Goal: Task Accomplishment & Management: Use online tool/utility

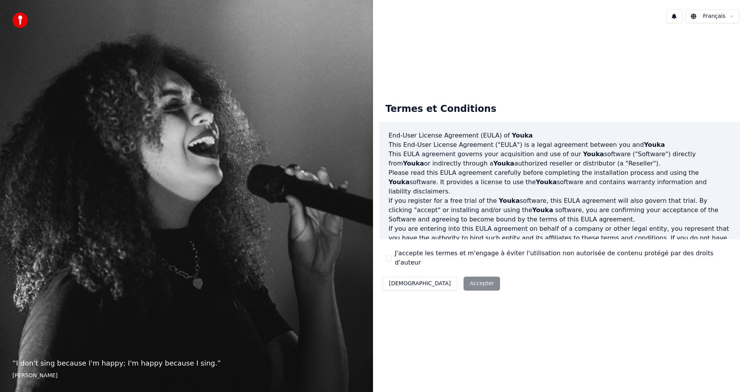
click at [391, 257] on button "J'accepte les termes et m'engage à éviter l'utilisation non autorisée de conten…" at bounding box center [389, 258] width 6 height 6
click at [464, 279] on button "Accepter" at bounding box center [482, 284] width 37 height 14
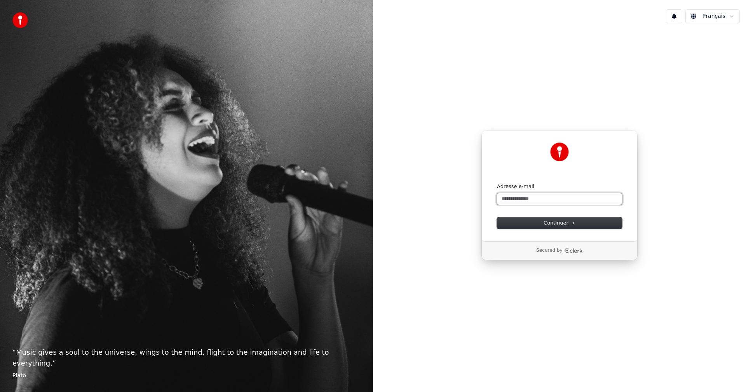
click at [520, 199] on input "Adresse e-mail" at bounding box center [559, 199] width 125 height 12
click at [497, 183] on button "submit" at bounding box center [497, 183] width 0 height 0
type input "**********"
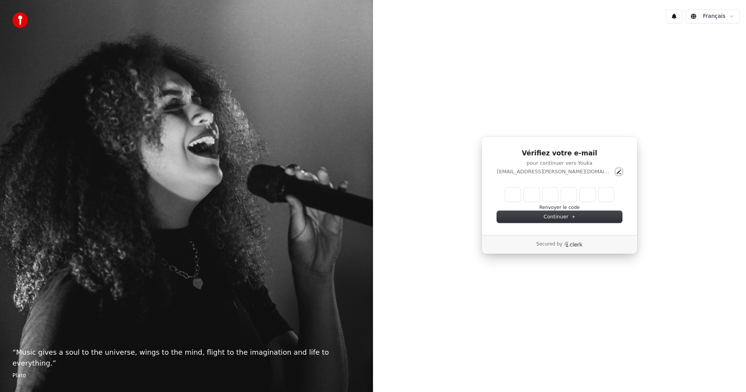
click at [617, 171] on icon "Edit" at bounding box center [619, 171] width 4 height 4
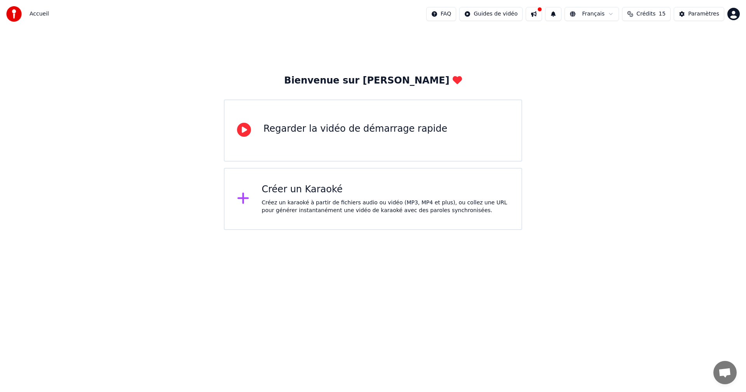
click at [431, 202] on div "Créez un karaoké à partir de fichiers audio ou vidéo (MP3, MP4 et plus), ou col…" at bounding box center [386, 207] width 248 height 16
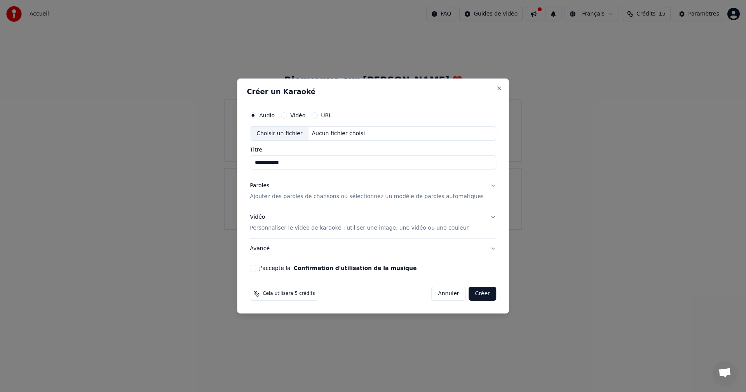
type input "**********"
click at [306, 116] on label "Vidéo" at bounding box center [297, 115] width 15 height 5
click at [287, 116] on button "Vidéo" at bounding box center [284, 115] width 6 height 6
click at [274, 117] on label "Audio" at bounding box center [267, 115] width 16 height 5
click at [256, 117] on button "Audio" at bounding box center [253, 115] width 6 height 6
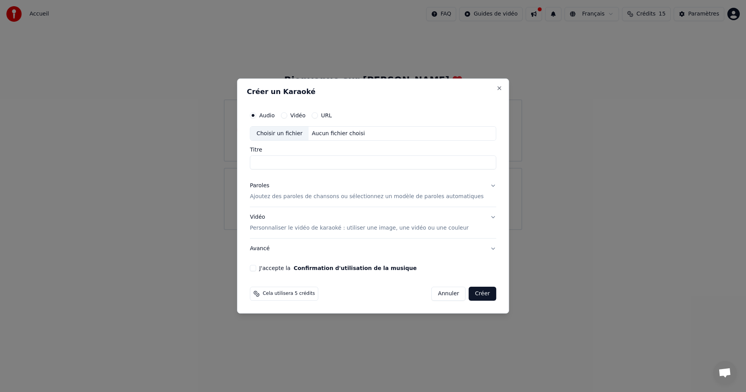
click at [314, 229] on p "Personnaliser le vidéo de karaoké : utiliser une image, une vidéo ou une couleur" at bounding box center [359, 228] width 219 height 8
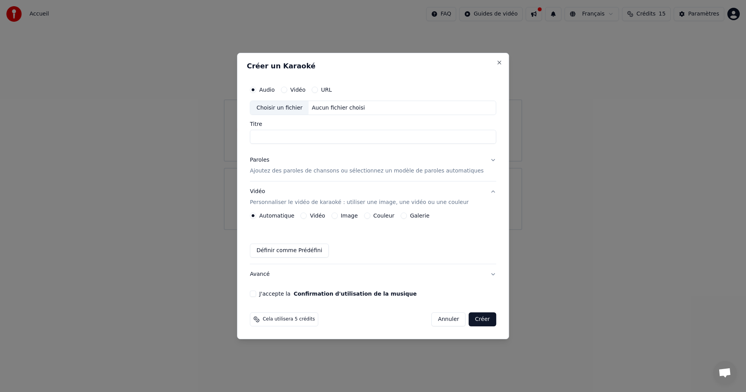
click at [256, 295] on button "J'accepte la Confirmation d'utilisation de la musique" at bounding box center [253, 294] width 6 height 6
click at [291, 142] on input "Titre" at bounding box center [373, 137] width 246 height 14
type input "**********"
click at [305, 90] on label "Vidéo" at bounding box center [297, 89] width 15 height 5
click at [287, 90] on button "Vidéo" at bounding box center [284, 90] width 6 height 6
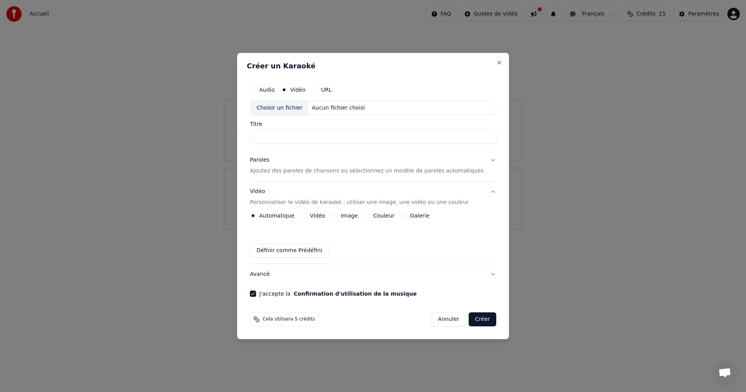
click at [283, 140] on input "Titre" at bounding box center [373, 137] width 246 height 14
click at [273, 92] on label "Audio" at bounding box center [267, 89] width 16 height 5
click at [256, 92] on button "Audio" at bounding box center [253, 90] width 6 height 6
click at [306, 138] on input "Titre" at bounding box center [373, 137] width 246 height 14
click at [290, 109] on div "Choisir un fichier" at bounding box center [279, 108] width 58 height 14
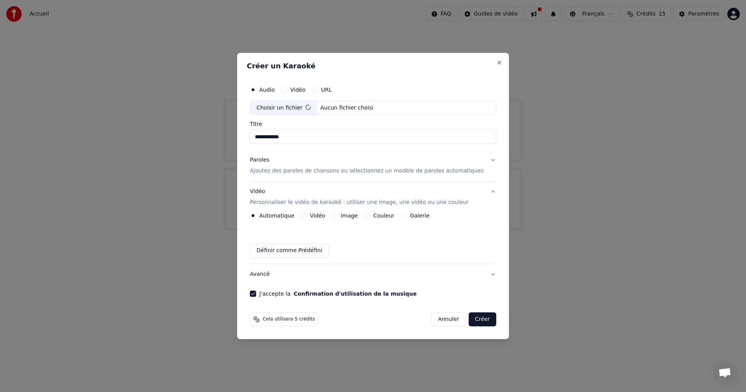
type input "**********"
click at [480, 161] on button "Paroles Ajoutez des paroles de chansons ou sélectionnez un modèle de paroles au…" at bounding box center [373, 165] width 246 height 31
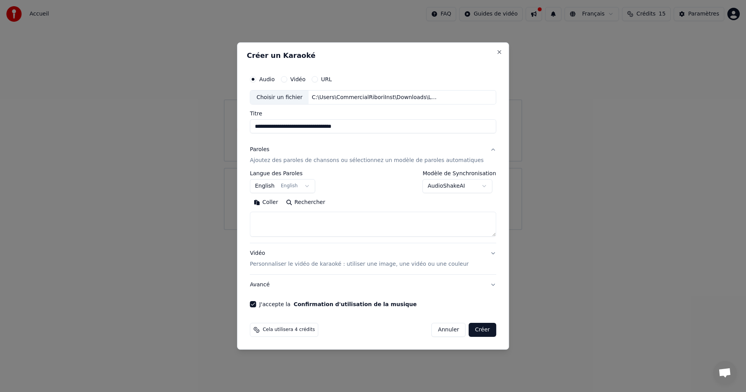
click at [473, 328] on button "Créer" at bounding box center [482, 330] width 27 height 14
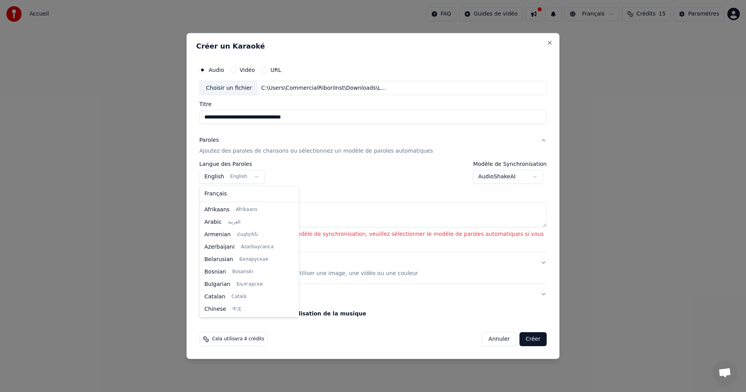
click at [235, 175] on body "**********" at bounding box center [373, 115] width 746 height 230
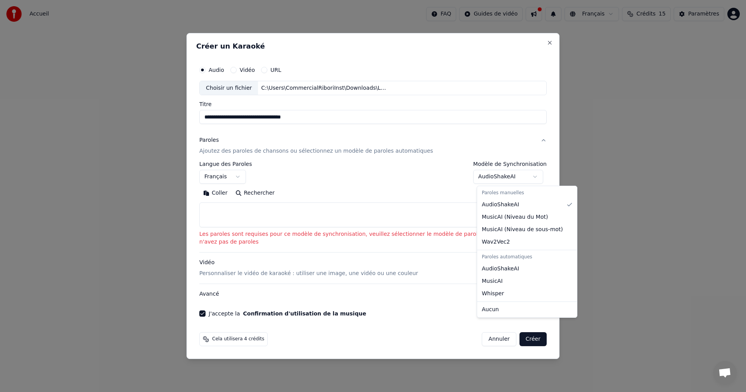
click at [500, 180] on body "**********" at bounding box center [373, 115] width 746 height 230
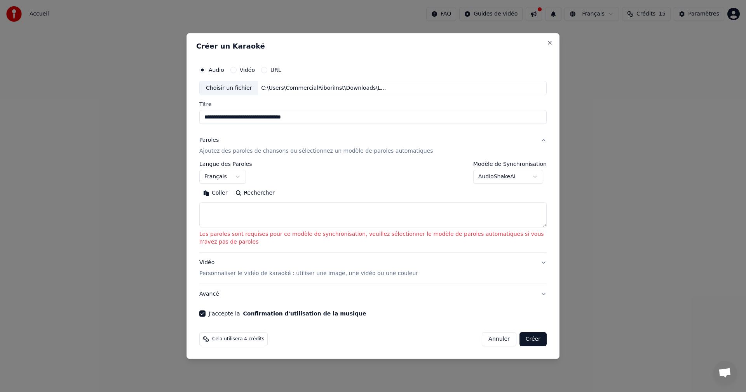
click at [541, 338] on button "Créer" at bounding box center [533, 339] width 27 height 14
select select "**"
click at [227, 154] on p "Ajoutez des paroles de chansons ou sélectionnez un modèle de paroles automatiqu…" at bounding box center [316, 152] width 234 height 8
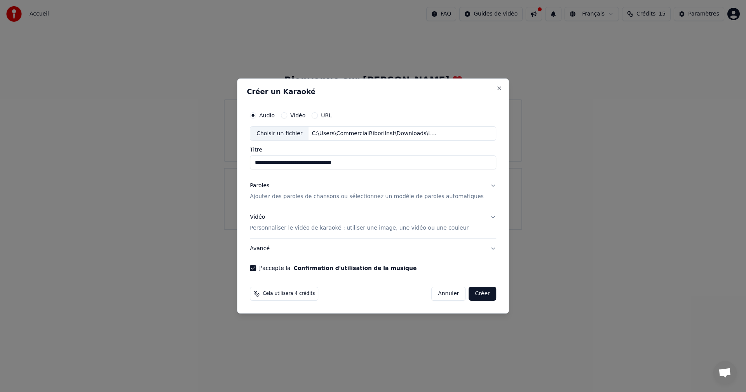
click at [480, 296] on button "Créer" at bounding box center [482, 294] width 27 height 14
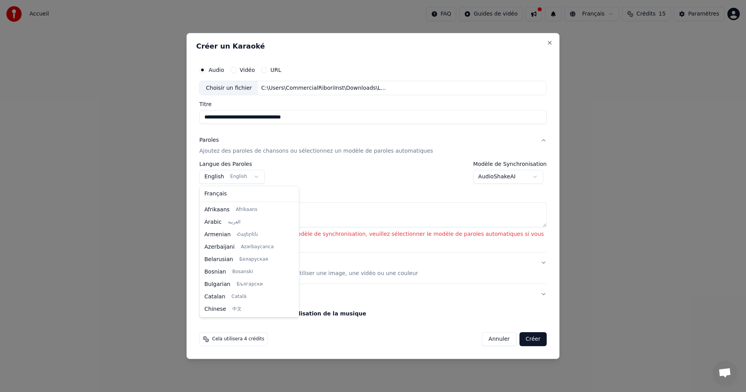
scroll to position [62, 0]
click at [253, 174] on body "**********" at bounding box center [373, 115] width 746 height 230
select select "**"
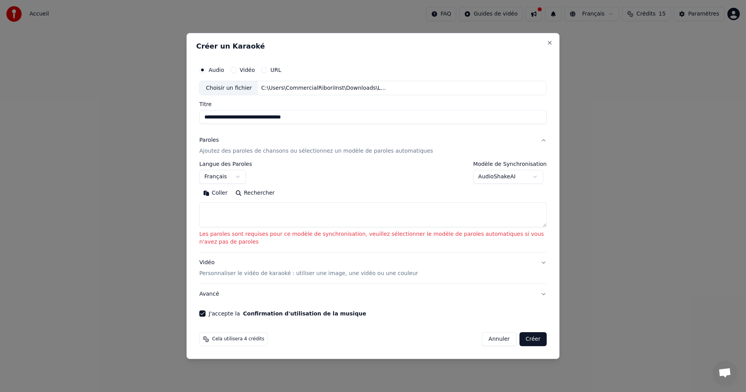
click at [238, 193] on button "Rechercher" at bounding box center [255, 193] width 47 height 12
click at [215, 194] on button "Coller" at bounding box center [215, 193] width 32 height 12
type textarea "**********"
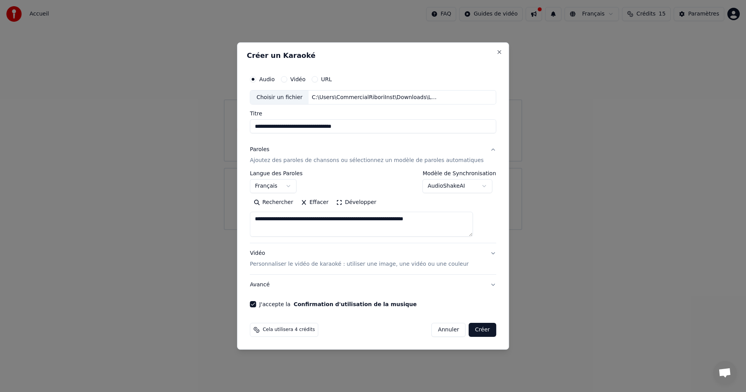
click at [472, 332] on button "Créer" at bounding box center [482, 330] width 27 height 14
select select "**"
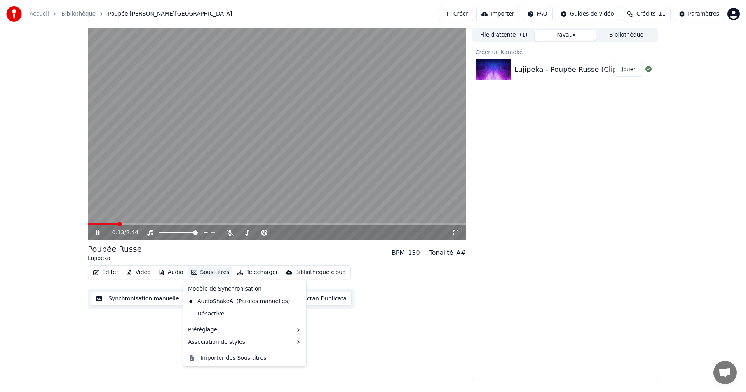
click at [219, 274] on button "Sous-titres" at bounding box center [210, 272] width 45 height 11
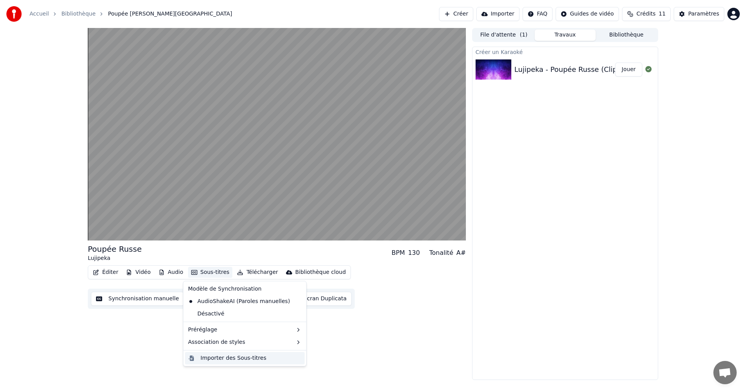
click at [231, 358] on div "Importer des Sous-titres" at bounding box center [234, 358] width 66 height 8
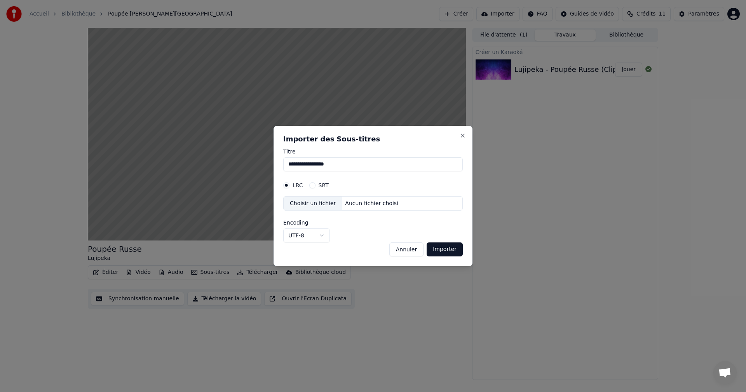
click at [307, 206] on div "Choisir un fichier" at bounding box center [313, 204] width 58 height 14
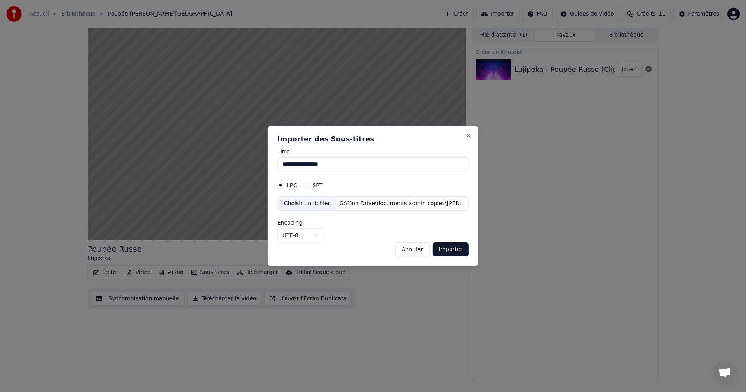
click at [452, 253] on button "Importer" at bounding box center [451, 250] width 36 height 14
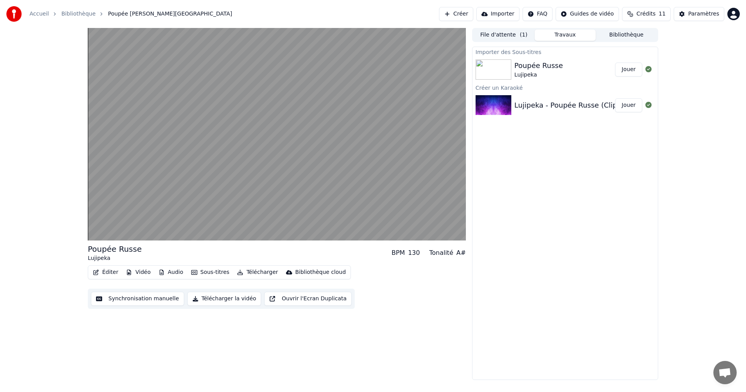
click at [627, 68] on button "Jouer" at bounding box center [628, 70] width 27 height 14
click at [629, 108] on button "Jouer" at bounding box center [628, 105] width 27 height 14
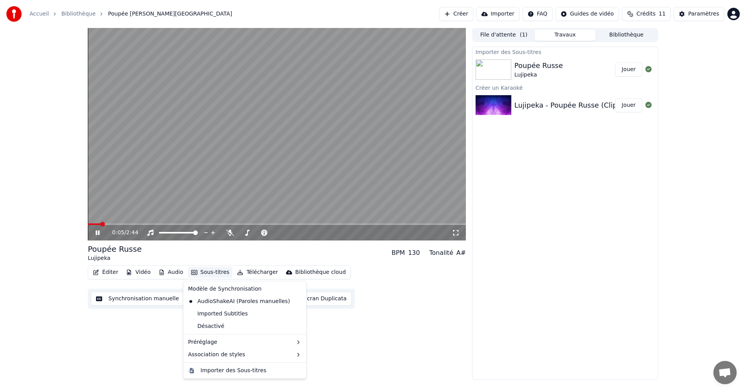
click at [218, 273] on button "Sous-titres" at bounding box center [210, 272] width 45 height 11
click at [222, 312] on div "Imported Subtitles" at bounding box center [218, 314] width 66 height 12
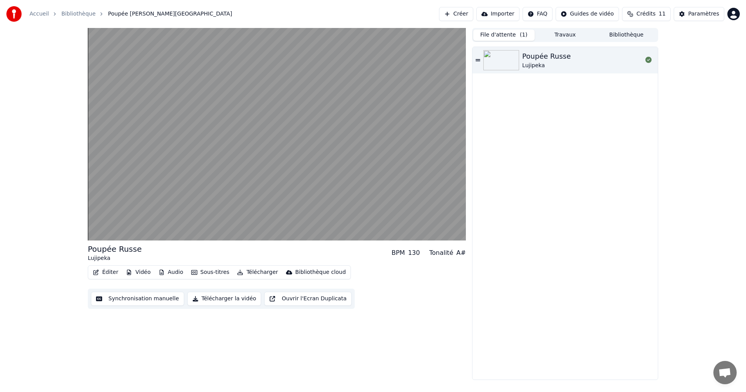
click at [510, 35] on button "File d'attente ( 1 )" at bounding box center [503, 35] width 61 height 11
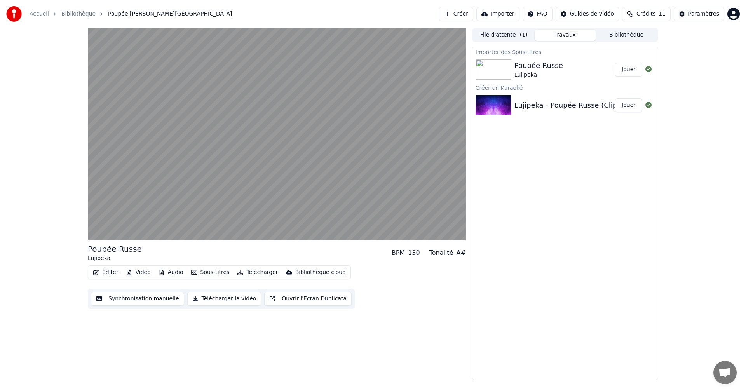
click at [569, 38] on button "Travaux" at bounding box center [565, 35] width 61 height 11
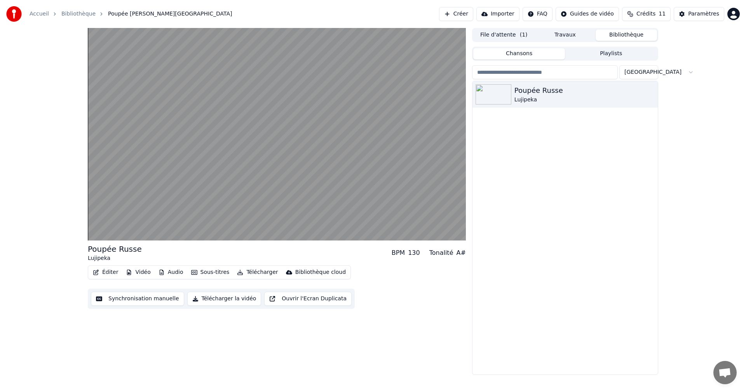
click at [621, 37] on button "Bibliothèque" at bounding box center [626, 35] width 61 height 11
click at [578, 99] on div "Lujipeka" at bounding box center [581, 100] width 133 height 8
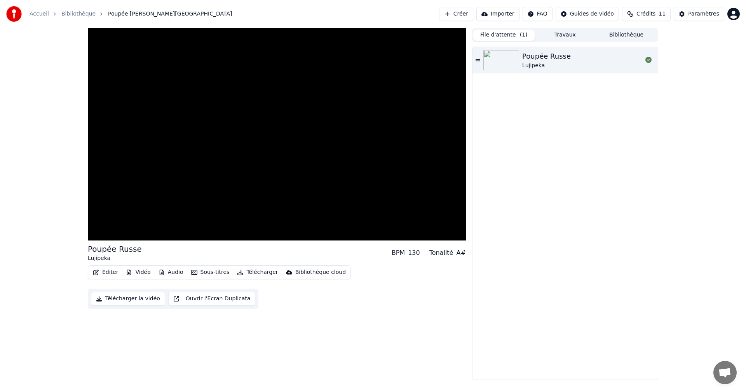
click at [515, 35] on button "File d'attente ( 1 )" at bounding box center [503, 35] width 61 height 11
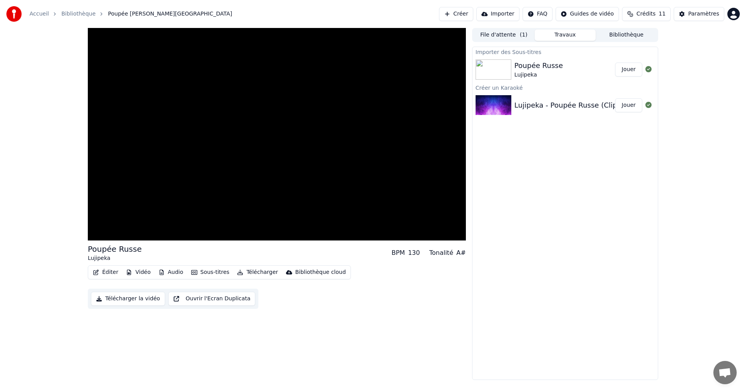
click at [567, 38] on button "Travaux" at bounding box center [565, 35] width 61 height 11
click at [620, 70] on button "Jouer" at bounding box center [628, 70] width 27 height 14
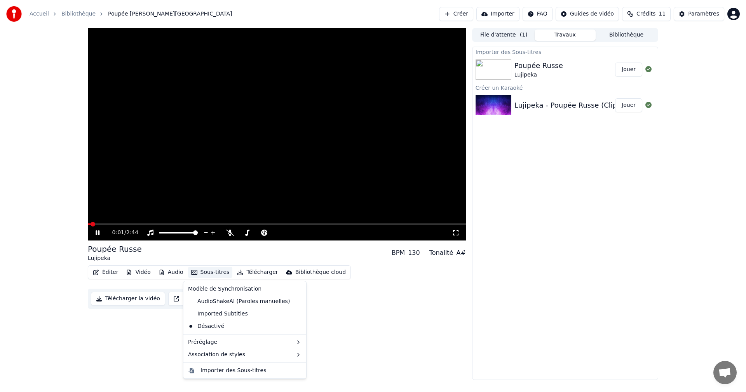
click at [216, 273] on button "Sous-titres" at bounding box center [210, 272] width 45 height 11
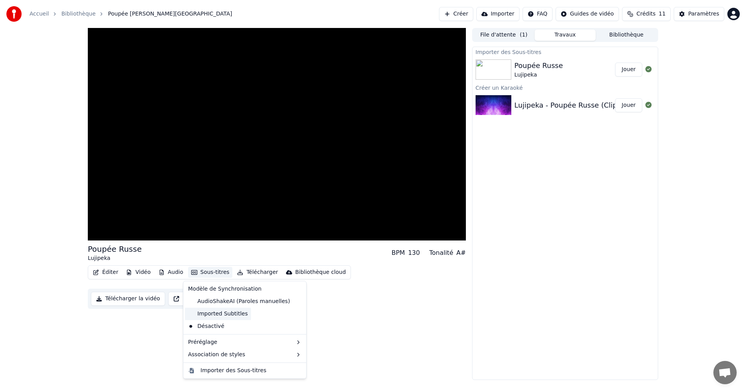
click at [224, 315] on div "Imported Subtitles" at bounding box center [218, 314] width 66 height 12
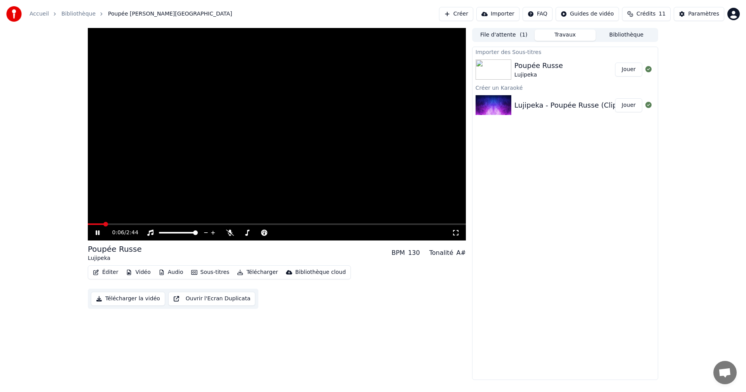
click at [236, 235] on div "0:06 / 2:44" at bounding box center [282, 233] width 340 height 8
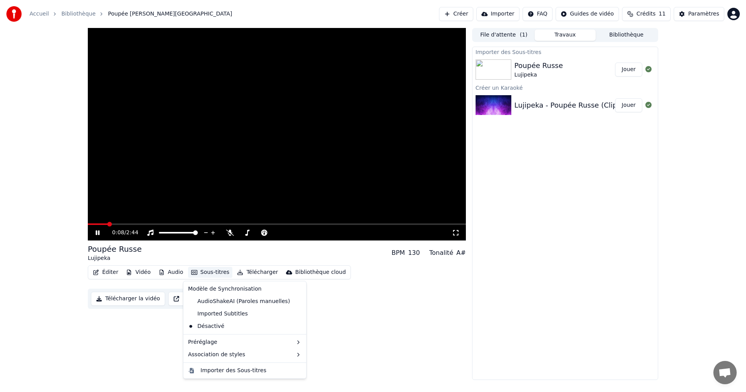
click at [217, 273] on button "Sous-titres" at bounding box center [210, 272] width 45 height 11
click at [217, 313] on div "Imported Subtitles" at bounding box center [218, 314] width 66 height 12
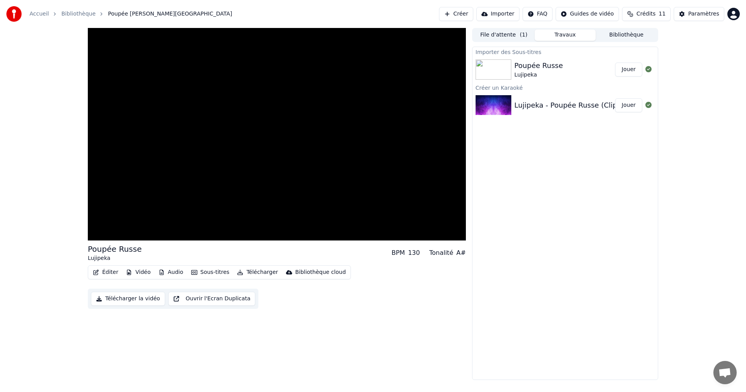
click at [212, 274] on button "Sous-titres" at bounding box center [210, 272] width 45 height 11
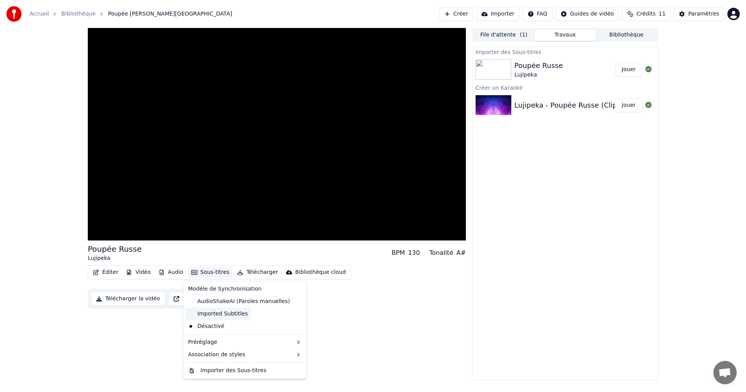
click at [211, 315] on div "Imported Subtitles" at bounding box center [218, 314] width 66 height 12
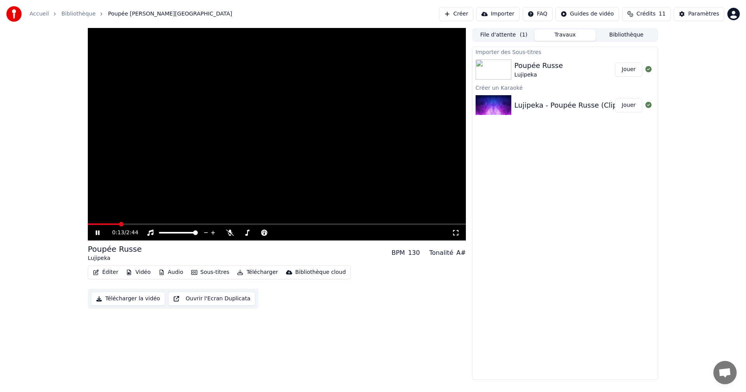
click at [503, 34] on button "File d'attente ( 1 )" at bounding box center [503, 35] width 61 height 11
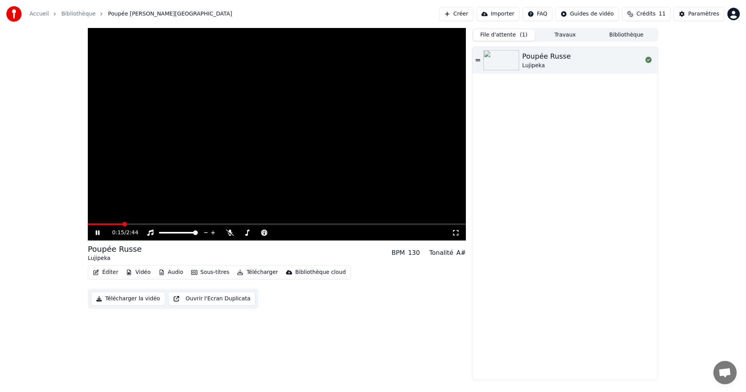
click at [505, 63] on img at bounding box center [502, 60] width 36 height 20
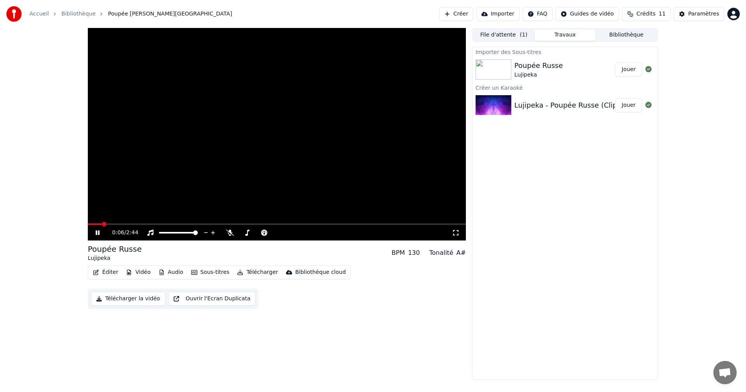
click at [572, 37] on button "Travaux" at bounding box center [565, 35] width 61 height 11
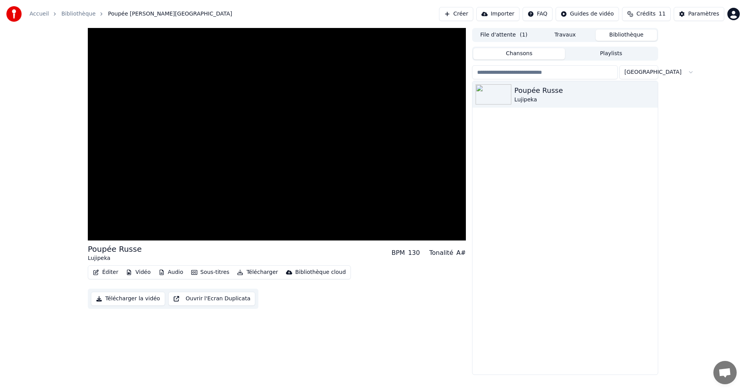
click at [634, 35] on button "Bibliothèque" at bounding box center [626, 35] width 61 height 11
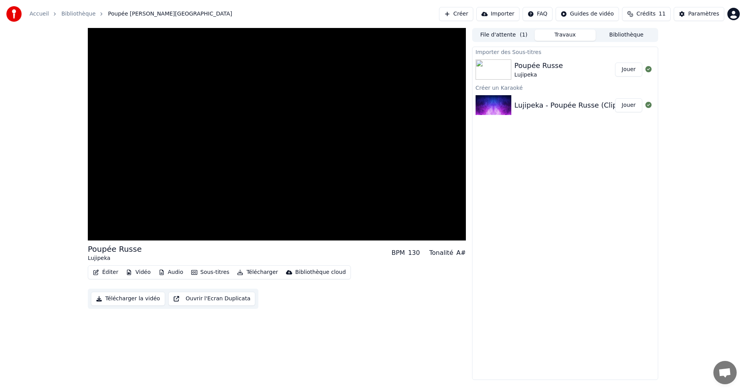
click at [574, 36] on button "Travaux" at bounding box center [565, 35] width 61 height 11
click at [569, 70] on div "Poupée [PERSON_NAME]" at bounding box center [565, 69] width 101 height 19
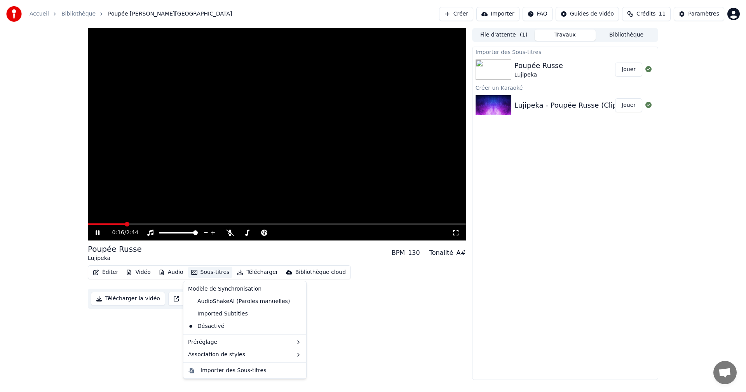
click at [218, 273] on button "Sous-titres" at bounding box center [210, 272] width 45 height 11
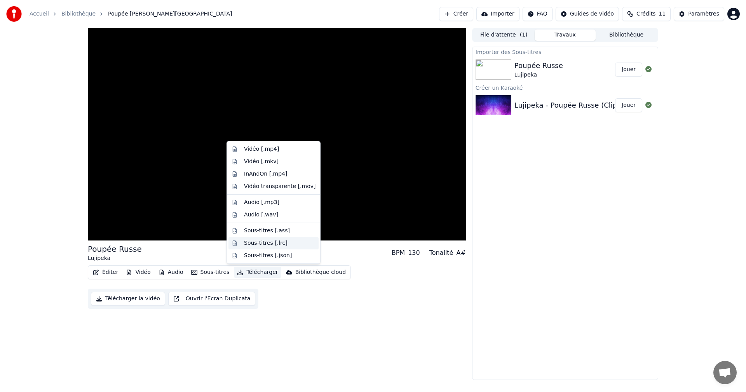
click at [251, 241] on div "Sous-titres [.lrc]" at bounding box center [266, 243] width 44 height 8
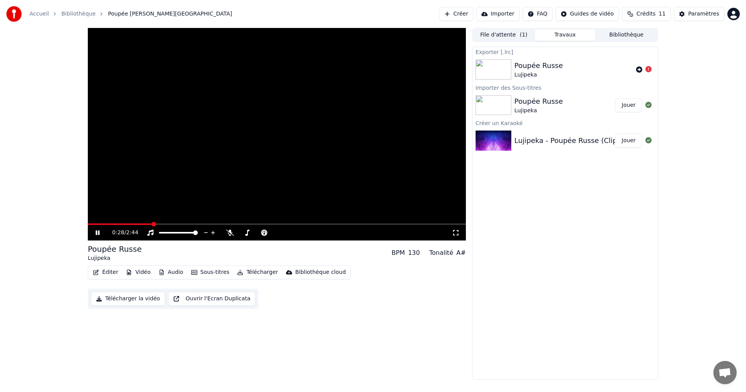
click at [636, 70] on div at bounding box center [644, 69] width 22 height 9
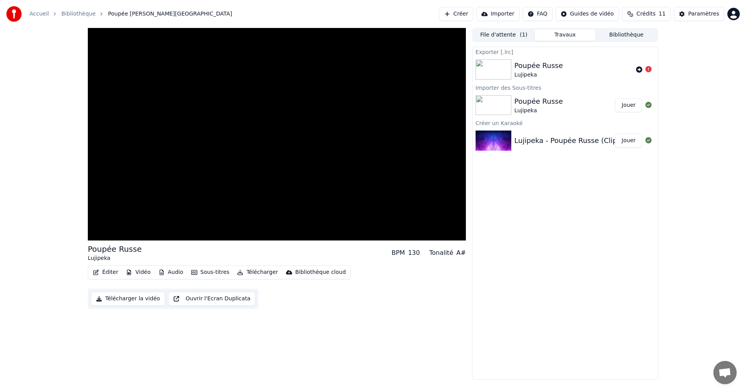
click at [636, 70] on div at bounding box center [644, 69] width 22 height 9
click at [638, 70] on icon at bounding box center [639, 69] width 6 height 6
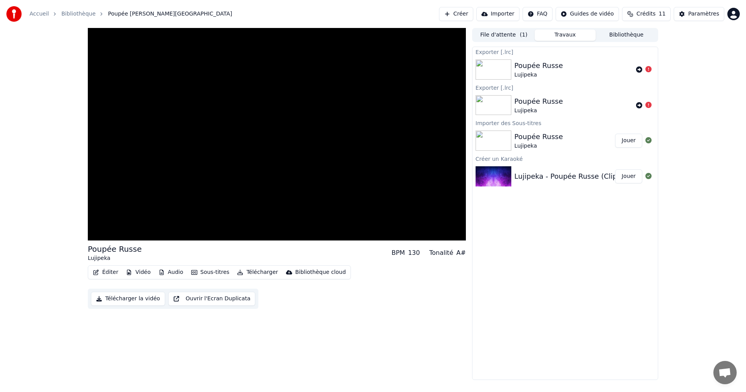
click at [591, 69] on div "Poupée [PERSON_NAME]" at bounding box center [574, 69] width 119 height 19
click at [649, 69] on icon at bounding box center [649, 69] width 6 height 6
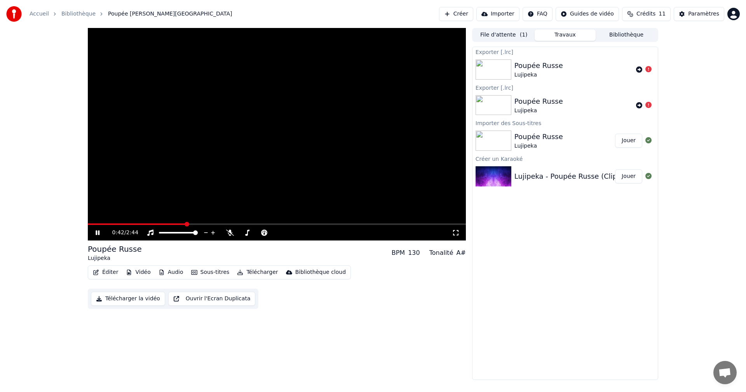
click at [211, 271] on button "Sous-titres" at bounding box center [210, 272] width 45 height 11
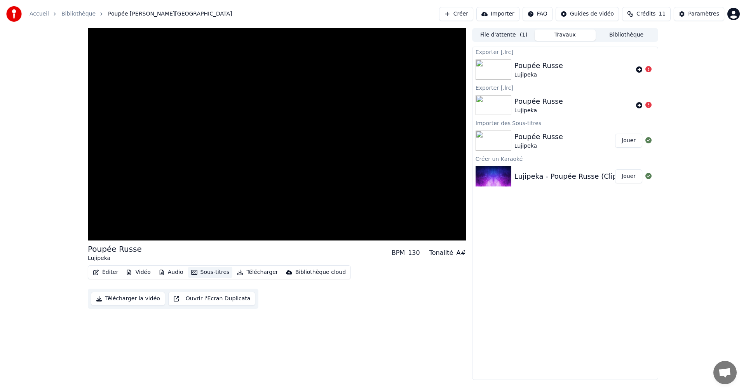
click at [210, 276] on button "Sous-titres" at bounding box center [210, 272] width 45 height 11
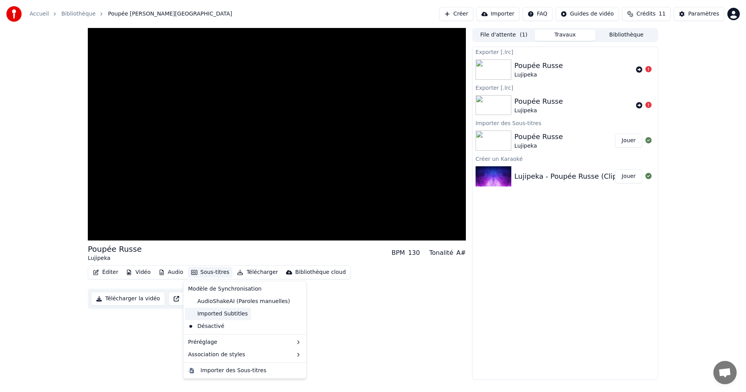
click at [214, 314] on div "Imported Subtitles" at bounding box center [218, 314] width 66 height 12
click at [214, 274] on button "Sous-titres" at bounding box center [210, 272] width 45 height 11
click at [232, 370] on div "Importer des Sous-titres" at bounding box center [234, 371] width 66 height 8
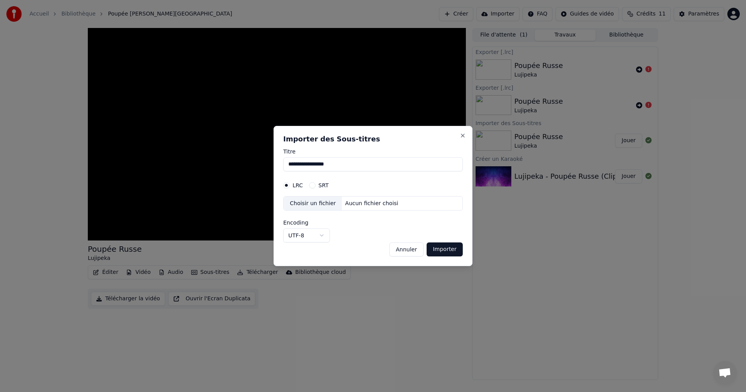
click at [324, 187] on label "SRT" at bounding box center [324, 185] width 10 height 5
click at [316, 187] on button "SRT" at bounding box center [312, 185] width 6 height 6
click at [294, 186] on label "LRC" at bounding box center [298, 185] width 10 height 5
click at [290, 186] on button "LRC" at bounding box center [286, 185] width 6 height 6
click at [317, 205] on div "Choisir un fichier" at bounding box center [313, 204] width 58 height 14
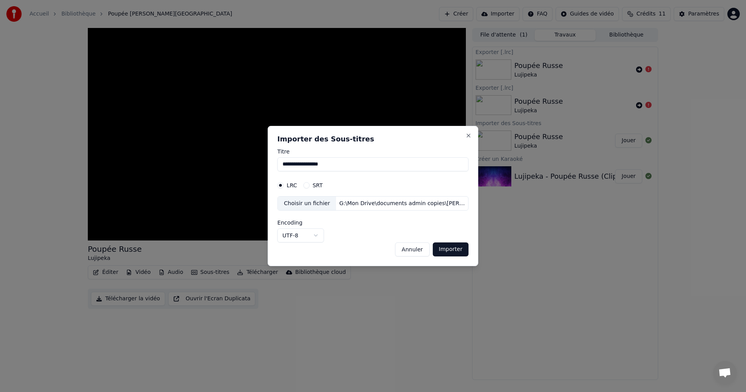
click at [315, 236] on body "**********" at bounding box center [373, 196] width 746 height 392
click at [319, 187] on label "SRT" at bounding box center [318, 185] width 10 height 5
click at [309, 187] on button "SRT" at bounding box center [306, 185] width 6 height 6
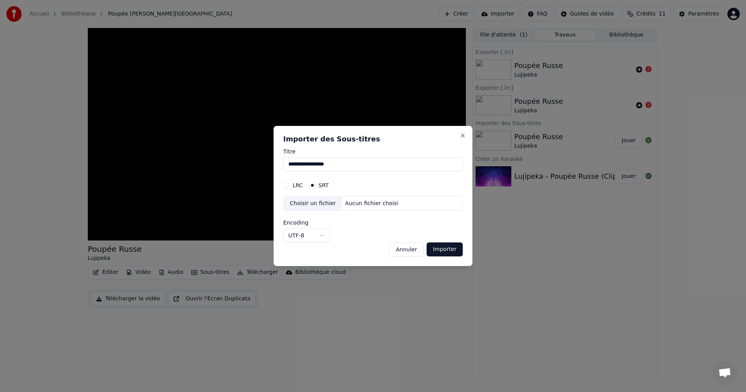
click at [297, 186] on label "LRC" at bounding box center [298, 185] width 10 height 5
click at [290, 186] on button "LRC" at bounding box center [286, 185] width 6 height 6
click at [317, 205] on div "Choisir un fichier" at bounding box center [313, 204] width 58 height 14
click at [412, 246] on button "Annuler" at bounding box center [406, 250] width 34 height 14
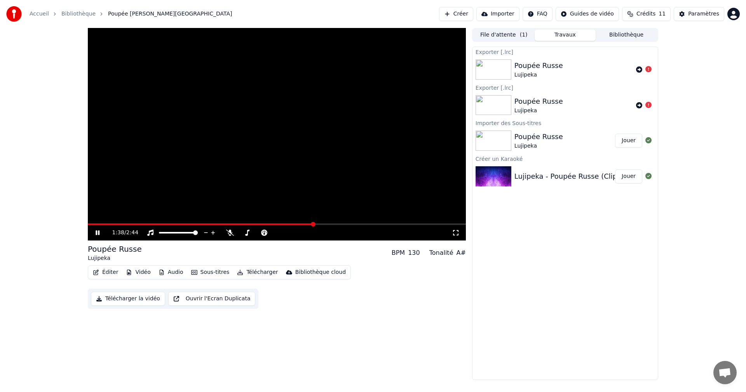
click at [96, 236] on icon at bounding box center [103, 233] width 18 height 6
click at [213, 273] on button "Sous-titres" at bounding box center [210, 272] width 45 height 11
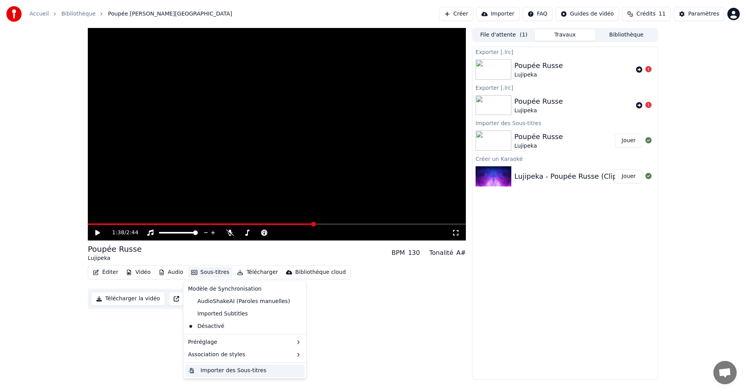
click at [219, 371] on div "Importer des Sous-titres" at bounding box center [234, 371] width 66 height 8
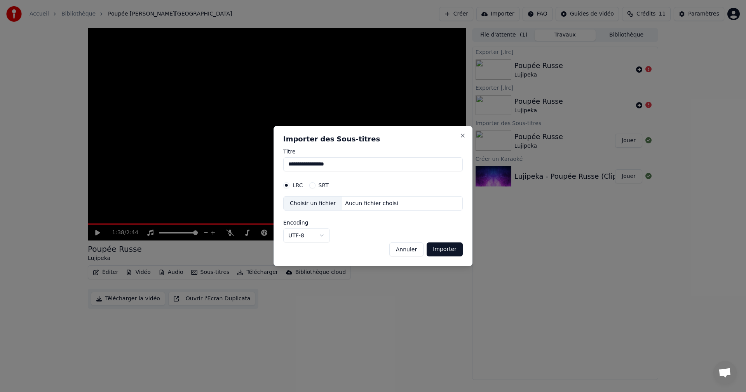
click at [311, 207] on div "Choisir un fichier" at bounding box center [313, 204] width 58 height 14
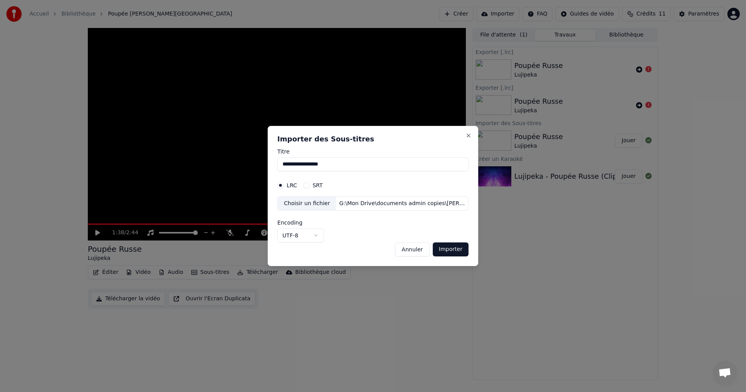
click at [444, 252] on button "Importer" at bounding box center [451, 250] width 36 height 14
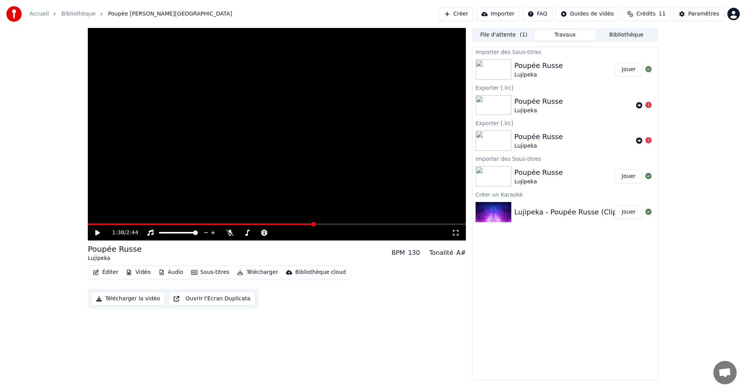
click at [629, 73] on button "Jouer" at bounding box center [628, 70] width 27 height 14
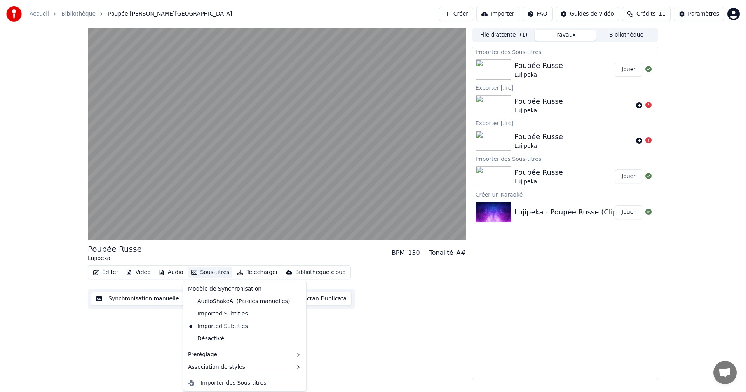
click at [218, 272] on button "Sous-titres" at bounding box center [210, 272] width 45 height 11
click at [296, 314] on icon at bounding box center [298, 314] width 5 height 6
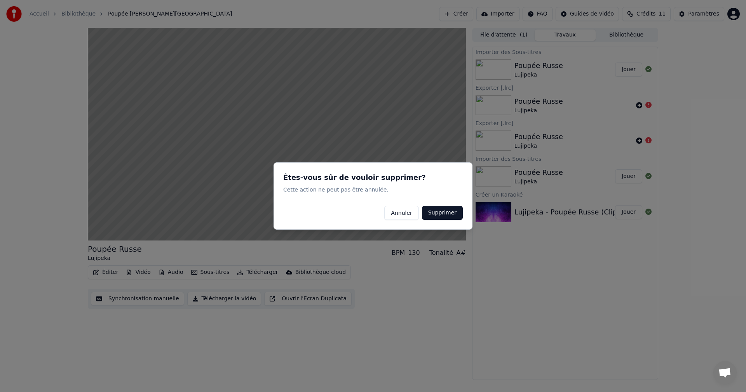
click at [438, 215] on button "Supprimer" at bounding box center [442, 213] width 41 height 14
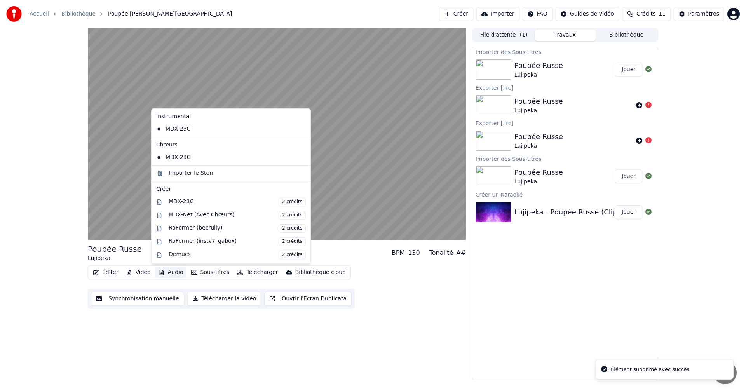
click at [171, 271] on button "Audio" at bounding box center [170, 272] width 31 height 11
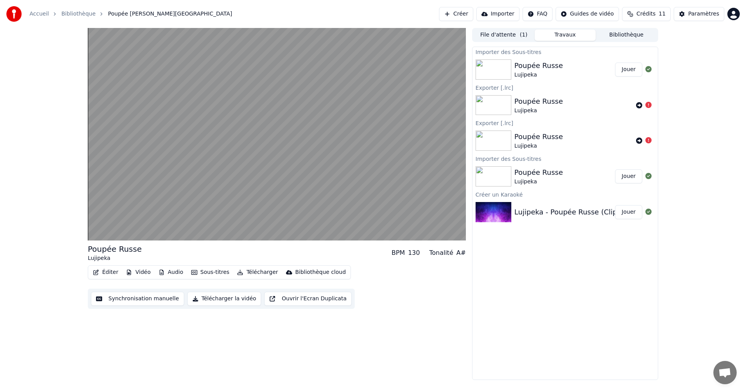
click at [405, 289] on div "Éditer Vidéo Audio Sous-titres Télécharger Bibliothèque cloud Synchronisation m…" at bounding box center [277, 287] width 378 height 44
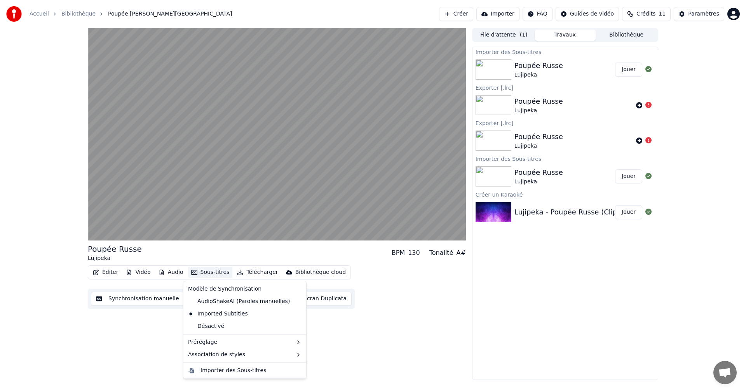
click at [213, 273] on button "Sous-titres" at bounding box center [210, 272] width 45 height 11
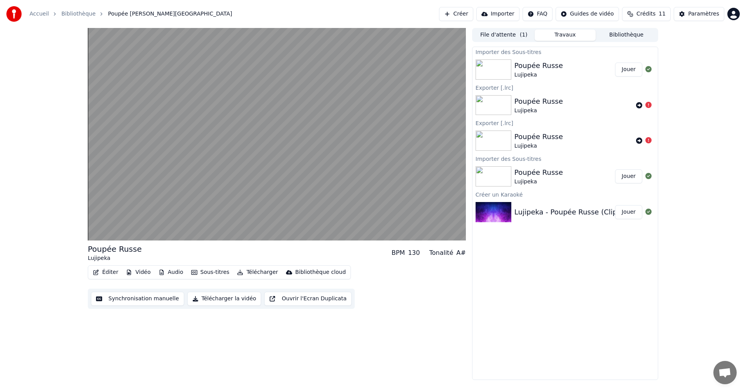
click at [415, 292] on div "Éditer Vidéo Audio Sous-titres Télécharger Bibliothèque cloud Synchronisation m…" at bounding box center [277, 287] width 378 height 44
click at [162, 299] on button "Synchronisation manuelle" at bounding box center [137, 299] width 93 height 14
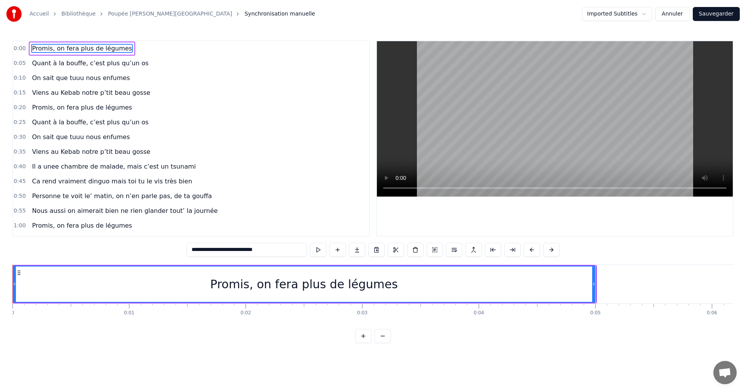
click at [14, 283] on icon at bounding box center [14, 284] width 3 height 6
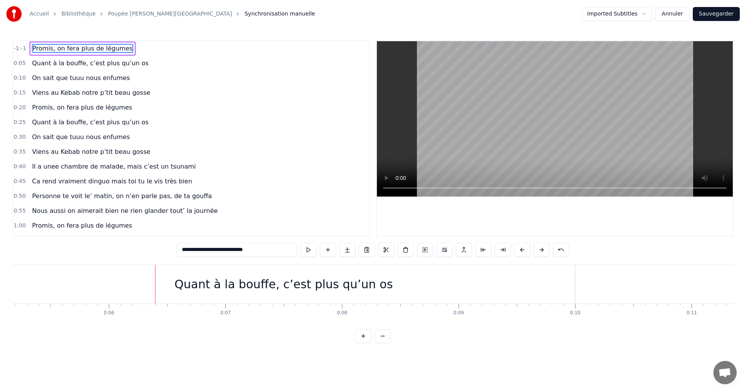
scroll to position [0, 655]
drag, startPoint x: 118, startPoint y: 298, endPoint x: 338, endPoint y: 282, distance: 221.0
click at [338, 282] on div "Quant à la bouffe, c’est plus qu’un os" at bounding box center [232, 284] width 582 height 38
type input "**********"
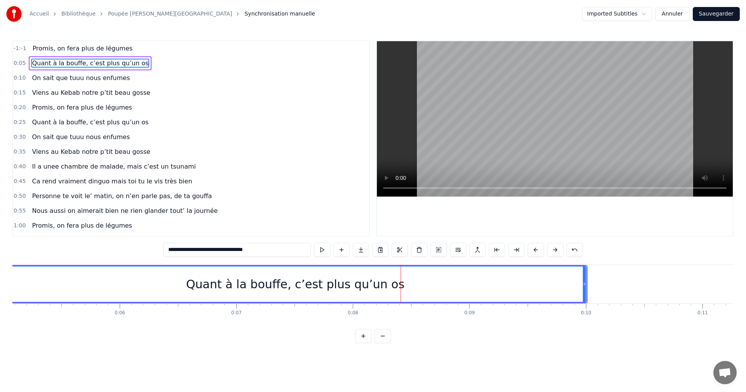
scroll to position [0, 577]
click at [16, 49] on span "-1:-1" at bounding box center [20, 49] width 13 height 8
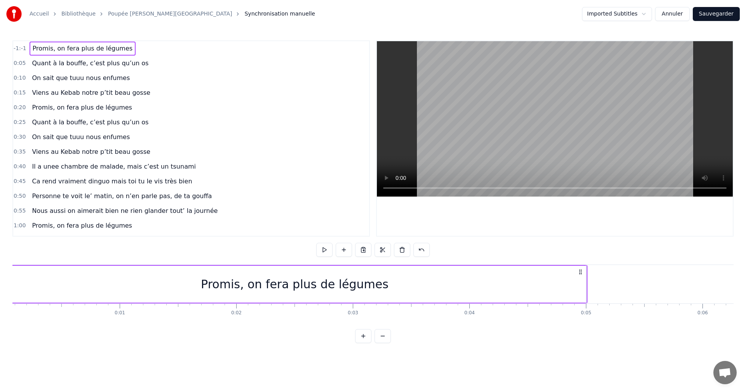
scroll to position [0, 0]
drag, startPoint x: 12, startPoint y: 282, endPoint x: 19, endPoint y: 272, distance: 11.2
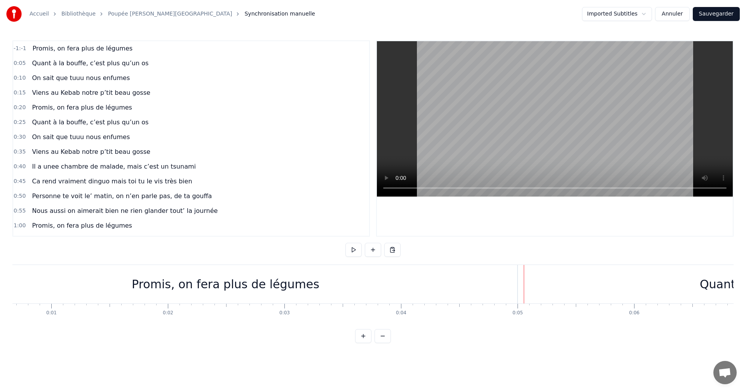
scroll to position [0, 93]
click at [21, 49] on span "-1:-1" at bounding box center [20, 49] width 13 height 8
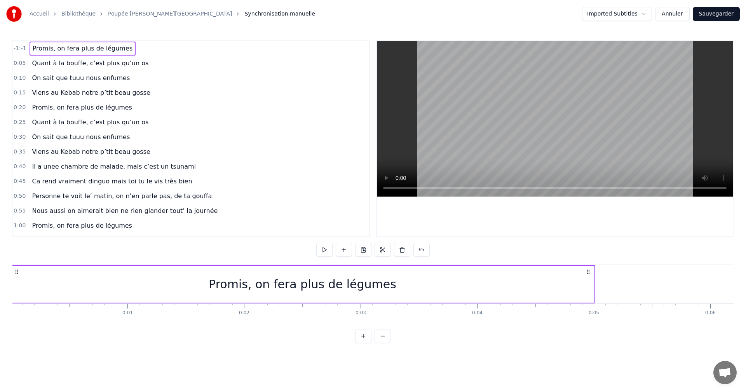
scroll to position [0, 0]
click at [419, 252] on button at bounding box center [422, 250] width 16 height 14
click at [21, 46] on span "0:00" at bounding box center [20, 49] width 12 height 8
click at [20, 272] on circle at bounding box center [20, 272] width 0 height 0
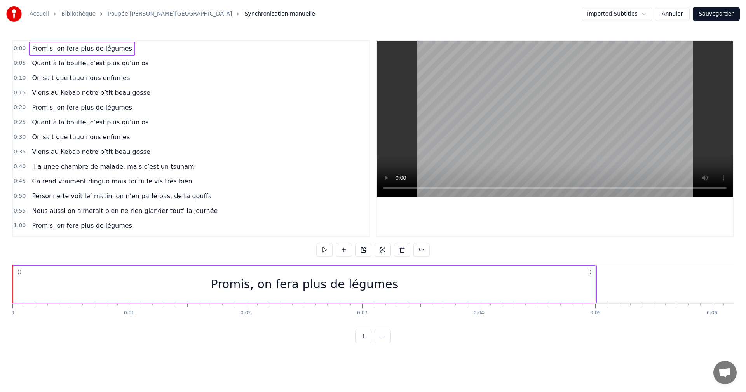
click at [131, 301] on div "Promis, on fera plus de légumes" at bounding box center [305, 284] width 582 height 37
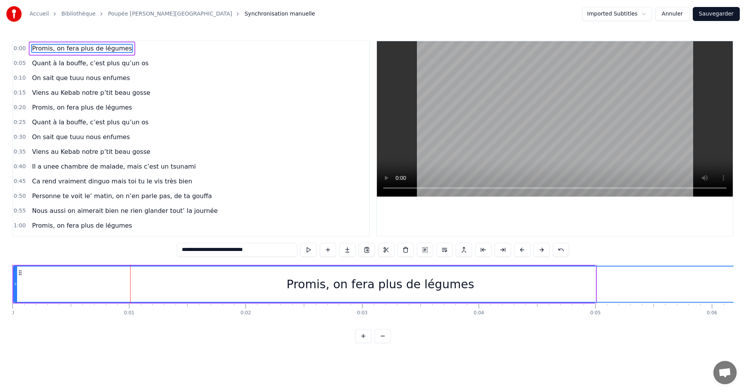
drag, startPoint x: 594, startPoint y: 284, endPoint x: 746, endPoint y: 271, distance: 152.1
click at [746, 271] on div "Accueil Bibliothèque Poupée Russe • Lujipeka Synchronisation manuelle Imported …" at bounding box center [373, 171] width 746 height 343
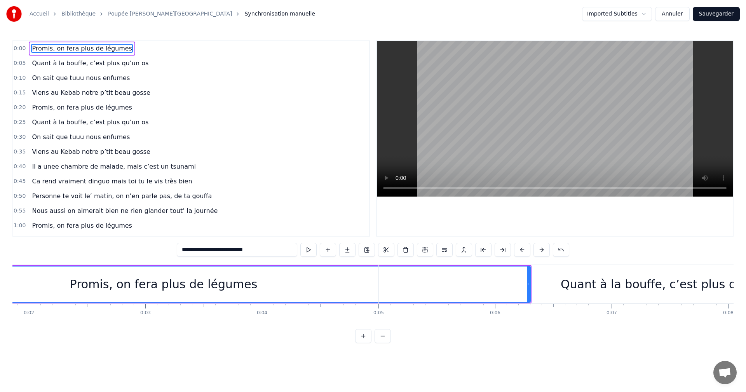
scroll to position [0, 218]
drag, startPoint x: 529, startPoint y: 285, endPoint x: 549, endPoint y: 283, distance: 20.7
click at [549, 283] on div "Quant à la bouffe, c’est plus qu’un os" at bounding box center [669, 284] width 582 height 38
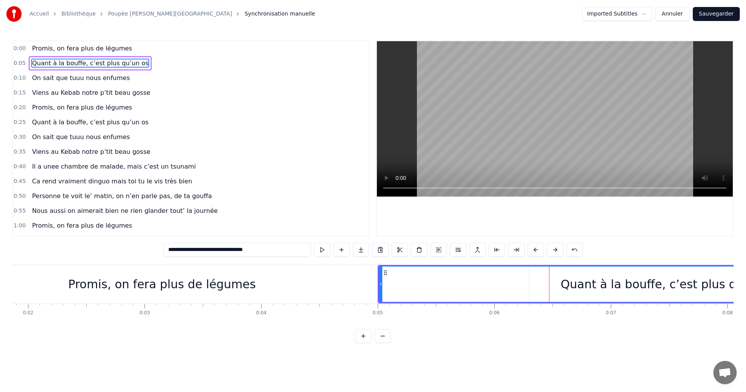
click at [327, 278] on div "Promis, on fera plus de légumes" at bounding box center [162, 284] width 734 height 38
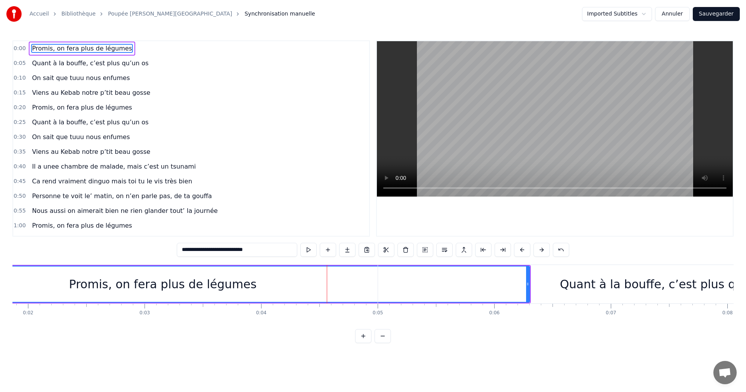
drag, startPoint x: 526, startPoint y: 284, endPoint x: 553, endPoint y: 281, distance: 26.6
click at [556, 281] on div "Quant à la bouffe, c’est plus qu’un os" at bounding box center [669, 284] width 582 height 38
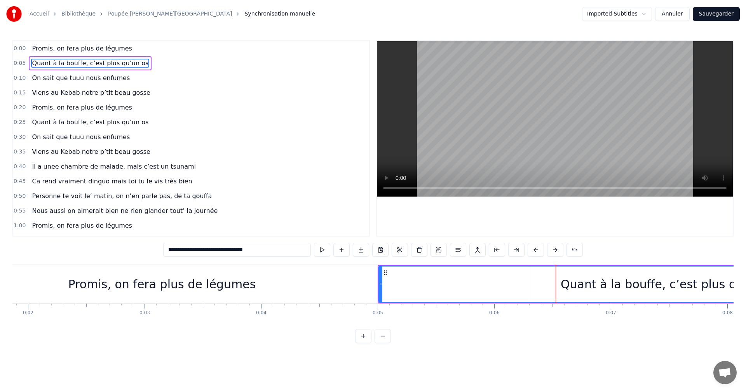
click at [355, 285] on div "Promis, on fera plus de légumes" at bounding box center [162, 284] width 734 height 38
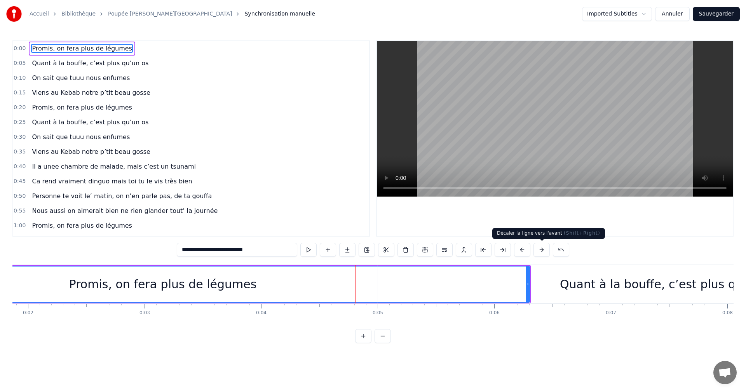
click at [536, 250] on button at bounding box center [542, 250] width 16 height 14
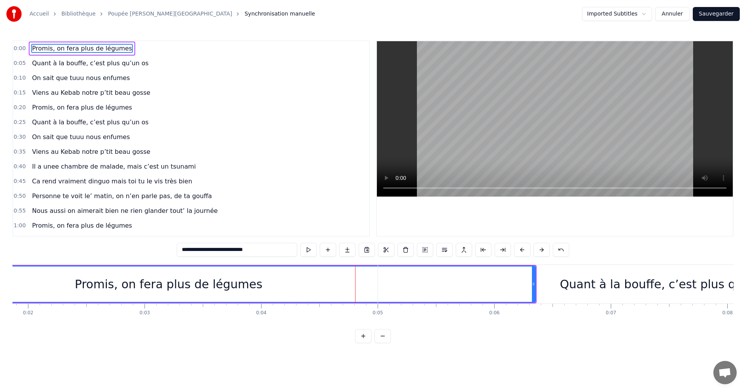
click at [536, 250] on button at bounding box center [542, 250] width 16 height 14
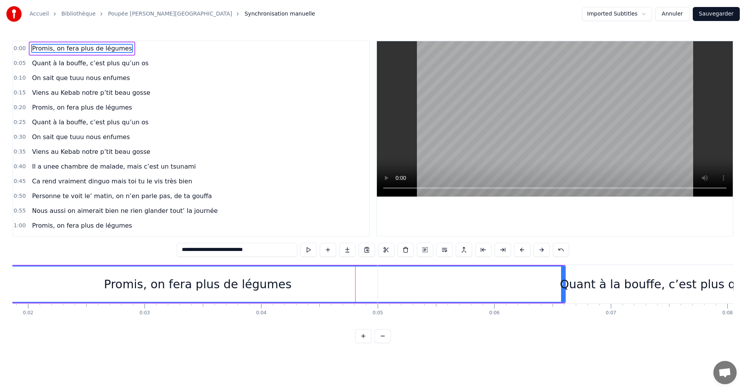
click at [536, 250] on button at bounding box center [542, 250] width 16 height 14
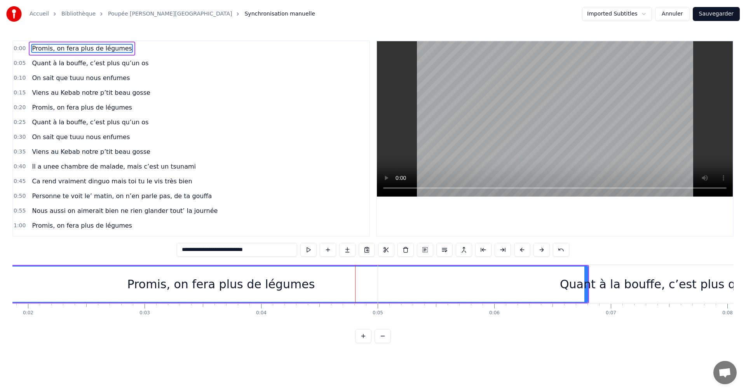
click at [536, 250] on button at bounding box center [542, 250] width 16 height 14
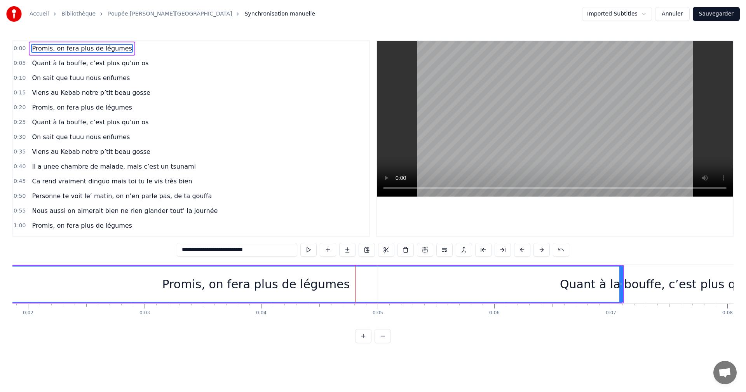
click at [536, 250] on button at bounding box center [542, 250] width 16 height 14
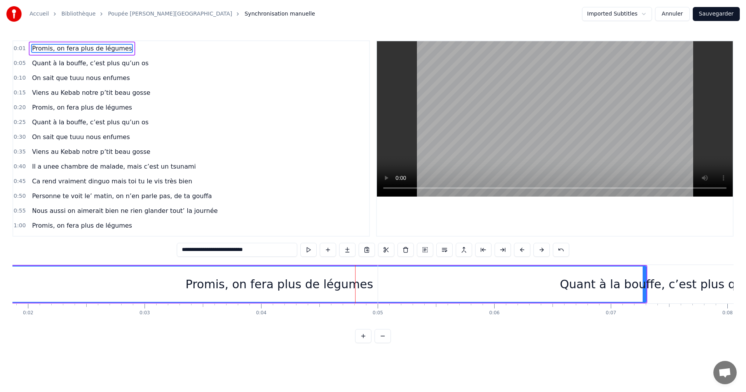
click at [536, 250] on button at bounding box center [542, 250] width 16 height 14
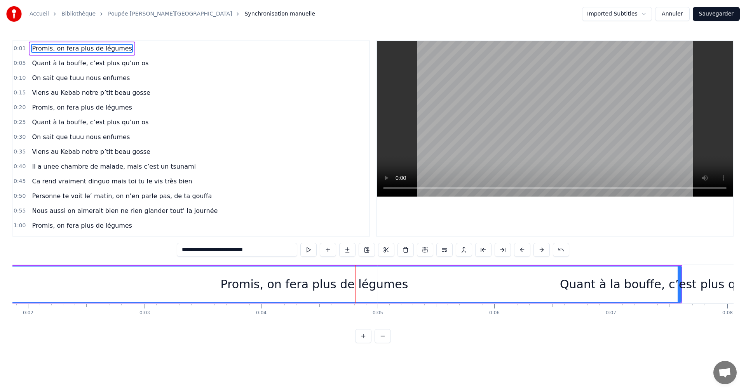
click at [536, 250] on button at bounding box center [542, 250] width 16 height 14
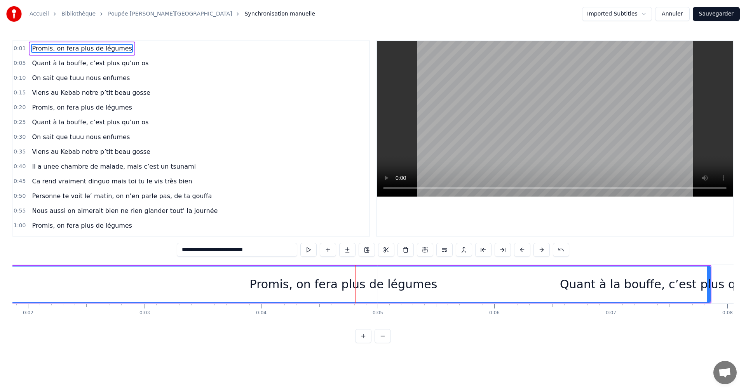
click at [536, 250] on button at bounding box center [542, 250] width 16 height 14
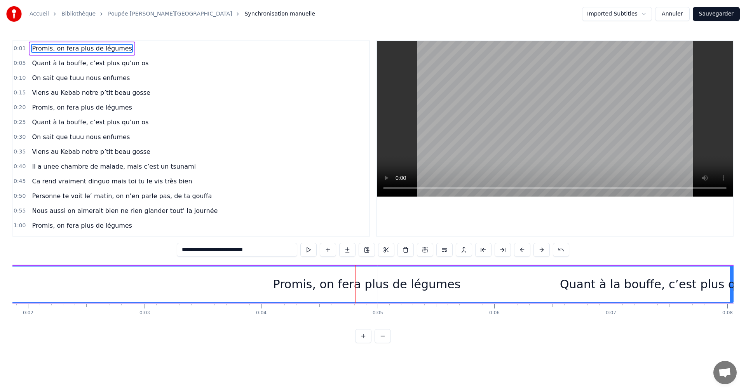
click at [536, 250] on button at bounding box center [542, 250] width 16 height 14
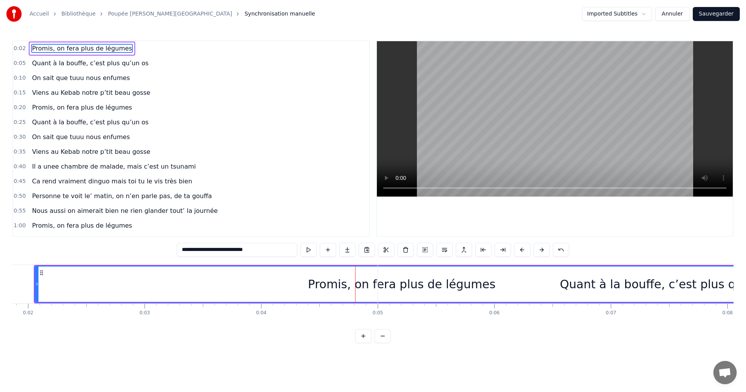
click at [536, 250] on button at bounding box center [542, 250] width 16 height 14
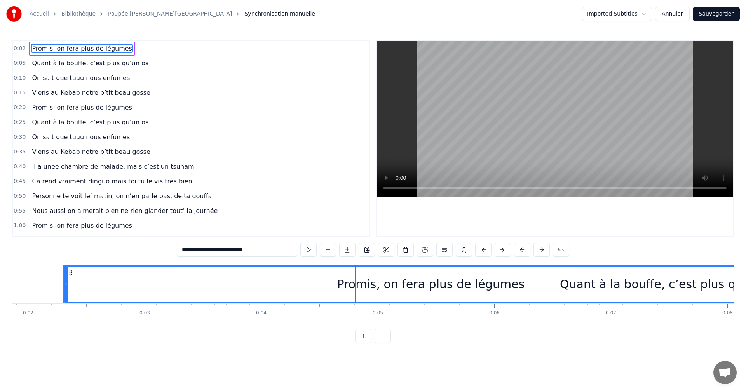
click at [536, 250] on button at bounding box center [542, 250] width 16 height 14
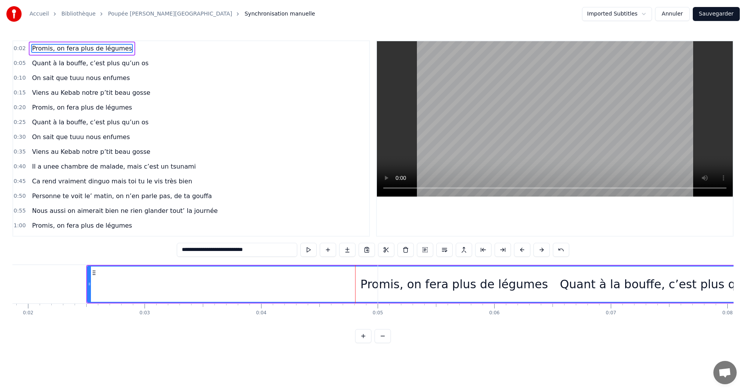
click at [536, 250] on button at bounding box center [542, 250] width 16 height 14
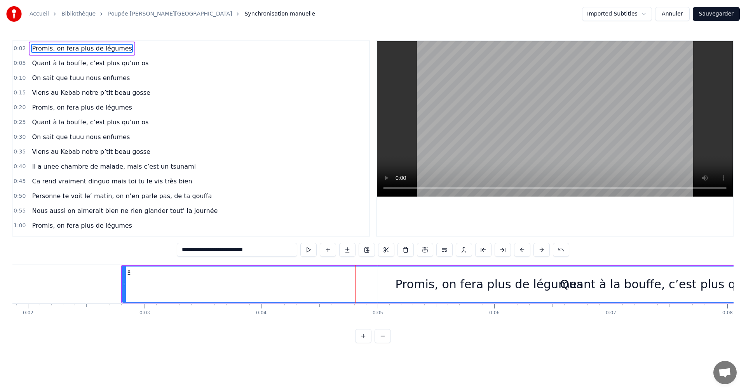
click at [536, 250] on button at bounding box center [542, 250] width 16 height 14
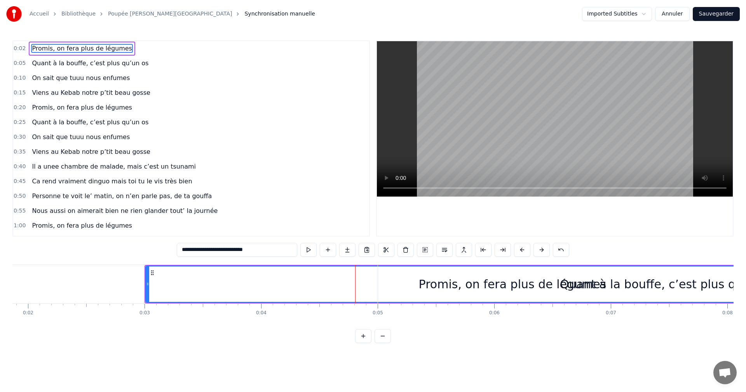
click at [536, 250] on button at bounding box center [542, 250] width 16 height 14
click at [116, 66] on span "Quant à la bouffe, c’est plus qu’un os" at bounding box center [90, 63] width 118 height 9
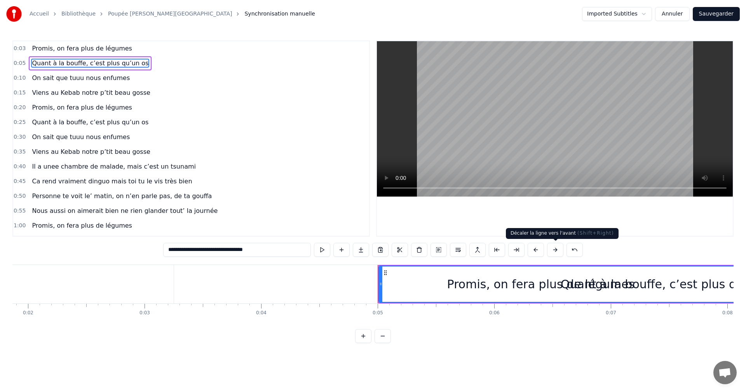
click at [554, 252] on button at bounding box center [555, 250] width 16 height 14
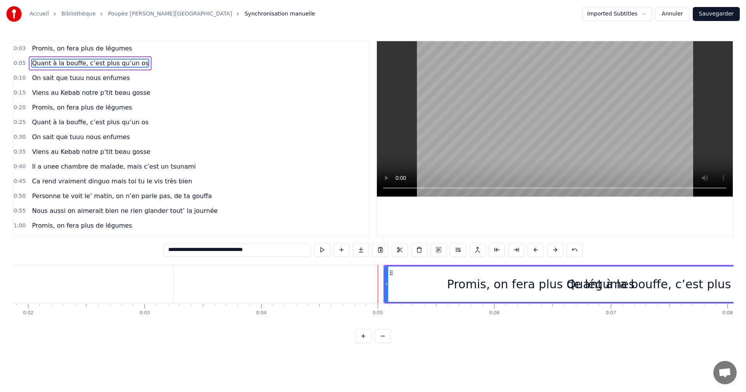
click at [554, 252] on button at bounding box center [555, 250] width 16 height 14
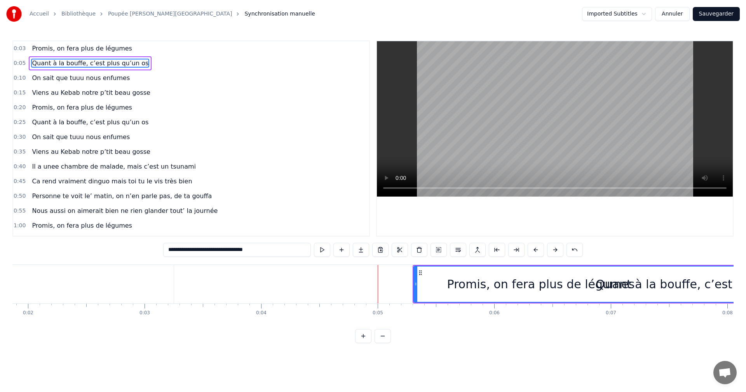
click at [554, 252] on button at bounding box center [555, 250] width 16 height 14
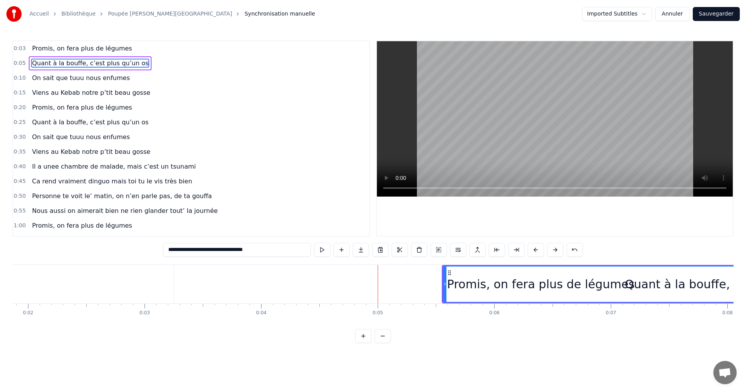
click at [554, 252] on button at bounding box center [555, 250] width 16 height 14
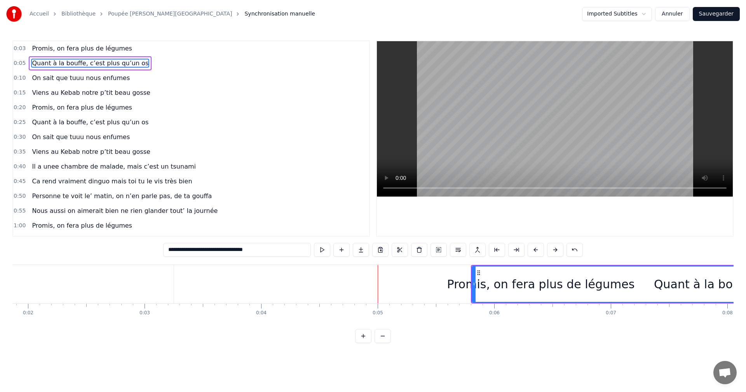
click at [94, 48] on span "Promis, on fera plus de légumes" at bounding box center [81, 48] width 101 height 9
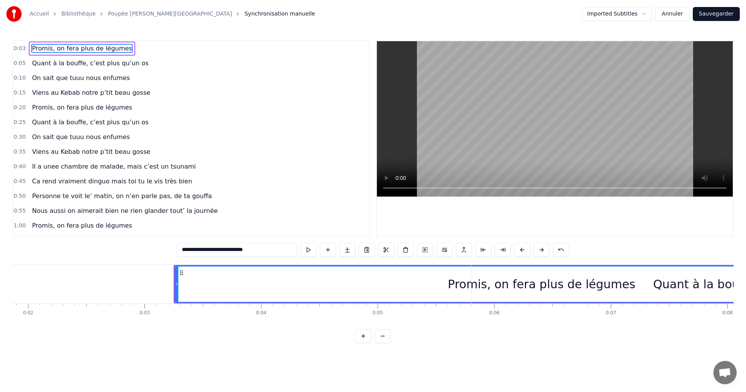
click at [450, 292] on div "Promis, on fera plus de légumes" at bounding box center [541, 284] width 733 height 35
click at [388, 250] on button at bounding box center [386, 250] width 16 height 14
click at [549, 251] on button at bounding box center [551, 250] width 16 height 14
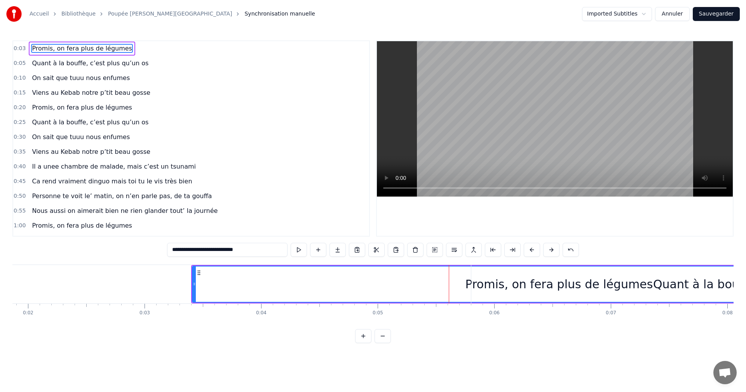
click at [103, 61] on span "Quant à la bouffe, c’est plus qu’un os" at bounding box center [90, 63] width 118 height 9
type input "**********"
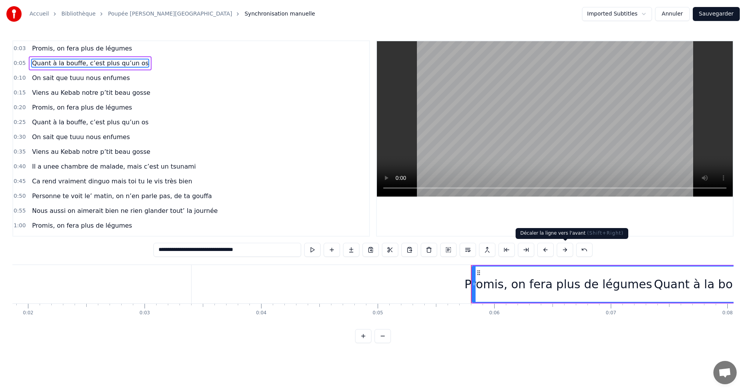
click at [563, 256] on button at bounding box center [565, 250] width 16 height 14
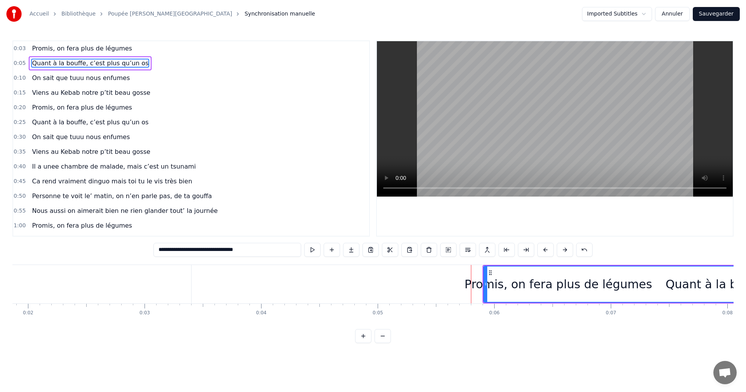
click at [563, 256] on button at bounding box center [565, 250] width 16 height 14
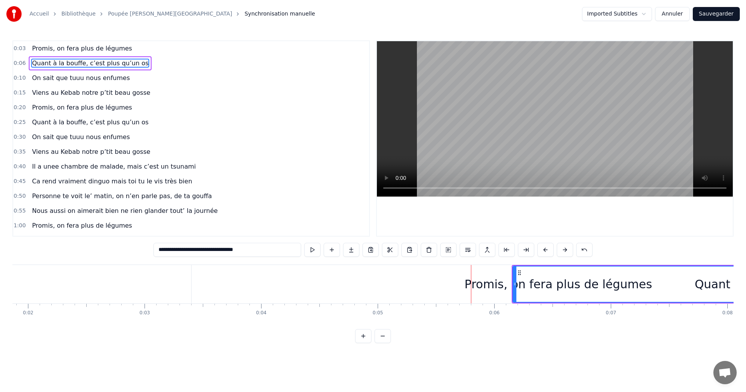
click at [563, 256] on button at bounding box center [565, 250] width 16 height 14
click at [312, 248] on button at bounding box center [312, 250] width 16 height 14
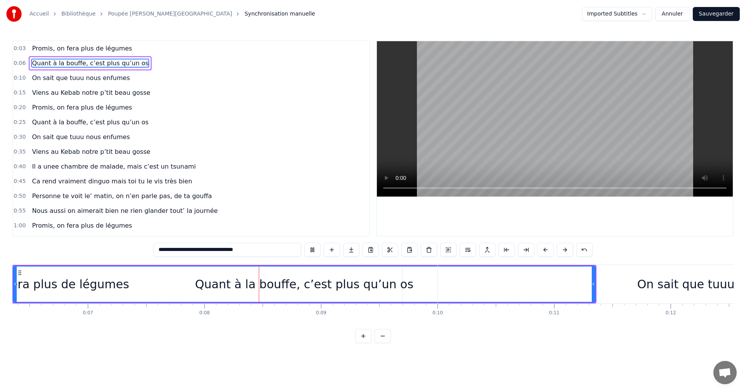
scroll to position [0, 892]
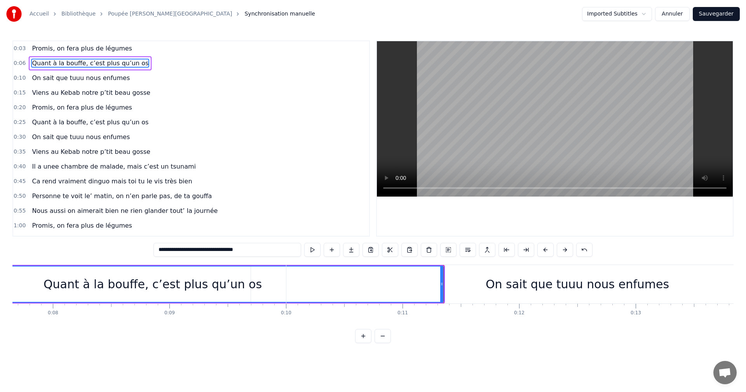
click at [675, 14] on button "Annuler" at bounding box center [672, 14] width 34 height 14
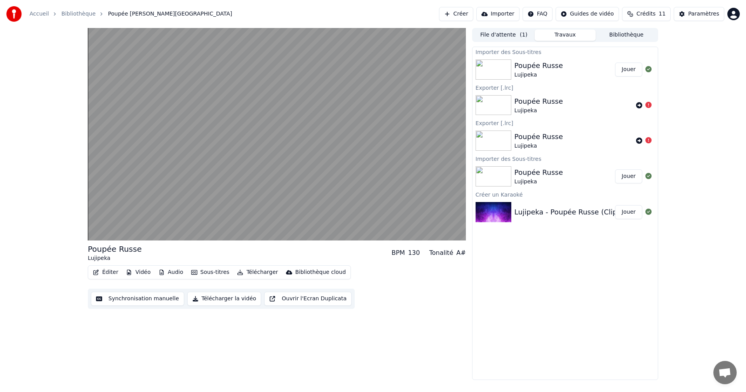
click at [471, 12] on button "Créer" at bounding box center [456, 14] width 34 height 14
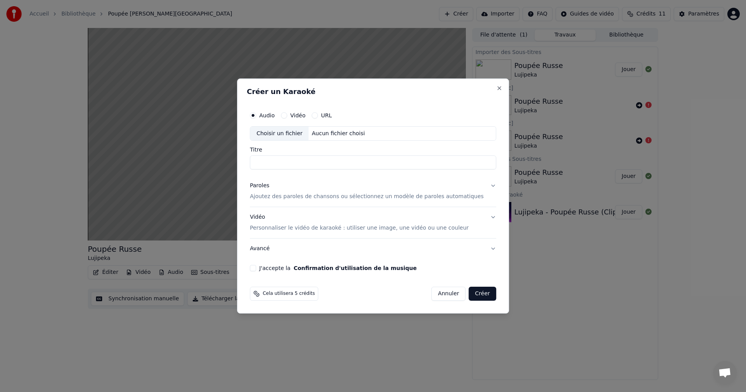
click at [443, 295] on button "Annuler" at bounding box center [448, 294] width 34 height 14
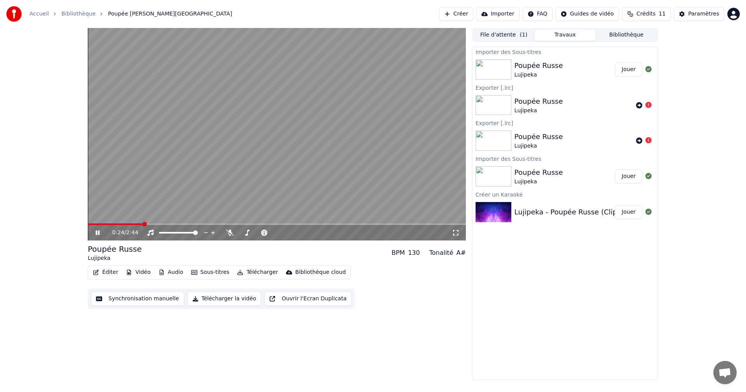
click at [96, 235] on icon at bounding box center [103, 233] width 18 height 6
click at [473, 13] on button "Créer" at bounding box center [456, 14] width 34 height 14
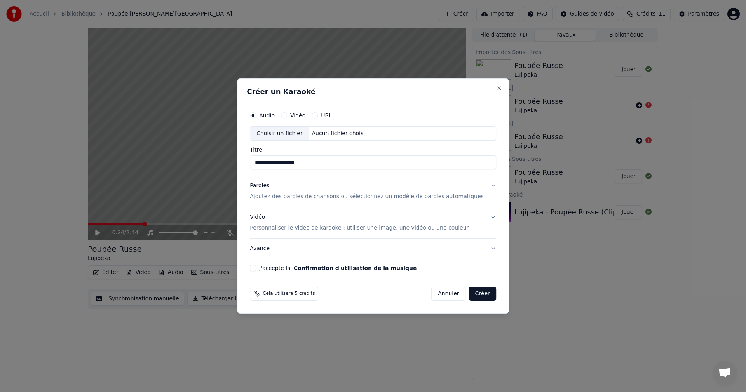
click at [256, 267] on button "J'accepte la Confirmation d'utilisation de la musique" at bounding box center [253, 268] width 6 height 6
click at [473, 295] on button "Créer" at bounding box center [482, 294] width 27 height 14
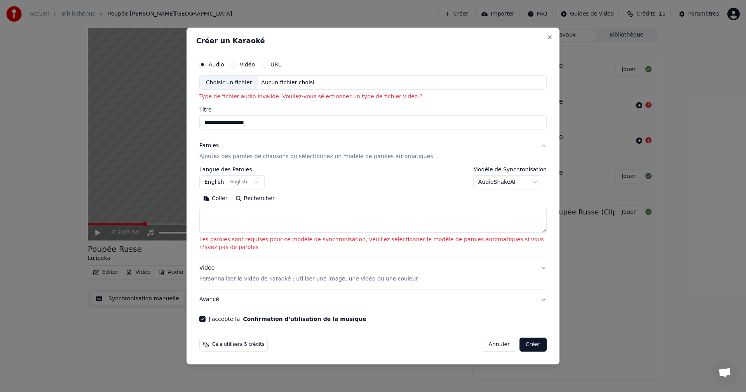
click at [240, 84] on div "Choisir un fichier" at bounding box center [229, 83] width 58 height 14
type input "**********"
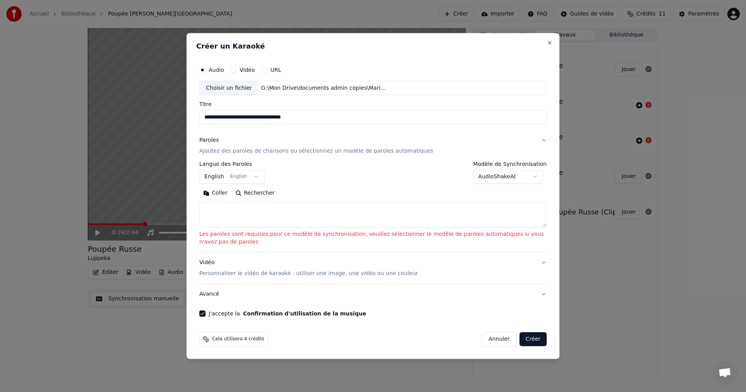
click at [500, 342] on button "Annuler" at bounding box center [499, 339] width 34 height 14
select select
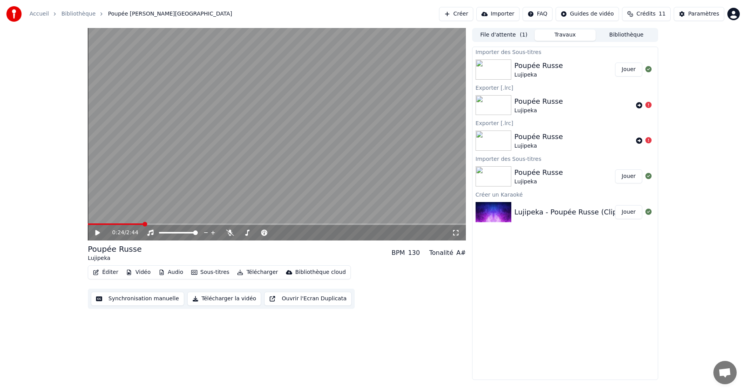
click at [471, 16] on button "Créer" at bounding box center [456, 14] width 34 height 14
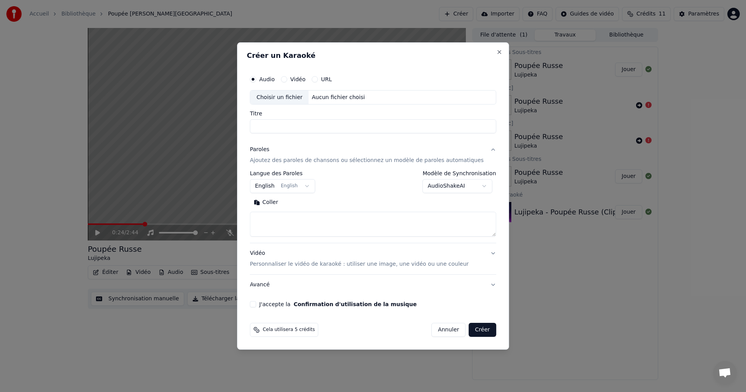
click at [299, 98] on div "Choisir un fichier" at bounding box center [279, 98] width 58 height 14
type input "**********"
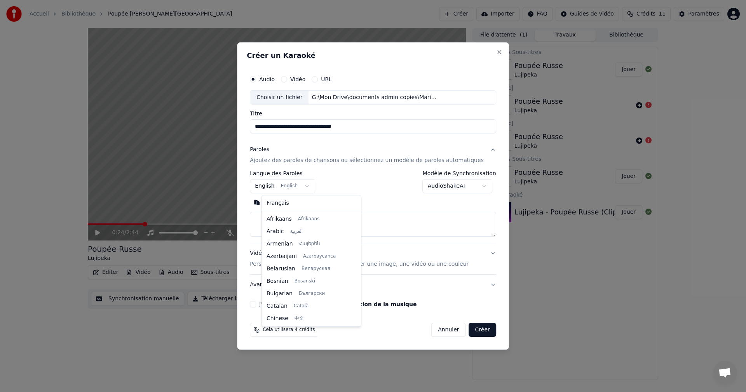
click at [277, 188] on body "**********" at bounding box center [373, 196] width 746 height 392
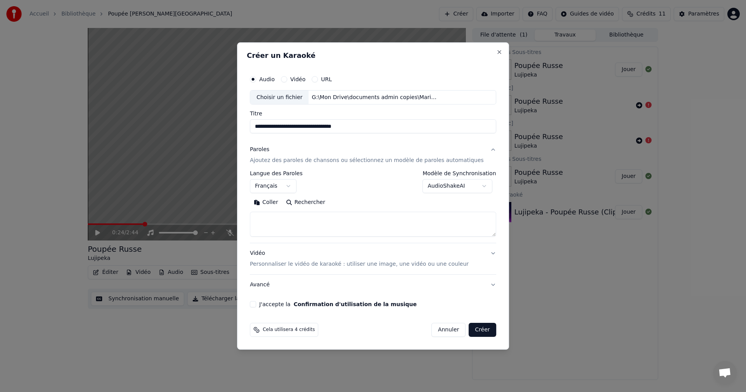
click at [256, 305] on button "J'accepte la Confirmation d'utilisation de la musique" at bounding box center [253, 304] width 6 height 6
click at [475, 332] on button "Créer" at bounding box center [482, 330] width 27 height 14
select select "**"
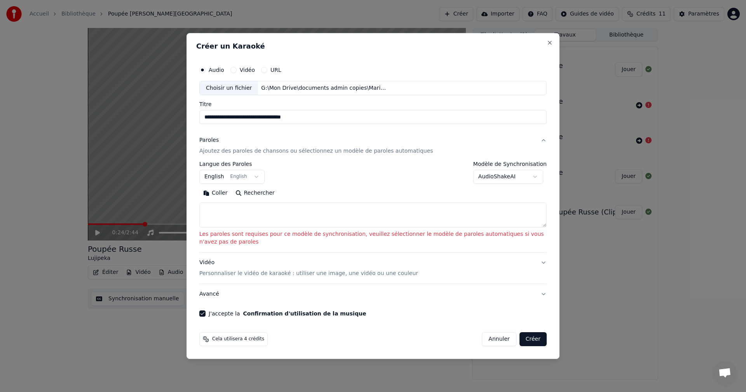
click at [417, 216] on textarea at bounding box center [372, 215] width 347 height 25
click at [221, 194] on button "Coller" at bounding box center [215, 193] width 32 height 12
click at [537, 341] on button "Créer" at bounding box center [533, 339] width 27 height 14
click at [533, 341] on button "Créer" at bounding box center [533, 339] width 27 height 14
click at [314, 154] on p "Ajoutez des paroles de chansons ou sélectionnez un modèle de paroles automatiqu…" at bounding box center [316, 152] width 234 height 8
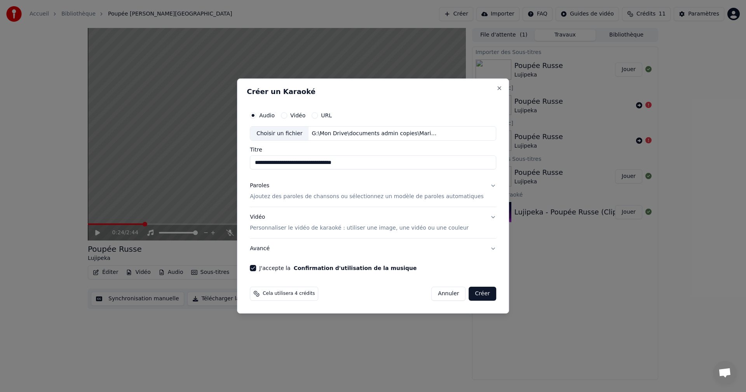
click at [469, 295] on button "Créer" at bounding box center [482, 294] width 27 height 14
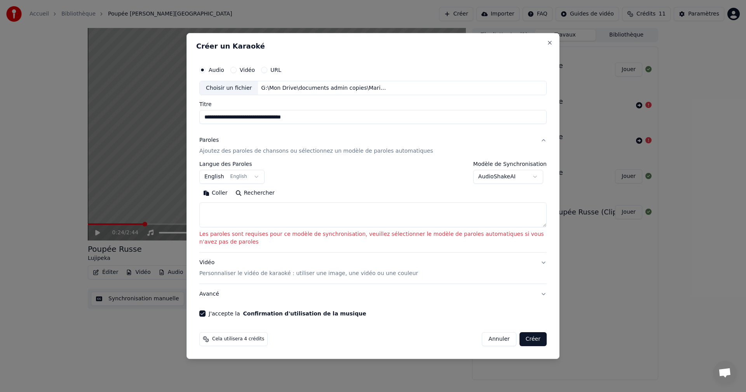
click at [519, 173] on body "**********" at bounding box center [373, 196] width 746 height 392
click at [235, 177] on body "**********" at bounding box center [373, 196] width 746 height 392
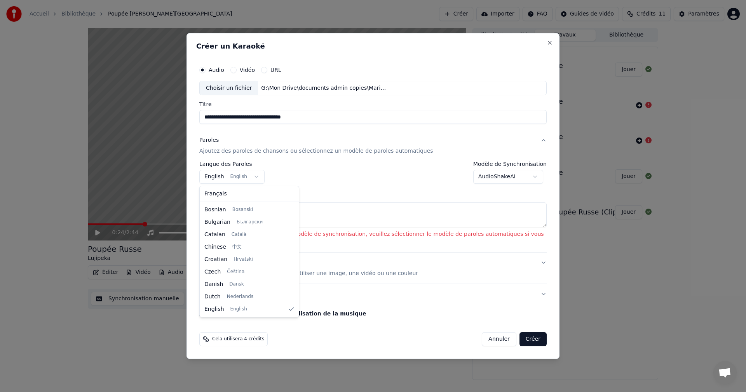
select select "**"
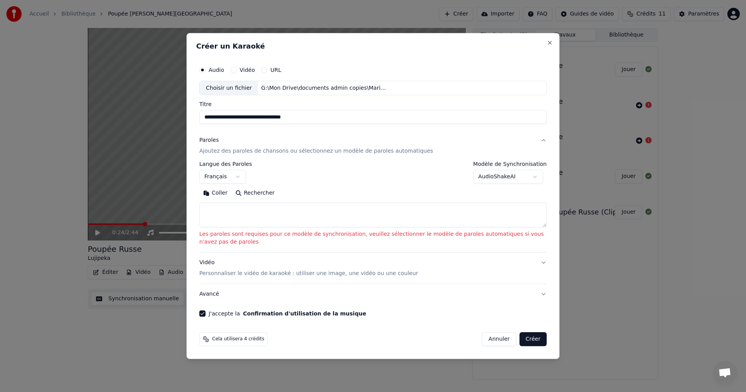
click at [228, 211] on textarea at bounding box center [372, 215] width 347 height 25
click at [385, 149] on p "Ajoutez des paroles de chansons ou sélectionnez un modèle de paroles automatiqu…" at bounding box center [316, 152] width 234 height 8
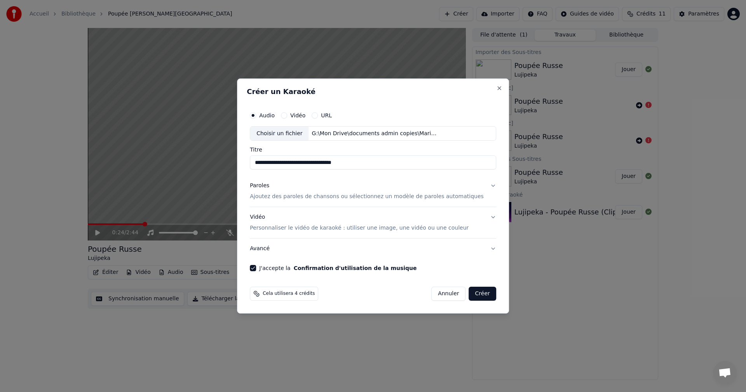
click at [335, 198] on p "Ajoutez des paroles de chansons ou sélectionnez un modèle de paroles automatiqu…" at bounding box center [367, 197] width 234 height 8
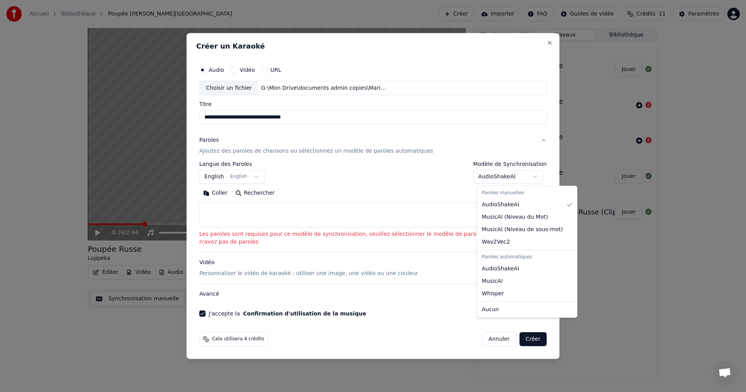
click at [503, 178] on body "**********" at bounding box center [373, 196] width 746 height 392
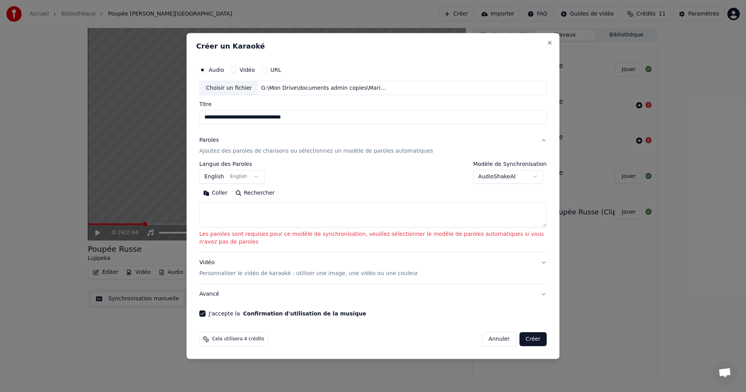
click at [527, 339] on button "Créer" at bounding box center [533, 339] width 27 height 14
click at [217, 217] on textarea at bounding box center [372, 215] width 347 height 25
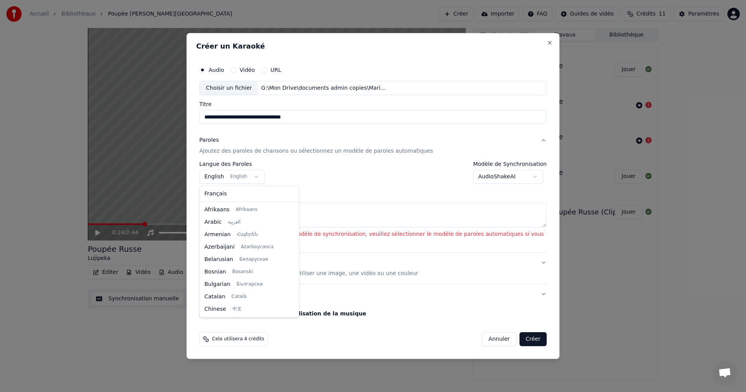
click at [251, 177] on body "**********" at bounding box center [373, 196] width 746 height 392
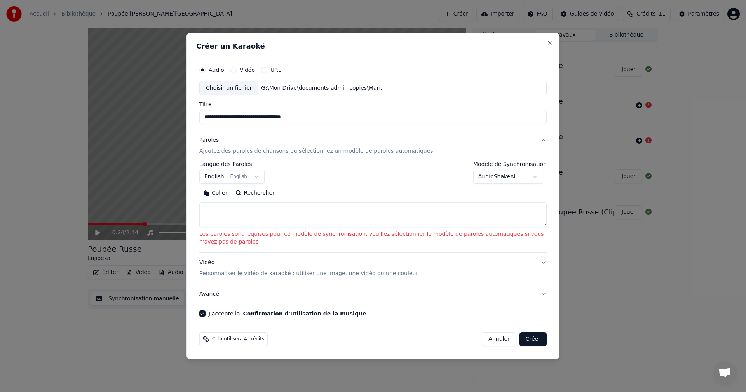
click at [251, 177] on body "**********" at bounding box center [373, 196] width 746 height 392
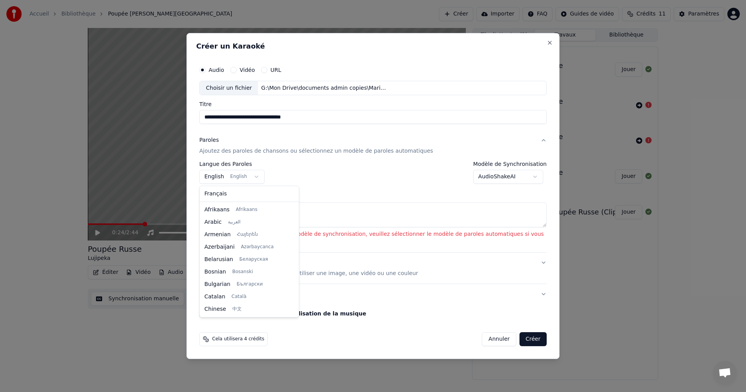
click at [251, 177] on body "**********" at bounding box center [373, 196] width 746 height 392
select select "**"
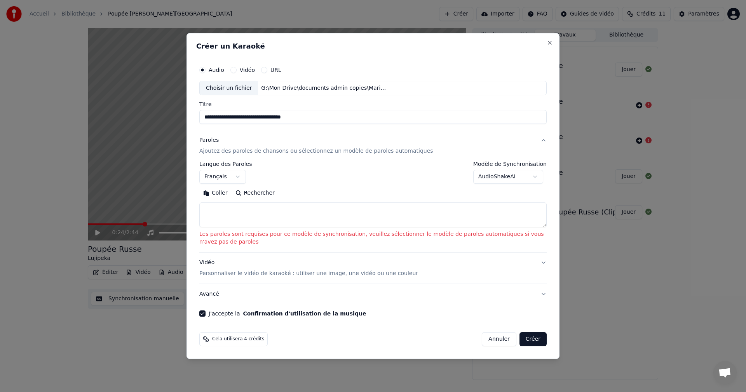
click at [212, 274] on p "Personnaliser le vidéo de karaoké : utiliser une image, une vidéo ou une couleur" at bounding box center [308, 274] width 219 height 8
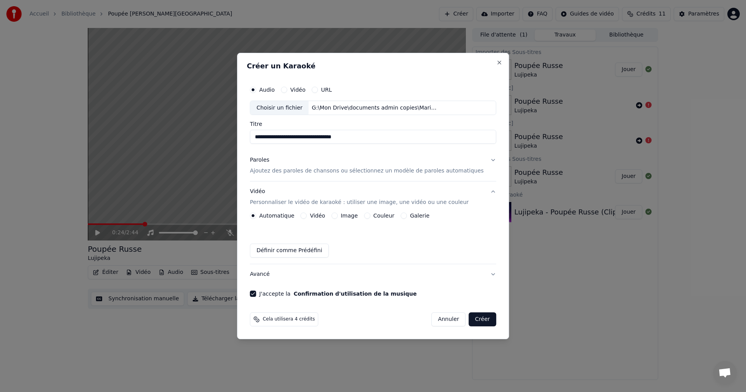
click at [290, 253] on button "Définir comme Prédéfini" at bounding box center [289, 251] width 79 height 14
click at [474, 319] on button "Créer" at bounding box center [482, 320] width 27 height 14
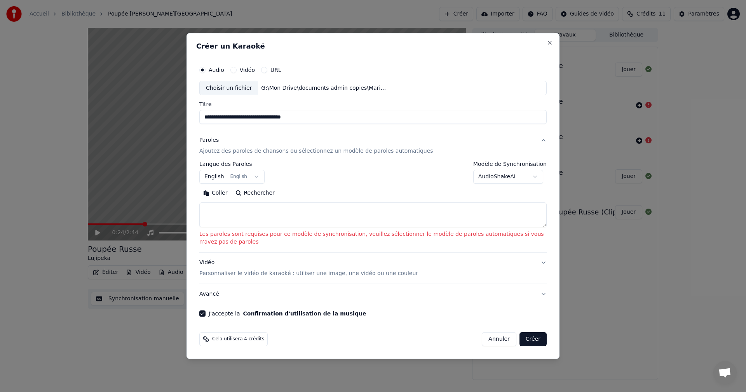
click at [536, 173] on body "**********" at bounding box center [373, 196] width 746 height 392
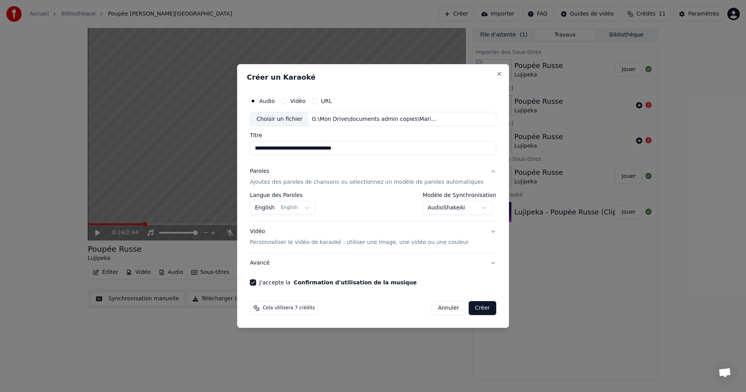
click at [471, 309] on button "Créer" at bounding box center [482, 308] width 27 height 14
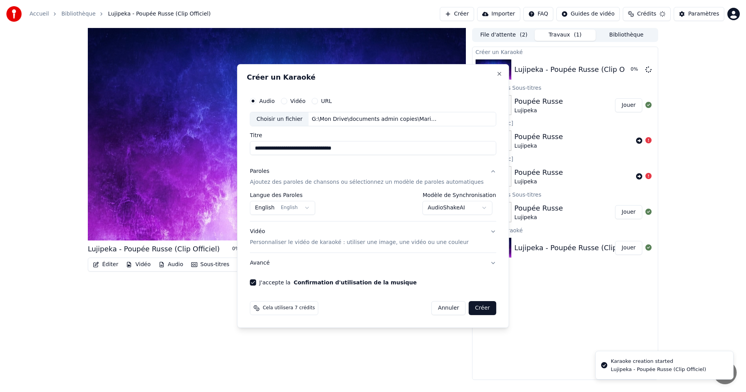
select select "**********"
select select
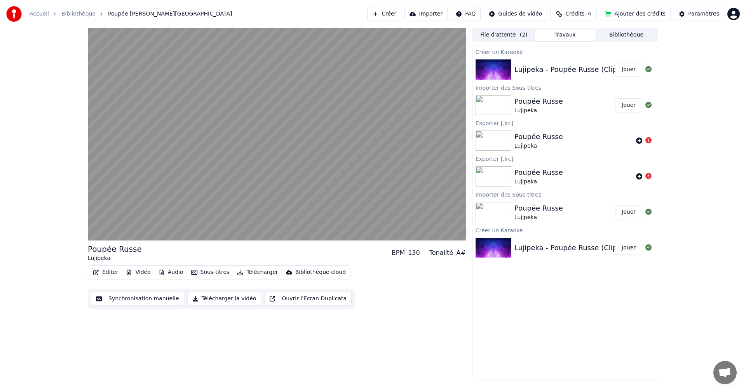
click at [636, 70] on button "Jouer" at bounding box center [628, 70] width 27 height 14
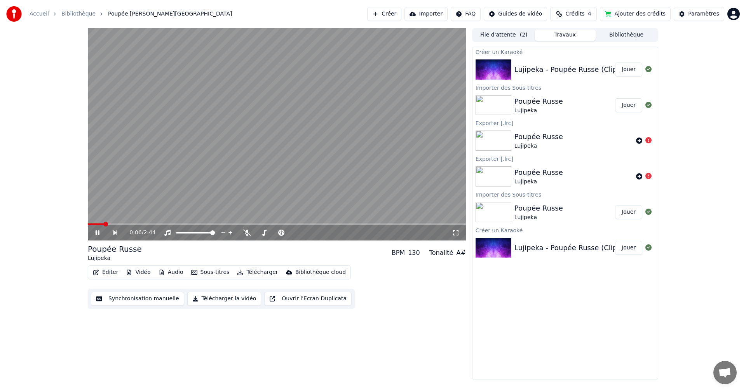
click at [145, 298] on button "Synchronisation manuelle" at bounding box center [137, 299] width 93 height 14
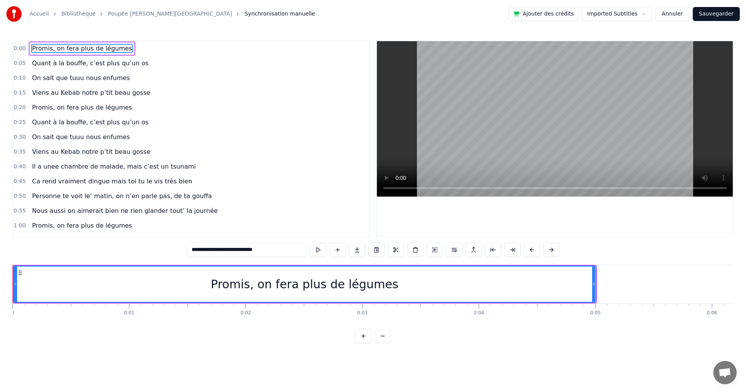
click at [19, 47] on span "0:00" at bounding box center [20, 49] width 12 height 8
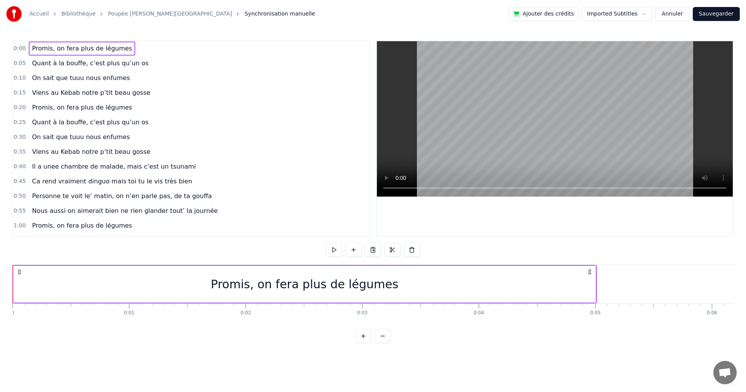
click at [19, 47] on span "0:00" at bounding box center [20, 49] width 12 height 8
click at [590, 274] on circle at bounding box center [590, 274] width 0 height 0
click at [22, 273] on icon at bounding box center [19, 272] width 6 height 6
click at [19, 273] on icon at bounding box center [19, 272] width 6 height 6
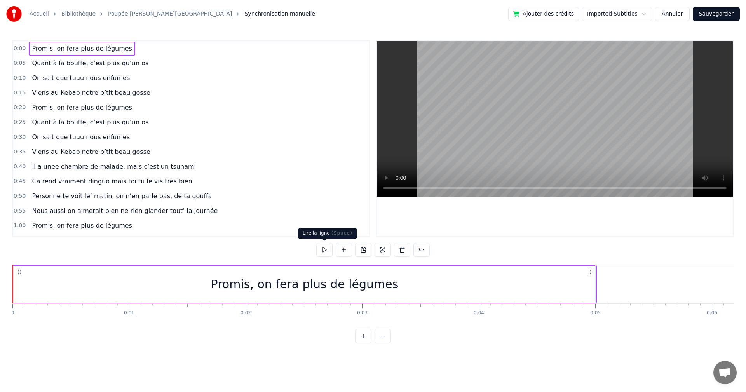
click at [326, 251] on button at bounding box center [324, 250] width 16 height 14
click at [381, 251] on button at bounding box center [383, 250] width 16 height 14
click at [418, 251] on button at bounding box center [422, 250] width 16 height 14
drag, startPoint x: 12, startPoint y: 295, endPoint x: 116, endPoint y: 290, distance: 103.5
click at [116, 290] on div "Promis, on fera plus de légumes" at bounding box center [304, 284] width 585 height 38
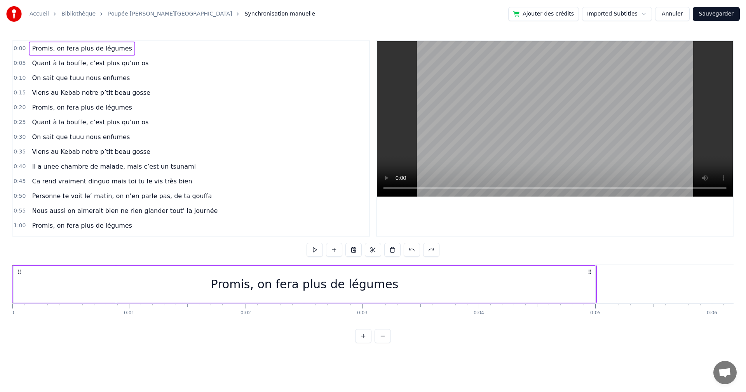
drag, startPoint x: 115, startPoint y: 282, endPoint x: 316, endPoint y: 295, distance: 201.4
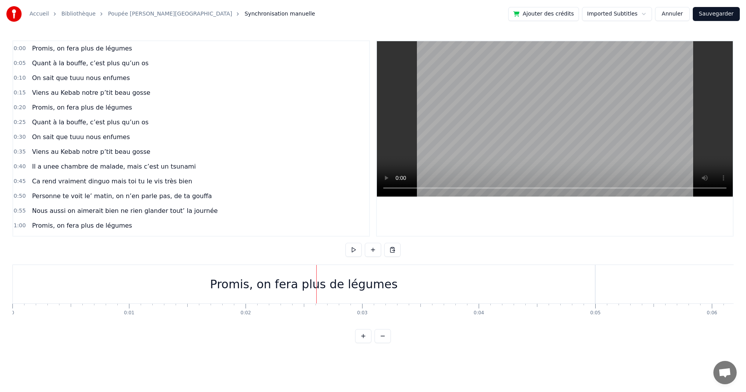
click at [553, 288] on div "Promis, on fera plus de légumes" at bounding box center [304, 284] width 582 height 38
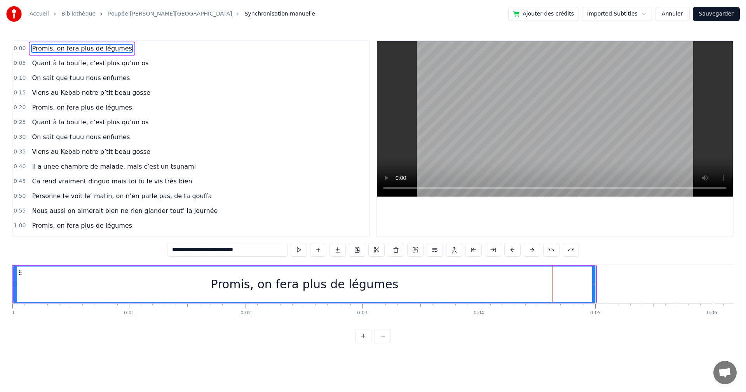
click at [553, 288] on div at bounding box center [553, 284] width 0 height 38
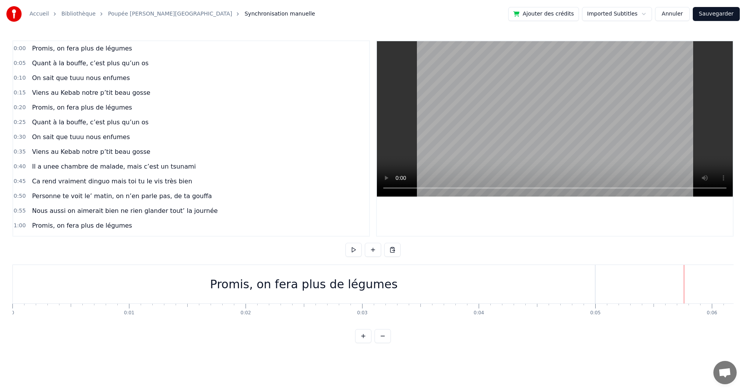
click at [33, 50] on span "Promis, on fera plus de légumes" at bounding box center [81, 48] width 101 height 9
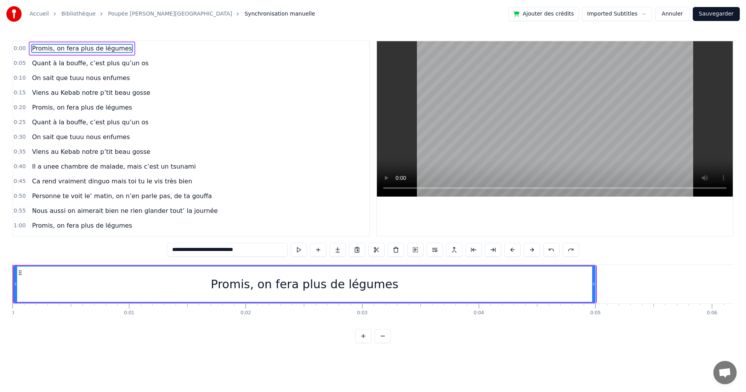
click at [89, 49] on span "Promis, on fera plus de légumes" at bounding box center [81, 48] width 101 height 9
click at [365, 343] on button at bounding box center [363, 336] width 16 height 14
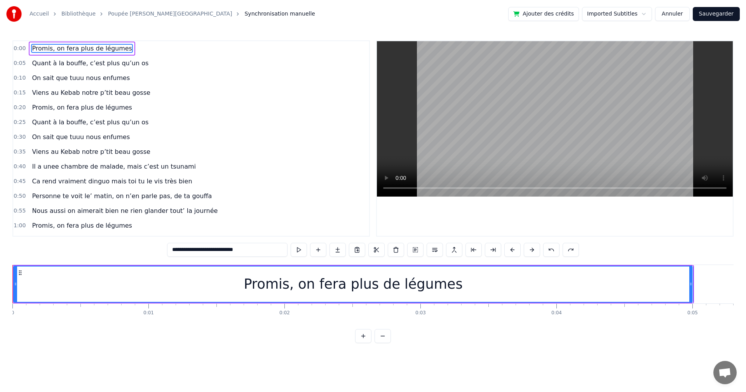
click at [365, 343] on button at bounding box center [363, 336] width 16 height 14
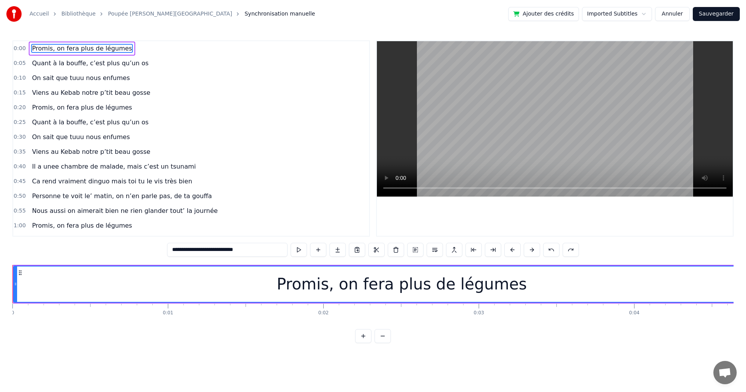
click at [365, 343] on button at bounding box center [363, 336] width 16 height 14
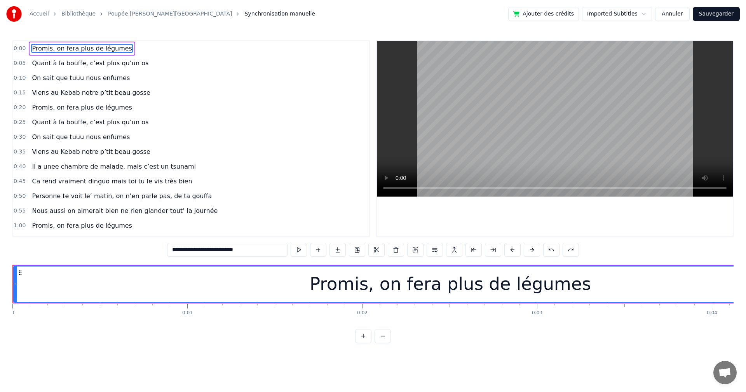
click at [365, 343] on button at bounding box center [363, 336] width 16 height 14
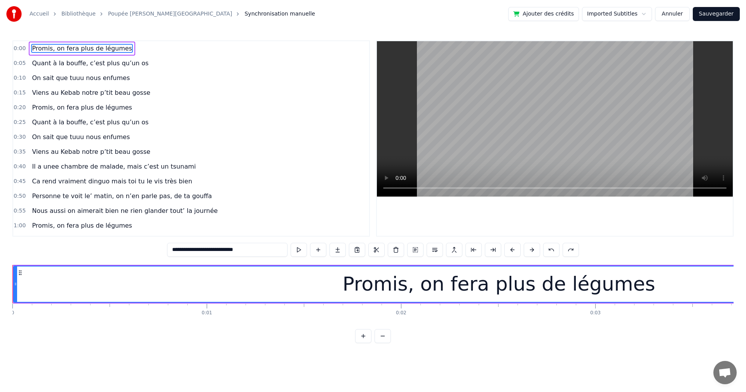
click at [365, 343] on button at bounding box center [363, 336] width 16 height 14
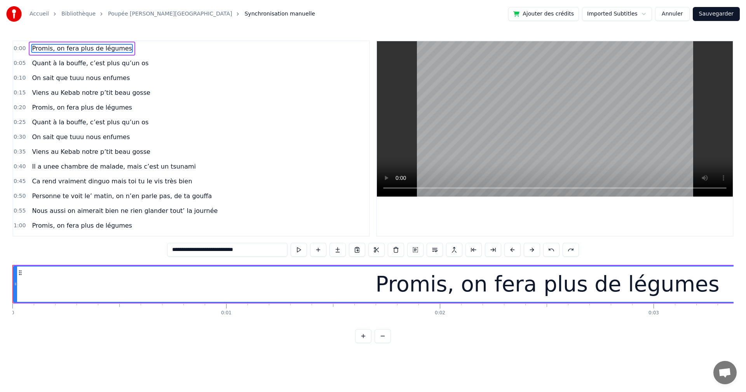
click at [380, 343] on button at bounding box center [383, 336] width 16 height 14
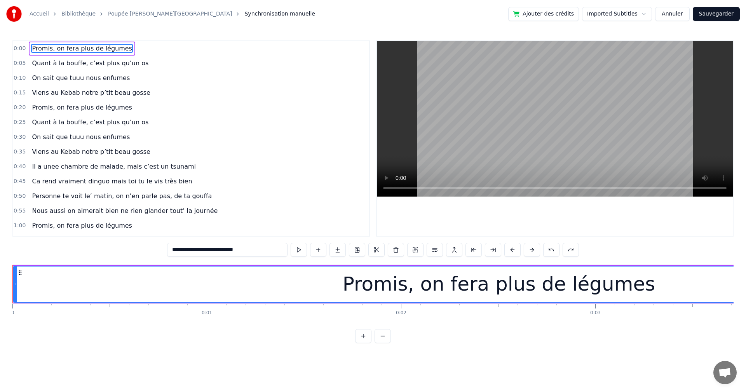
click at [380, 343] on button at bounding box center [383, 336] width 16 height 14
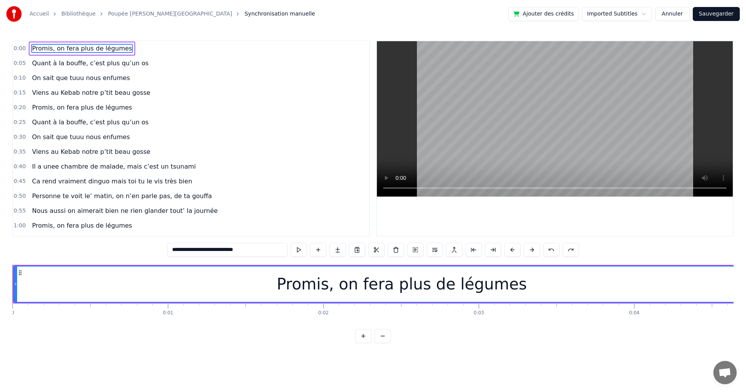
click at [380, 343] on button at bounding box center [383, 336] width 16 height 14
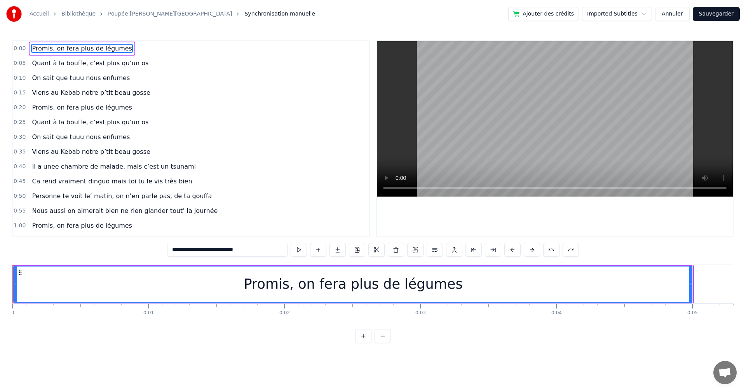
click at [380, 343] on button at bounding box center [383, 336] width 16 height 14
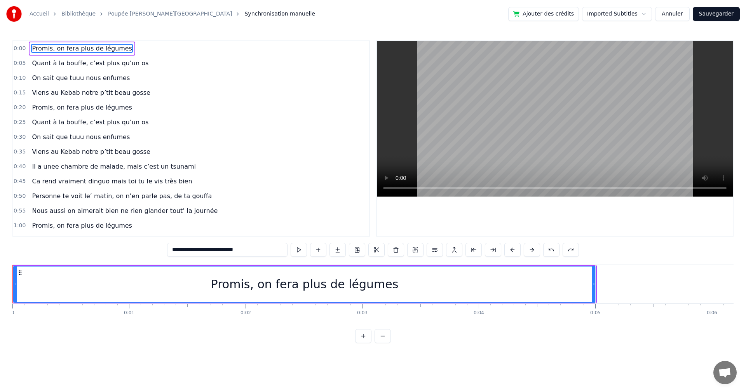
click at [380, 343] on button at bounding box center [383, 336] width 16 height 14
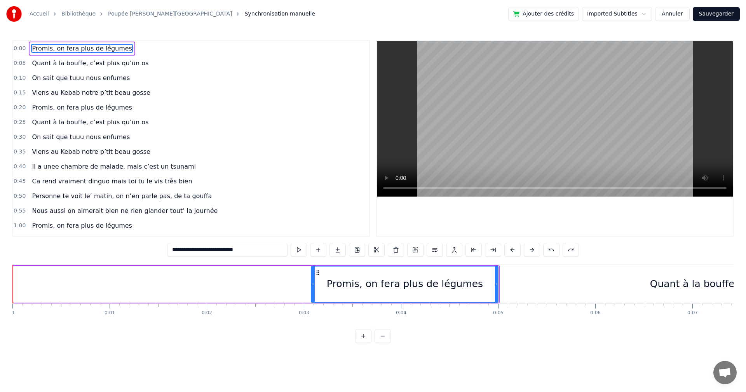
drag, startPoint x: 16, startPoint y: 285, endPoint x: 314, endPoint y: 277, distance: 297.8
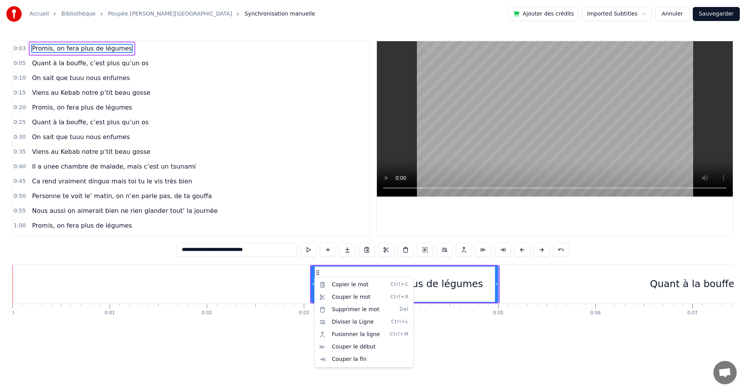
click at [497, 283] on html "Accueil Bibliothèque Poupée Russe • Lujipeka Synchronisation manuelle Ajouter d…" at bounding box center [373, 178] width 746 height 356
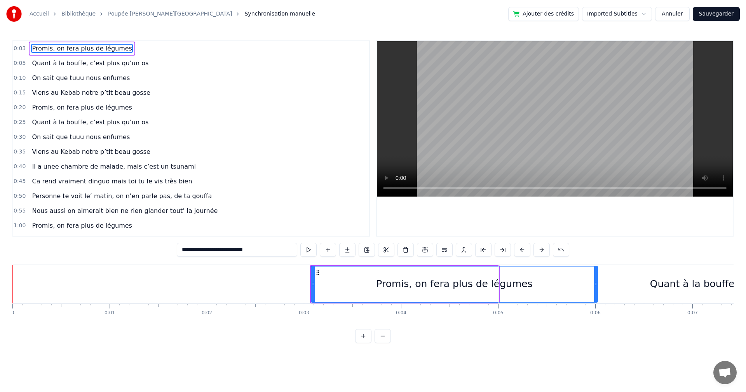
drag, startPoint x: 497, startPoint y: 283, endPoint x: 597, endPoint y: 290, distance: 100.1
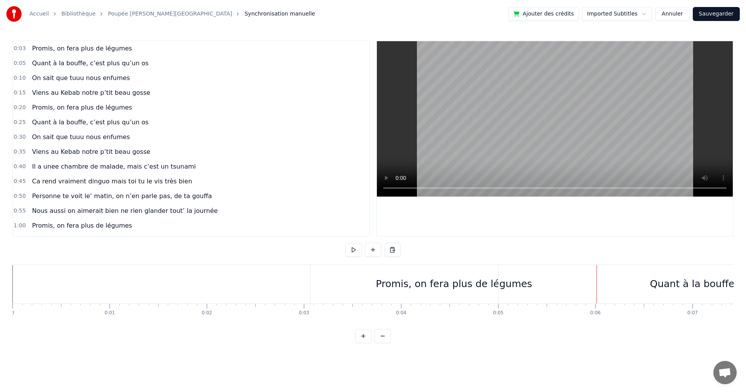
click at [514, 278] on div "Quant à la bouffe, c’est plus qu’un os" at bounding box center [741, 284] width 485 height 38
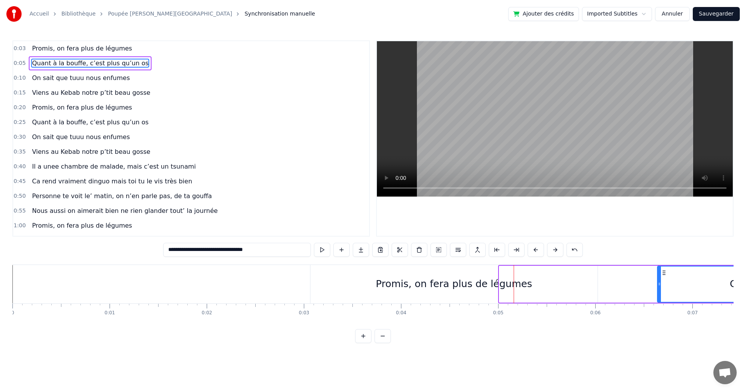
drag, startPoint x: 500, startPoint y: 282, endPoint x: 658, endPoint y: 281, distance: 158.2
click at [658, 281] on icon at bounding box center [659, 284] width 3 height 6
click at [367, 276] on div "Promis, on fera plus de légumes" at bounding box center [454, 284] width 287 height 38
type input "**********"
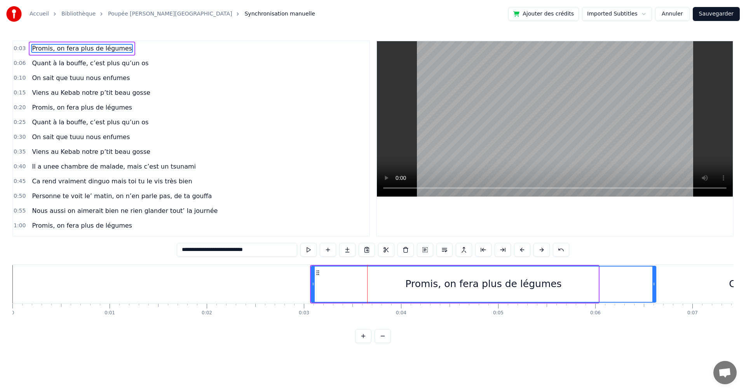
drag, startPoint x: 597, startPoint y: 285, endPoint x: 654, endPoint y: 287, distance: 57.6
click at [654, 287] on icon at bounding box center [654, 284] width 3 height 6
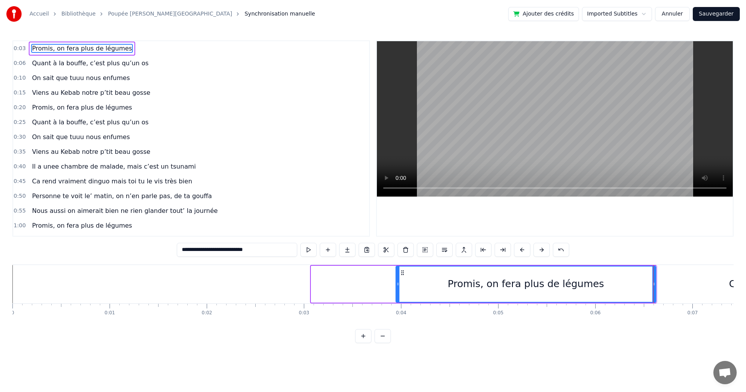
drag, startPoint x: 314, startPoint y: 284, endPoint x: 398, endPoint y: 295, distance: 85.5
click at [398, 295] on div at bounding box center [397, 284] width 3 height 35
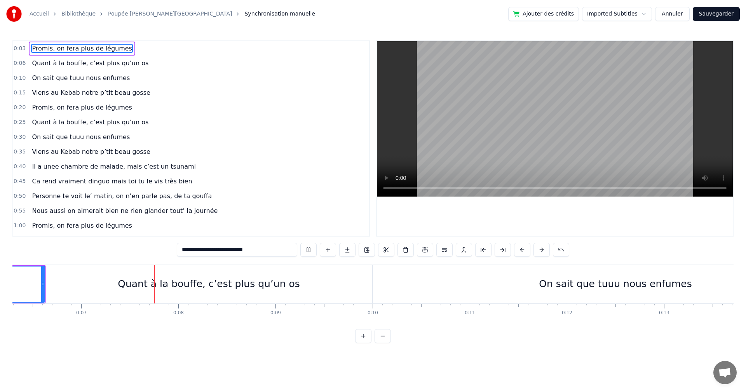
scroll to position [0, 648]
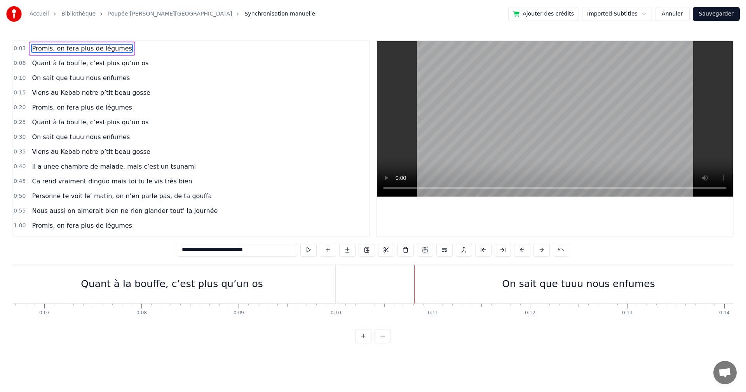
click at [78, 45] on span "Promis, on fera plus de légumes" at bounding box center [81, 48] width 101 height 9
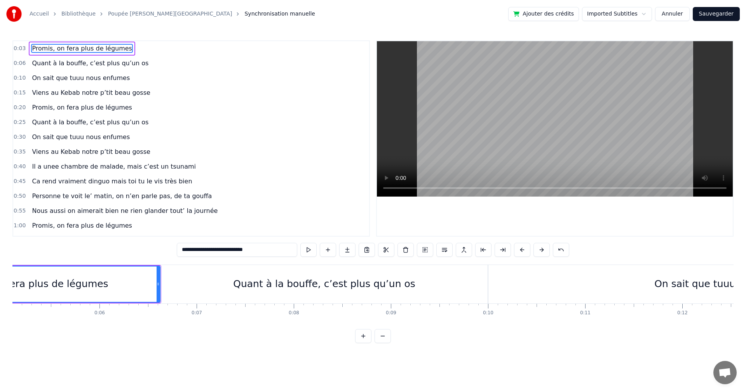
scroll to position [0, 344]
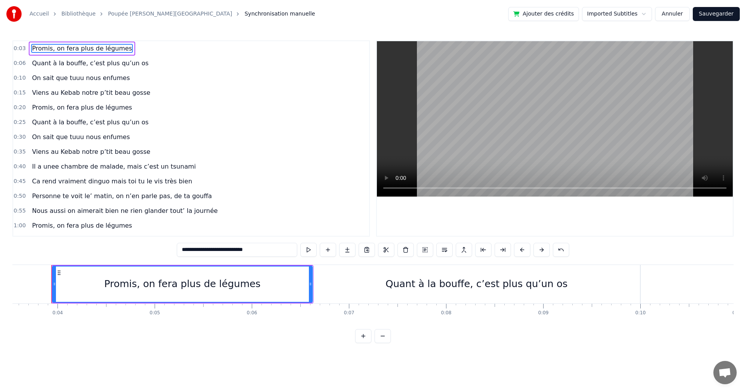
click at [78, 45] on span "Promis, on fera plus de légumes" at bounding box center [81, 48] width 101 height 9
drag, startPoint x: 311, startPoint y: 283, endPoint x: 367, endPoint y: 285, distance: 56.4
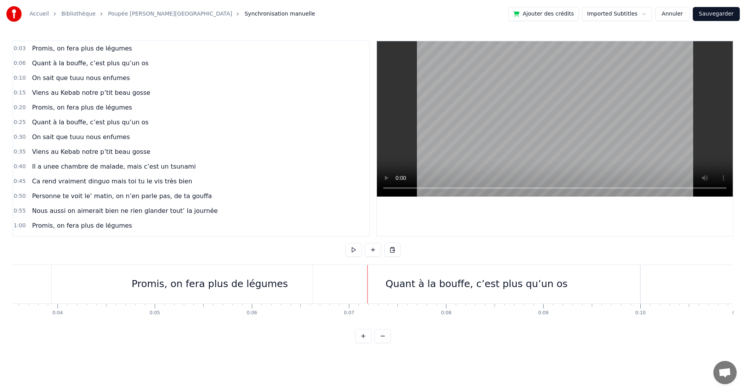
click at [56, 284] on div "Promis, on fera plus de légumes" at bounding box center [210, 284] width 316 height 38
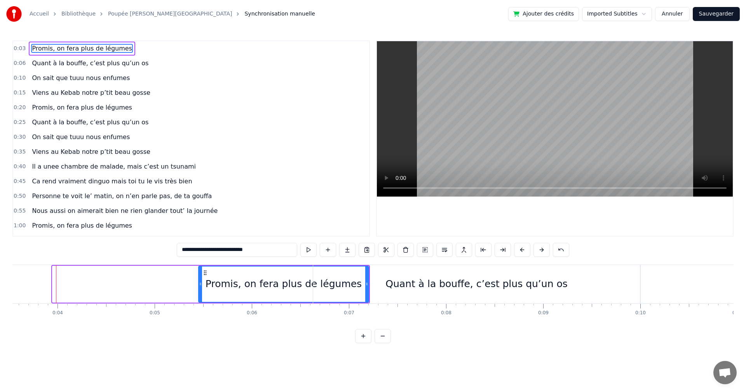
drag, startPoint x: 54, startPoint y: 284, endPoint x: 227, endPoint y: 292, distance: 173.1
click at [202, 292] on div at bounding box center [200, 284] width 3 height 35
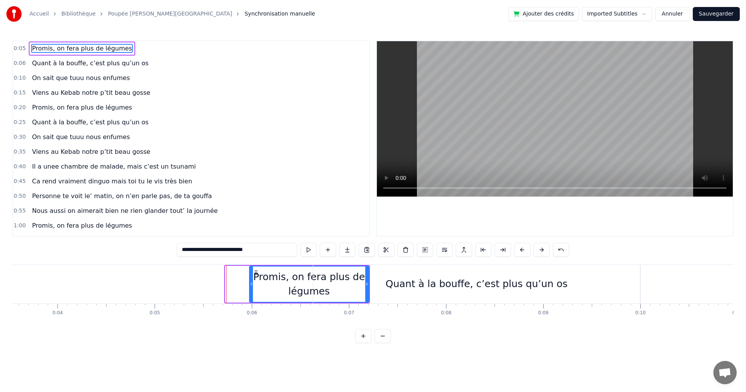
drag, startPoint x: 227, startPoint y: 284, endPoint x: 251, endPoint y: 283, distance: 24.1
click at [251, 283] on icon at bounding box center [251, 284] width 3 height 6
click at [408, 279] on div "Quant à la bouffe, c’est plus qu’un os" at bounding box center [477, 284] width 182 height 15
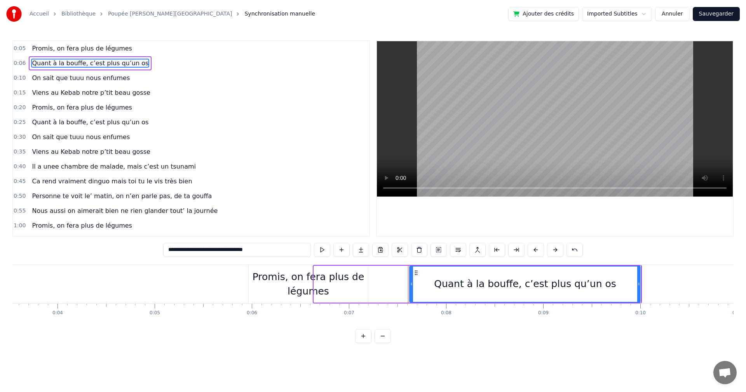
drag, startPoint x: 316, startPoint y: 284, endPoint x: 412, endPoint y: 284, distance: 95.6
click at [412, 284] on icon at bounding box center [411, 284] width 3 height 6
click at [354, 289] on div "Promis, on fera plus de légumes" at bounding box center [308, 284] width 119 height 29
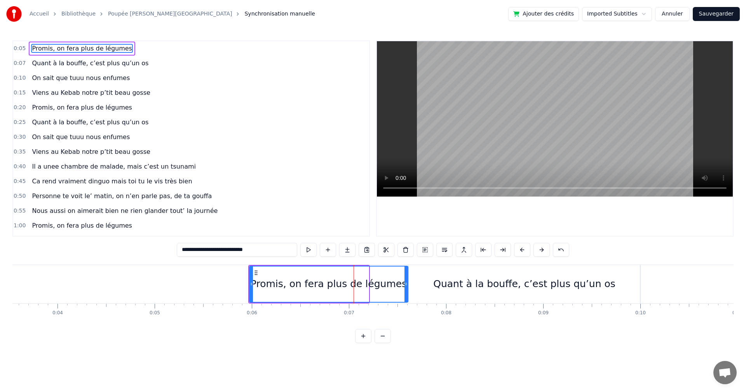
drag, startPoint x: 367, startPoint y: 284, endPoint x: 406, endPoint y: 283, distance: 39.3
click at [406, 283] on icon at bounding box center [406, 284] width 3 height 6
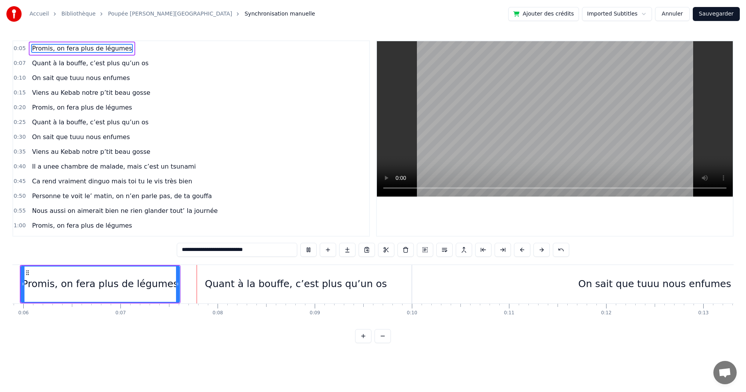
scroll to position [0, 651]
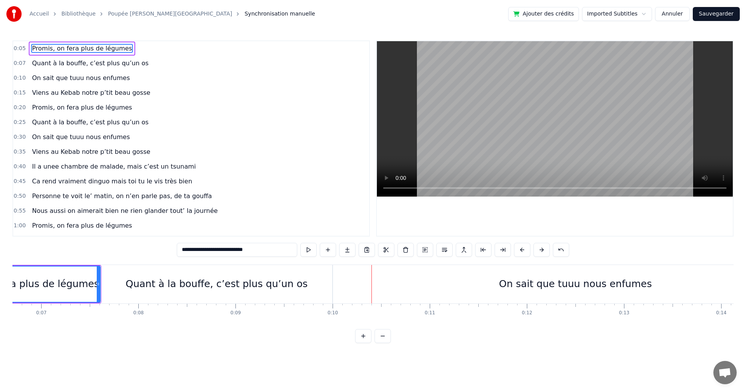
click at [51, 286] on div "Promis, on fera plus de légumes" at bounding box center [21, 284] width 156 height 15
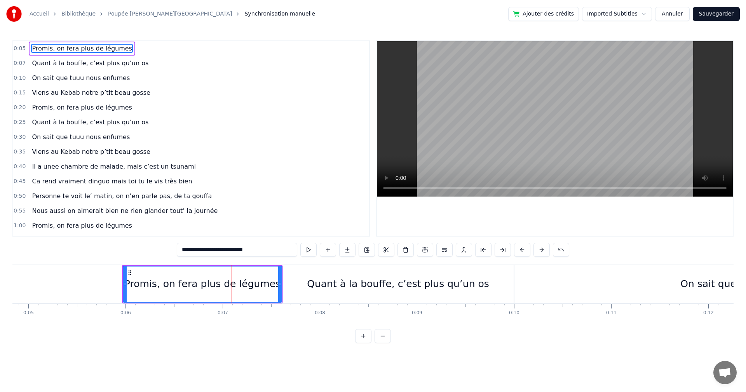
scroll to position [0, 460]
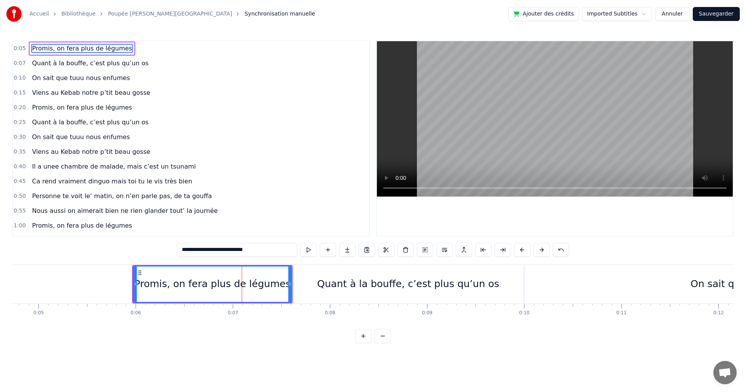
click at [133, 285] on div "Promis, on fera plus de légumes" at bounding box center [212, 284] width 159 height 37
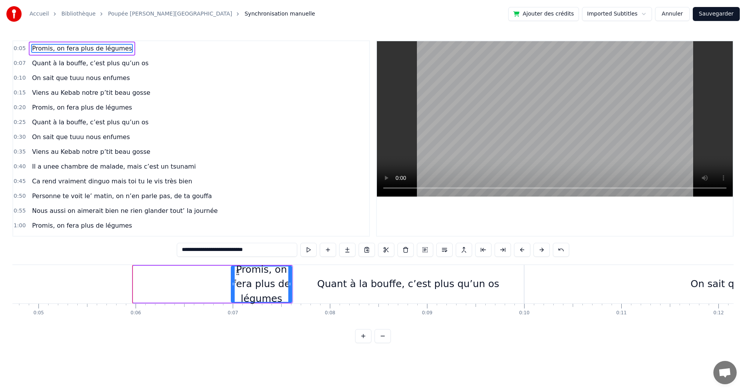
drag, startPoint x: 136, startPoint y: 283, endPoint x: 234, endPoint y: 279, distance: 98.0
click at [234, 279] on div at bounding box center [233, 284] width 3 height 35
click at [316, 285] on div "Quant à la bouffe, c’est plus qu’un os" at bounding box center [408, 284] width 231 height 38
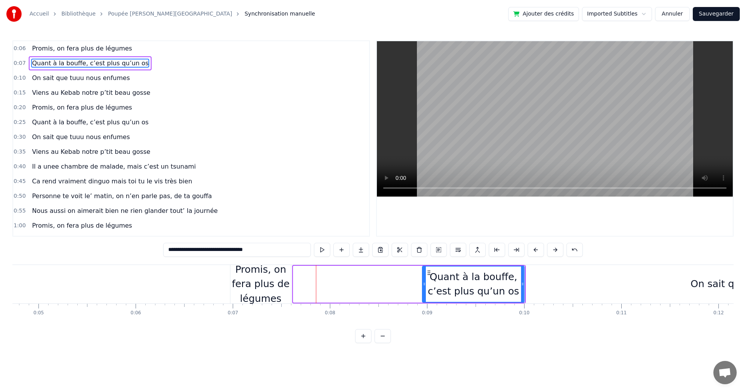
drag, startPoint x: 294, startPoint y: 286, endPoint x: 429, endPoint y: 285, distance: 134.5
click at [426, 285] on icon at bounding box center [424, 284] width 3 height 6
click at [279, 278] on div "Promis, on fera plus de légumes" at bounding box center [260, 284] width 61 height 44
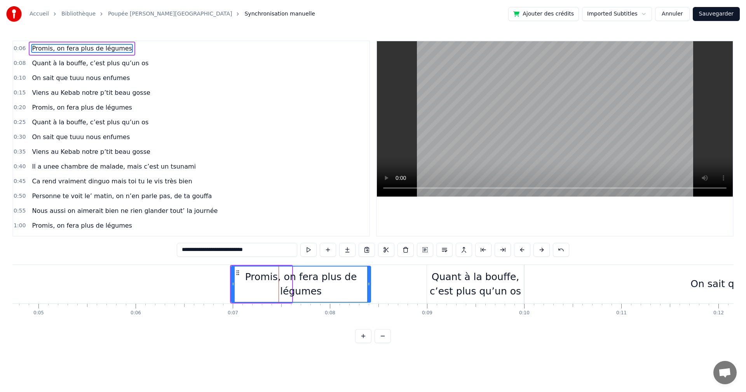
drag, startPoint x: 291, startPoint y: 284, endPoint x: 375, endPoint y: 285, distance: 84.7
click at [370, 285] on icon at bounding box center [368, 284] width 3 height 6
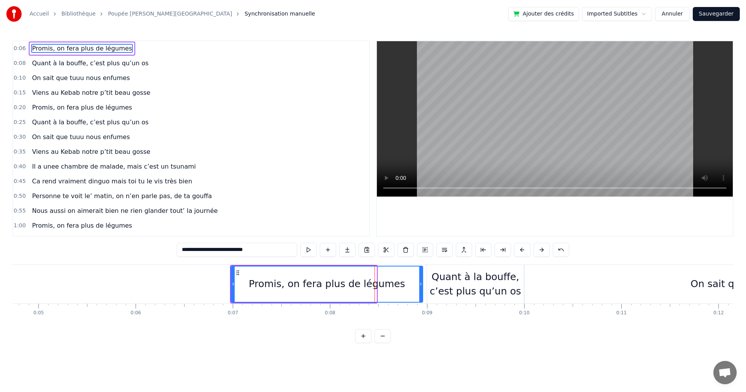
drag, startPoint x: 375, startPoint y: 285, endPoint x: 422, endPoint y: 286, distance: 46.3
click at [422, 286] on icon at bounding box center [420, 284] width 3 height 6
click at [517, 290] on div "Quant à la bouffe, c’est plus qu’un os" at bounding box center [475, 284] width 97 height 29
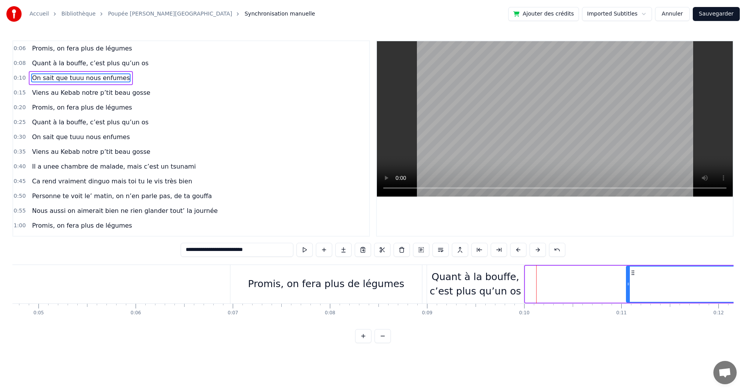
drag, startPoint x: 526, startPoint y: 287, endPoint x: 634, endPoint y: 283, distance: 108.5
click at [630, 283] on icon at bounding box center [628, 284] width 3 height 6
click at [498, 284] on div "Quant à la bouffe, c’est plus qu’un os" at bounding box center [475, 284] width 97 height 29
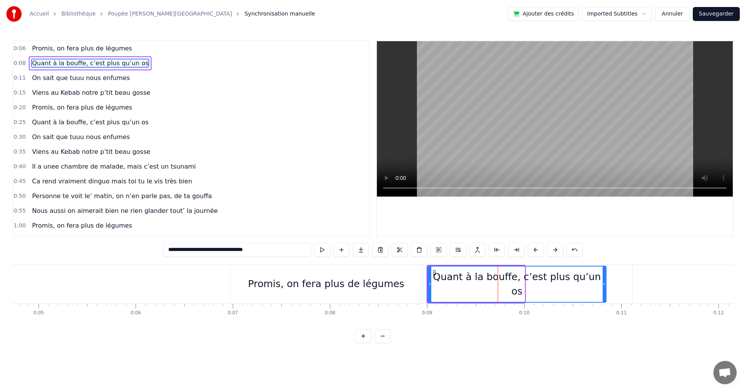
drag, startPoint x: 523, startPoint y: 283, endPoint x: 624, endPoint y: 285, distance: 101.1
click at [606, 285] on icon at bounding box center [604, 284] width 3 height 6
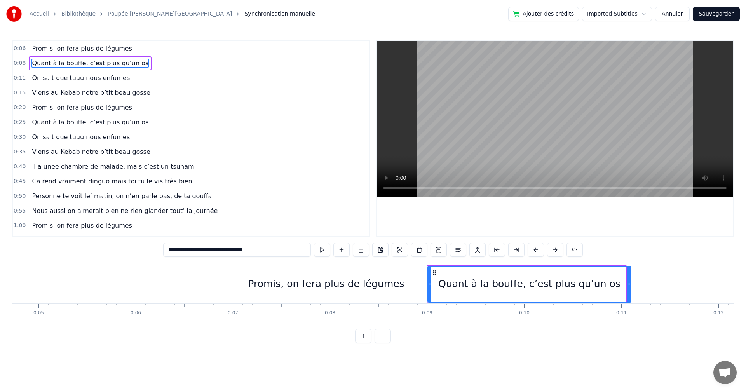
drag, startPoint x: 624, startPoint y: 285, endPoint x: 629, endPoint y: 285, distance: 5.5
click at [629, 285] on icon at bounding box center [629, 284] width 3 height 6
click at [384, 281] on div "Promis, on fera plus de légumes" at bounding box center [326, 284] width 156 height 15
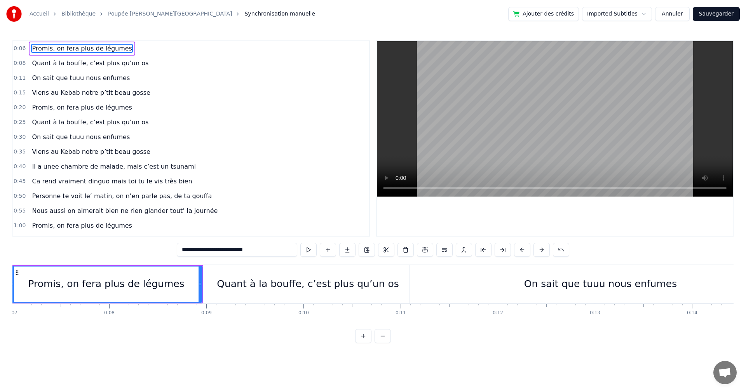
scroll to position [0, 671]
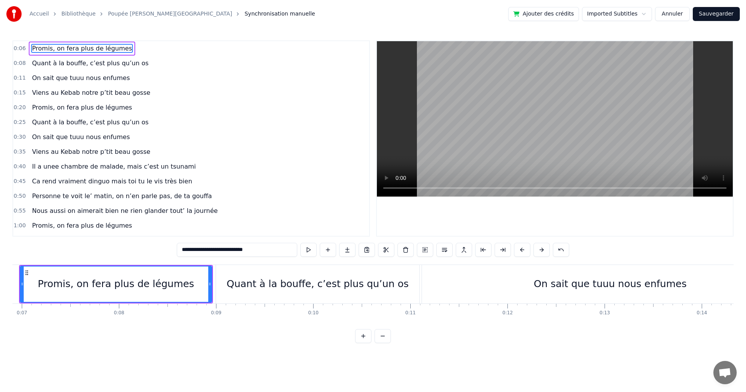
click at [372, 281] on div "Quant à la bouffe, c’est plus qu’un os" at bounding box center [318, 284] width 182 height 15
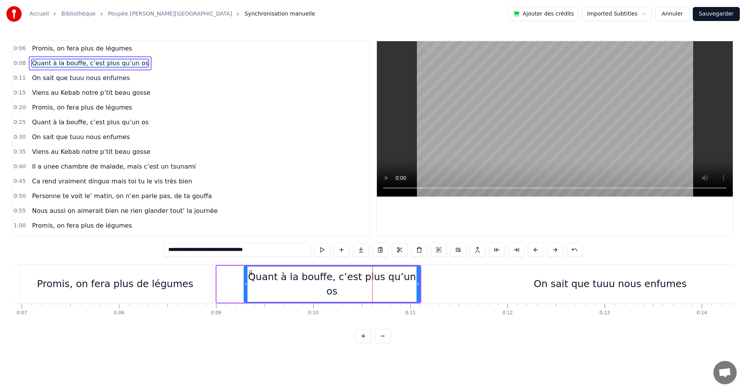
drag, startPoint x: 219, startPoint y: 285, endPoint x: 246, endPoint y: 281, distance: 27.4
click at [246, 281] on icon at bounding box center [245, 284] width 3 height 6
click at [208, 283] on div "Promis, on fera plus de légumes" at bounding box center [115, 284] width 192 height 38
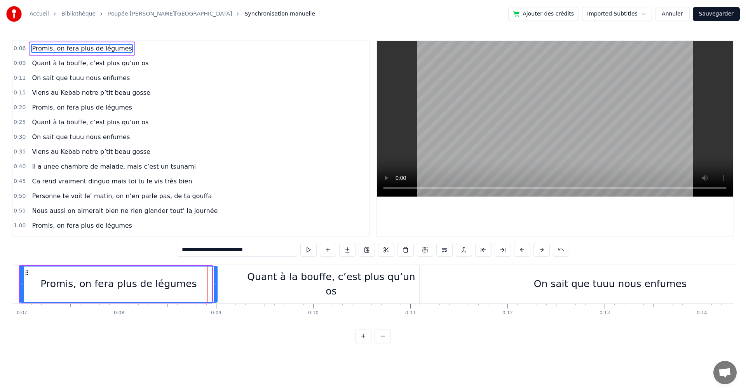
drag, startPoint x: 210, startPoint y: 284, endPoint x: 215, endPoint y: 284, distance: 5.5
click at [215, 284] on icon at bounding box center [215, 284] width 3 height 6
click at [259, 278] on div "Quant à la bouffe, c’est plus qu’un os" at bounding box center [331, 284] width 176 height 29
type input "**********"
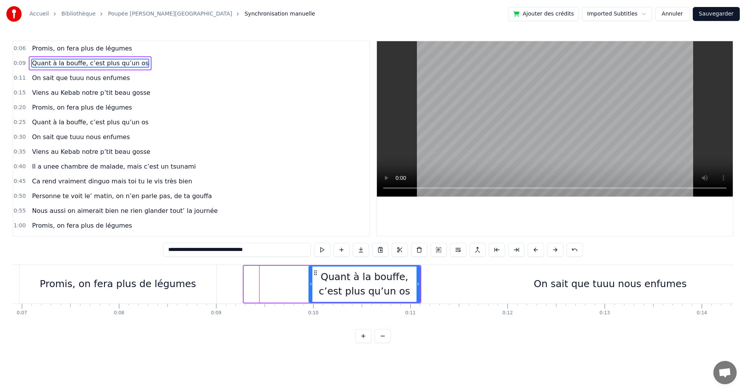
drag, startPoint x: 245, startPoint y: 284, endPoint x: 310, endPoint y: 287, distance: 65.0
click at [310, 287] on icon at bounding box center [310, 284] width 3 height 6
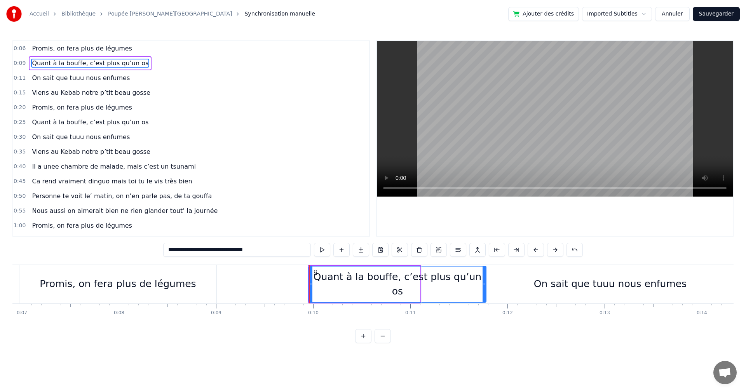
drag, startPoint x: 418, startPoint y: 284, endPoint x: 484, endPoint y: 283, distance: 66.1
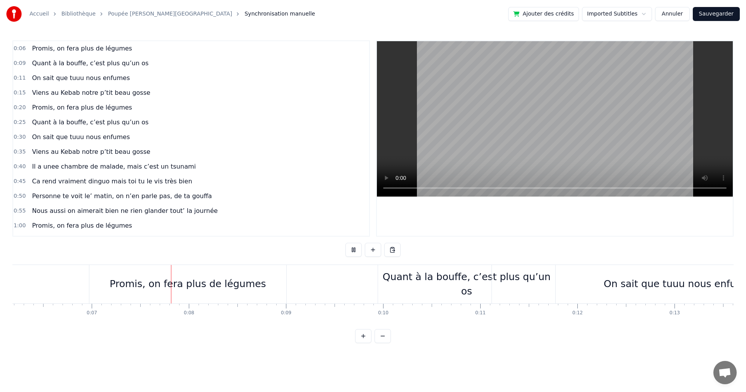
scroll to position [0, 651]
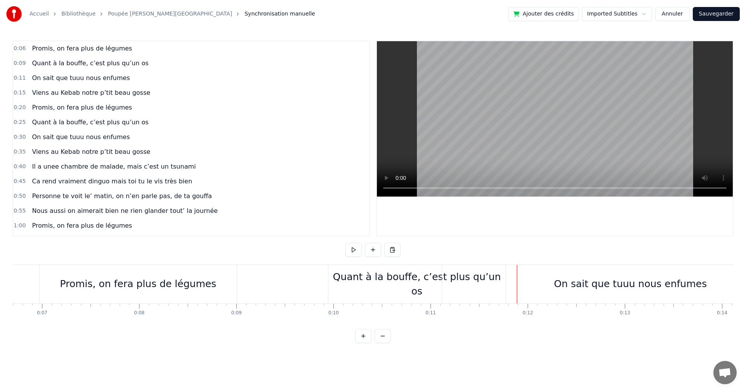
click at [330, 286] on div "Quant à la bouffe, c’est plus qu’un os" at bounding box center [416, 284] width 177 height 38
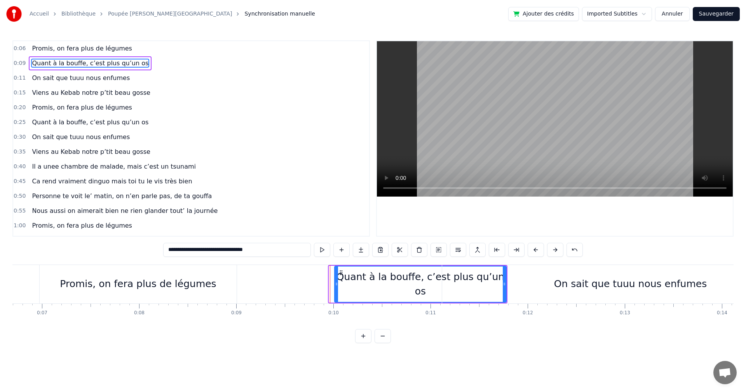
drag, startPoint x: 331, startPoint y: 281, endPoint x: 336, endPoint y: 281, distance: 5.1
click at [336, 281] on icon at bounding box center [336, 284] width 3 height 6
click at [528, 283] on div "On sait que tuuu nous enfumes" at bounding box center [630, 284] width 377 height 38
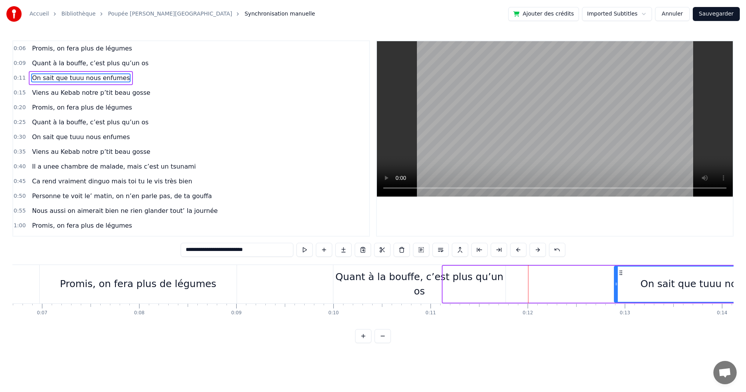
drag, startPoint x: 444, startPoint y: 283, endPoint x: 627, endPoint y: 277, distance: 183.2
click at [618, 277] on div at bounding box center [616, 284] width 3 height 35
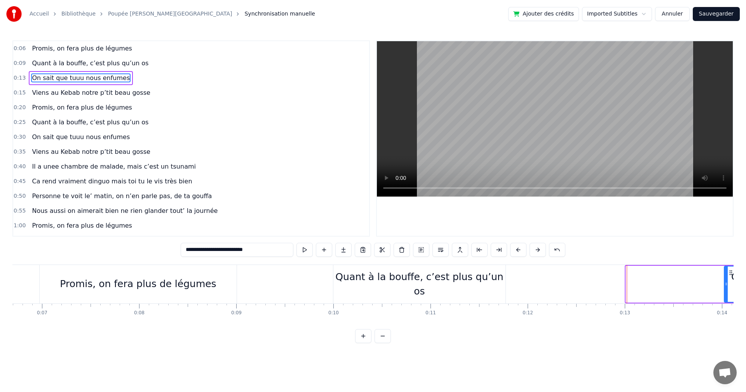
drag, startPoint x: 629, startPoint y: 285, endPoint x: 727, endPoint y: 286, distance: 98.3
click at [727, 286] on icon at bounding box center [726, 284] width 3 height 6
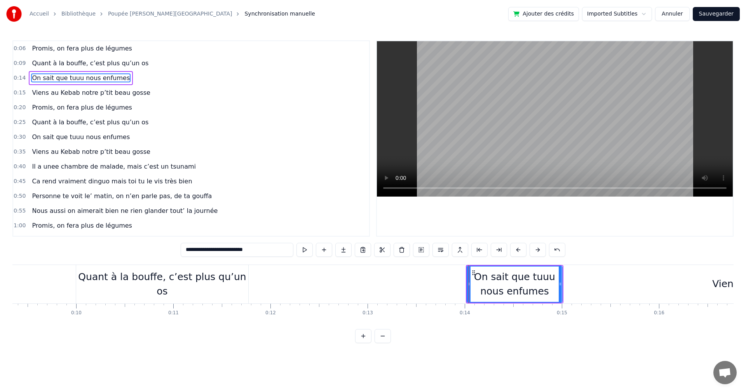
scroll to position [0, 907]
click at [209, 281] on div "Quant à la bouffe, c’est plus qu’un os" at bounding box center [163, 284] width 172 height 29
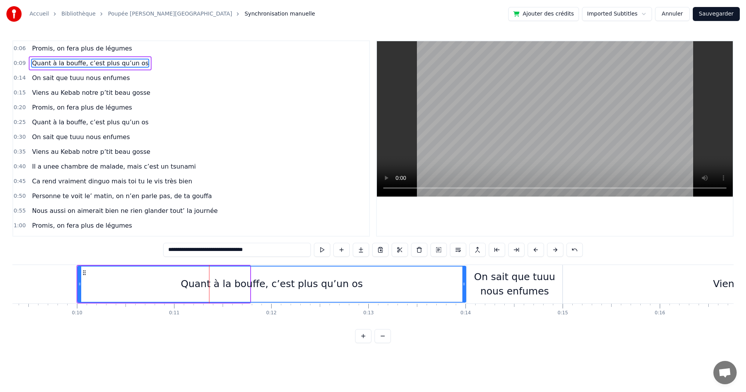
drag, startPoint x: 247, startPoint y: 282, endPoint x: 463, endPoint y: 283, distance: 216.1
click at [463, 283] on icon at bounding box center [464, 284] width 3 height 6
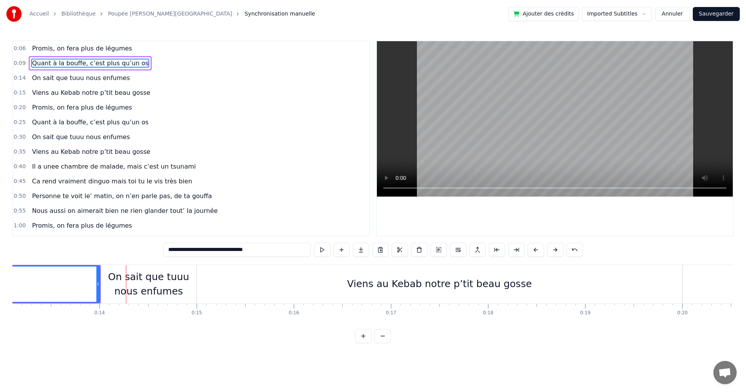
scroll to position [0, 1312]
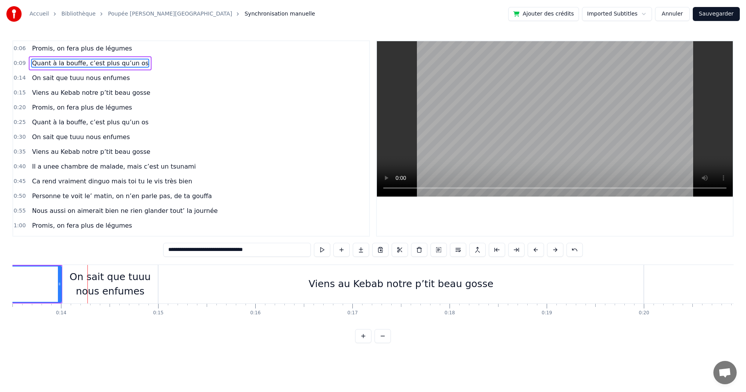
click at [122, 275] on div "On sait que tuuu nous enfumes" at bounding box center [110, 284] width 95 height 29
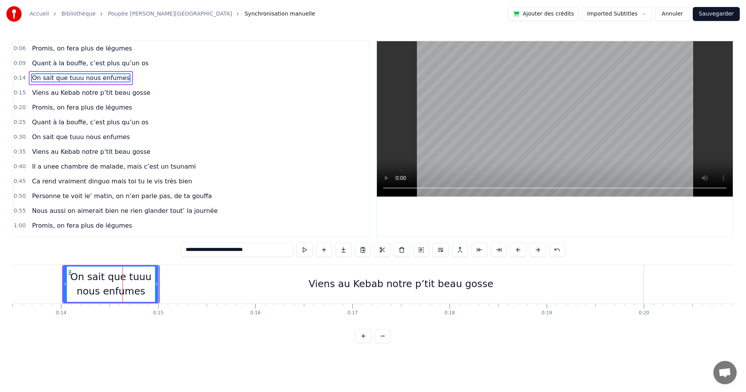
click at [164, 283] on div "Viens au Kebab notre p’tit beau gosse" at bounding box center [401, 284] width 485 height 38
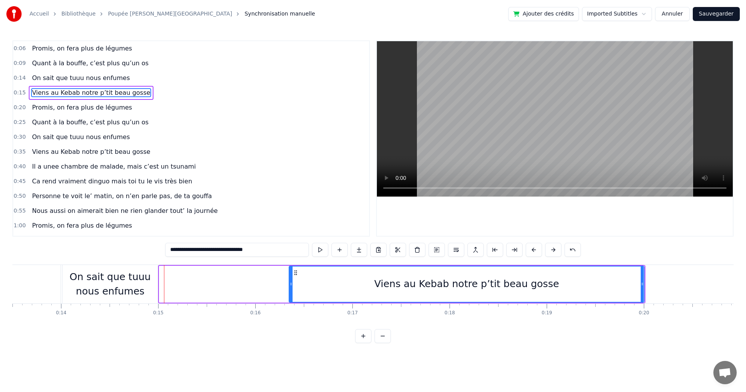
drag, startPoint x: 161, startPoint y: 285, endPoint x: 296, endPoint y: 283, distance: 134.9
click at [293, 283] on icon at bounding box center [291, 284] width 3 height 6
click at [134, 285] on div "On sait que tuuu nous enfumes" at bounding box center [110, 284] width 95 height 29
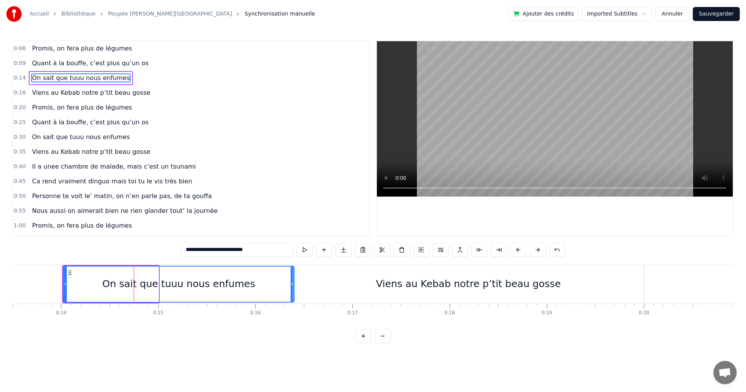
drag, startPoint x: 157, startPoint y: 284, endPoint x: 292, endPoint y: 279, distance: 135.7
click at [292, 279] on div at bounding box center [292, 284] width 3 height 35
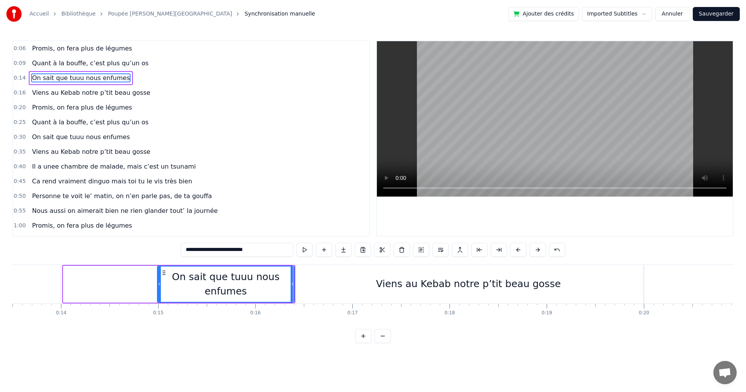
drag, startPoint x: 64, startPoint y: 284, endPoint x: 158, endPoint y: 284, distance: 94.1
click at [158, 284] on icon at bounding box center [159, 284] width 3 height 6
click at [320, 292] on div "Viens au Kebab notre p’tit beau gosse" at bounding box center [468, 284] width 350 height 38
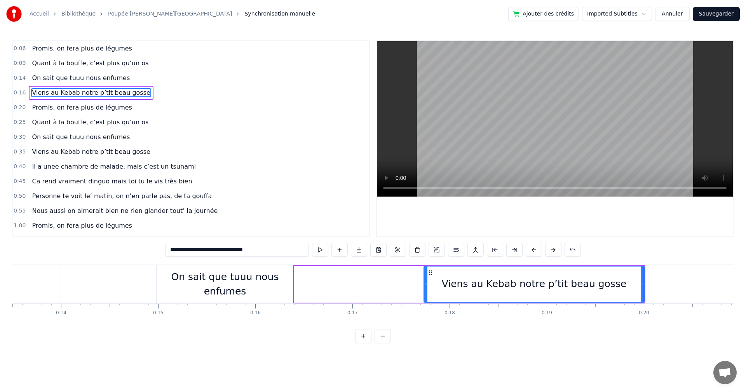
drag, startPoint x: 295, startPoint y: 283, endPoint x: 425, endPoint y: 283, distance: 129.8
click at [425, 283] on icon at bounding box center [425, 284] width 3 height 6
click at [262, 286] on div "On sait que tuuu nous enfumes" at bounding box center [225, 284] width 137 height 29
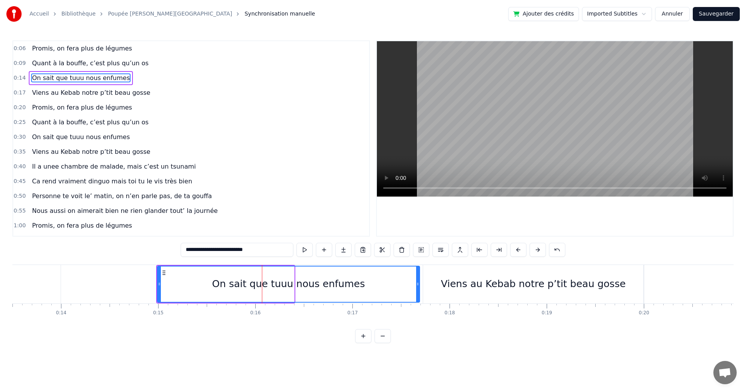
drag, startPoint x: 293, startPoint y: 283, endPoint x: 419, endPoint y: 286, distance: 125.6
click at [419, 286] on icon at bounding box center [417, 284] width 3 height 6
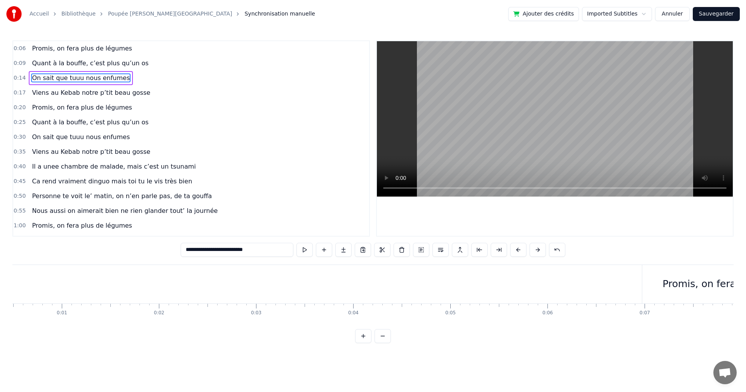
scroll to position [0, 0]
drag, startPoint x: 26, startPoint y: 322, endPoint x: 42, endPoint y: 327, distance: 17.0
click at [42, 323] on div "Promis, on fera plus de légumes Quant à la bouffe, c’est plus qu’un os On sait …" at bounding box center [372, 294] width 721 height 58
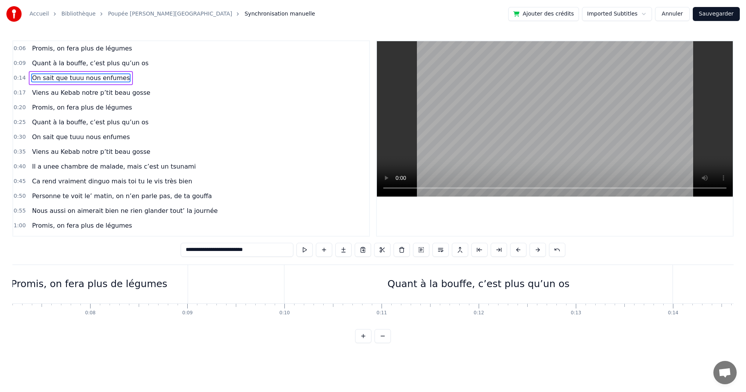
scroll to position [0, 709]
click at [66, 297] on div "Promis, on fera plus de légumes" at bounding box center [79, 284] width 197 height 38
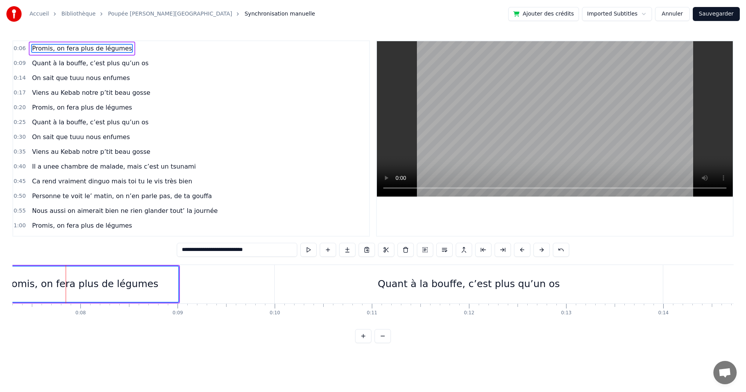
click at [85, 67] on span "Quant à la bouffe, c’est plus qu’un os" at bounding box center [90, 63] width 118 height 9
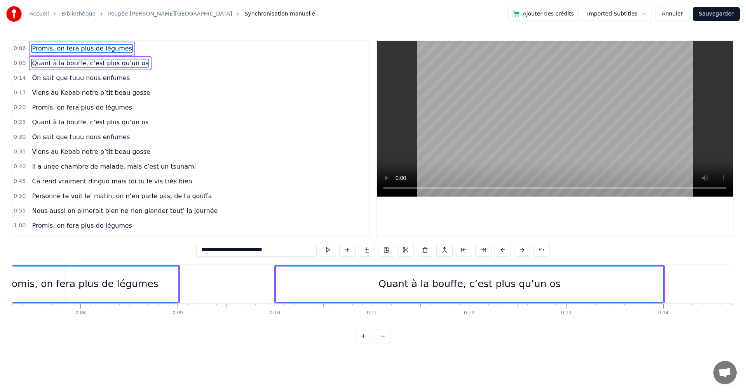
click at [84, 77] on span "On sait que tuuu nous enfumes" at bounding box center [81, 77] width 100 height 9
click at [85, 90] on span "Viens au Kebab notre p’tit beau gosse" at bounding box center [91, 92] width 120 height 9
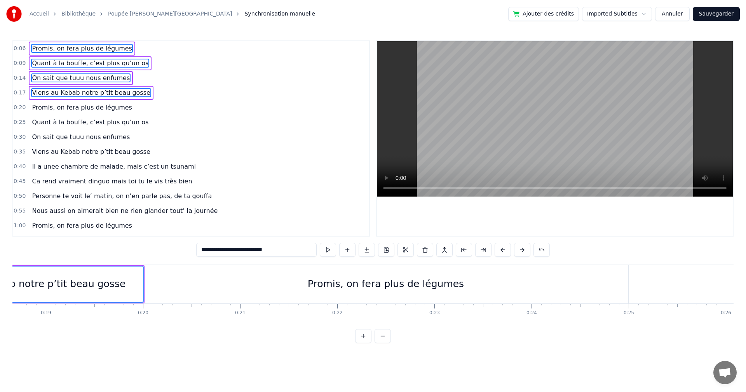
scroll to position [0, 1813]
click at [521, 291] on div "Promis, on fera plus de légumes" at bounding box center [385, 284] width 485 height 38
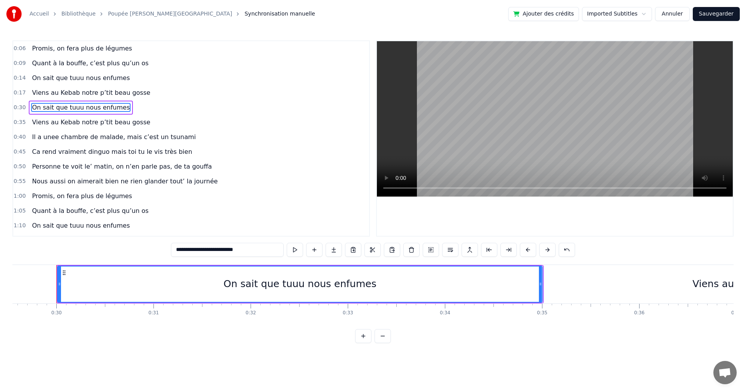
scroll to position [0, 2876]
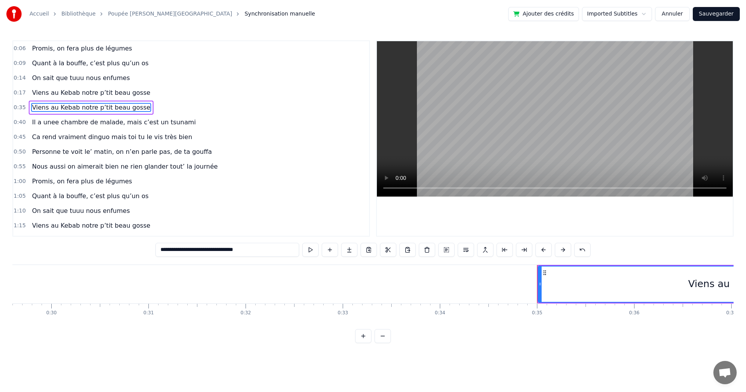
type input "**********"
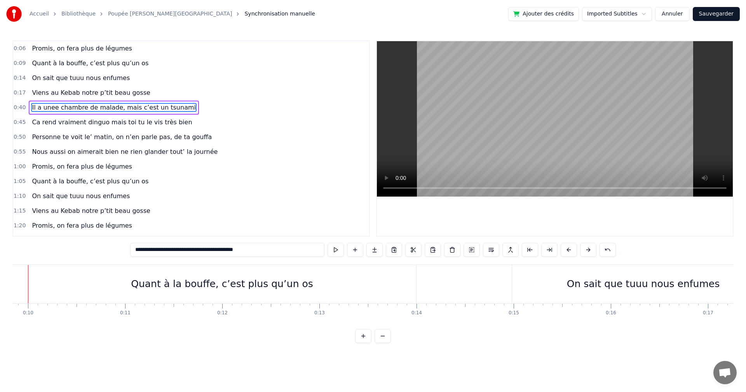
scroll to position [0, 933]
click at [123, 47] on div "0:06 Promis, on fera plus de légumes" at bounding box center [191, 48] width 356 height 15
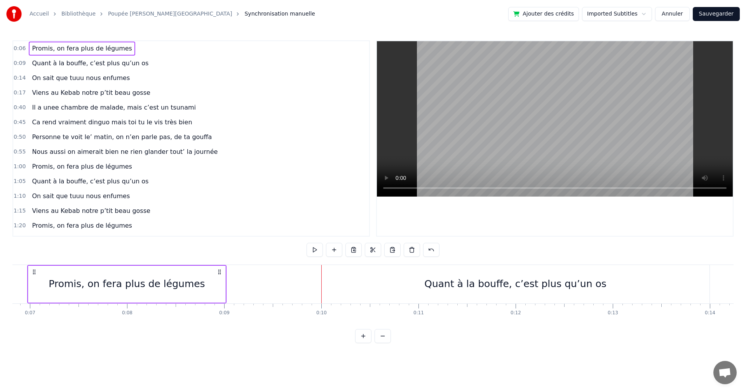
scroll to position [0, 639]
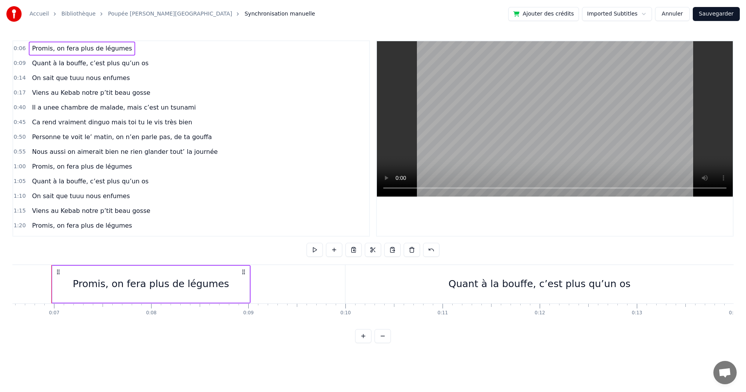
click at [104, 66] on span "Quant à la bouffe, c’est plus qu’un os" at bounding box center [90, 63] width 118 height 9
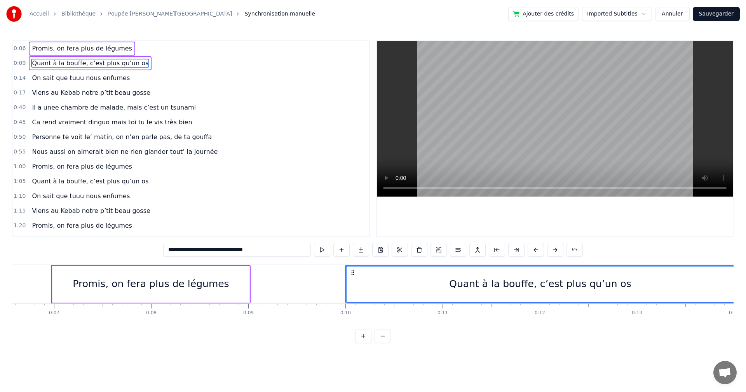
click at [103, 77] on span "On sait que tuuu nous enfumes" at bounding box center [81, 77] width 100 height 9
click at [103, 92] on span "Viens au Kebab notre p’tit beau gosse" at bounding box center [91, 92] width 120 height 9
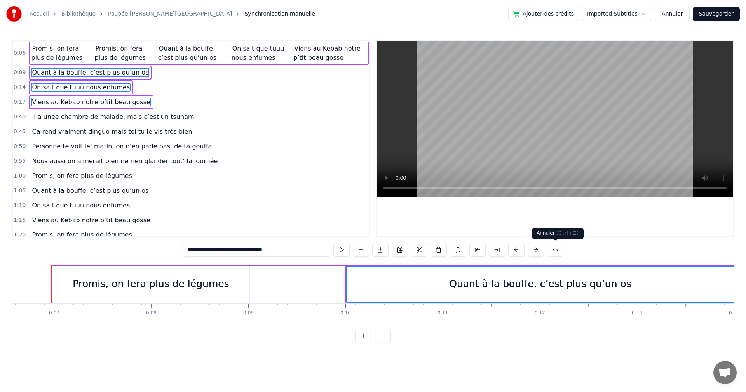
click at [559, 253] on button at bounding box center [555, 250] width 16 height 14
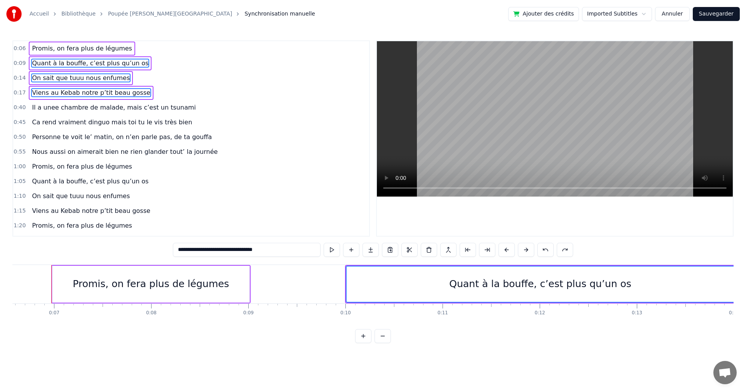
click at [95, 46] on span "Promis, on fera plus de légumes" at bounding box center [81, 48] width 101 height 9
type input "**********"
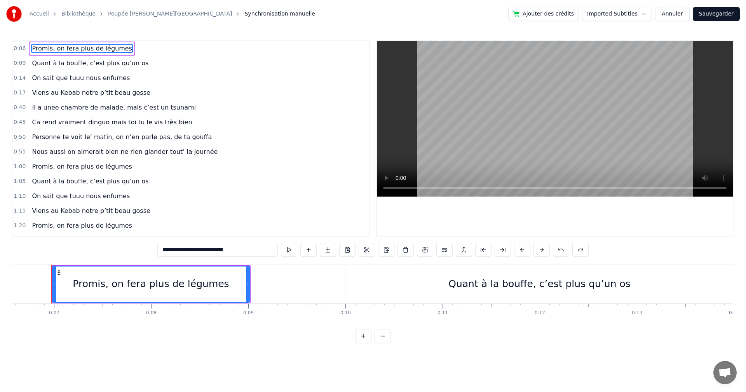
click at [94, 70] on div "Quant à la bouffe, c’est plus qu’un os" at bounding box center [90, 63] width 123 height 14
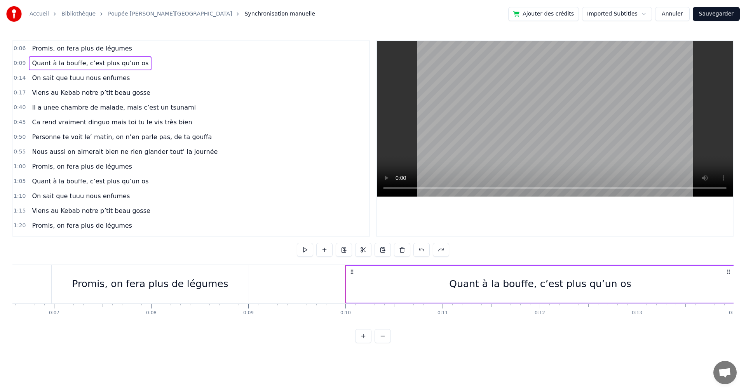
click at [93, 51] on span "Promis, on fera plus de légumes" at bounding box center [81, 48] width 101 height 9
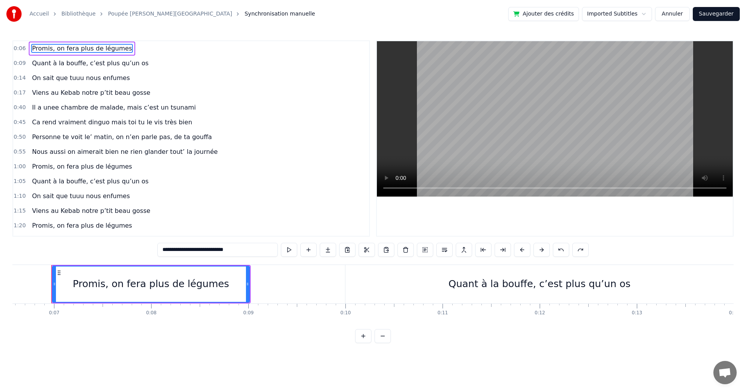
click at [92, 63] on span "Quant à la bouffe, c’est plus qu’un os" at bounding box center [90, 63] width 118 height 9
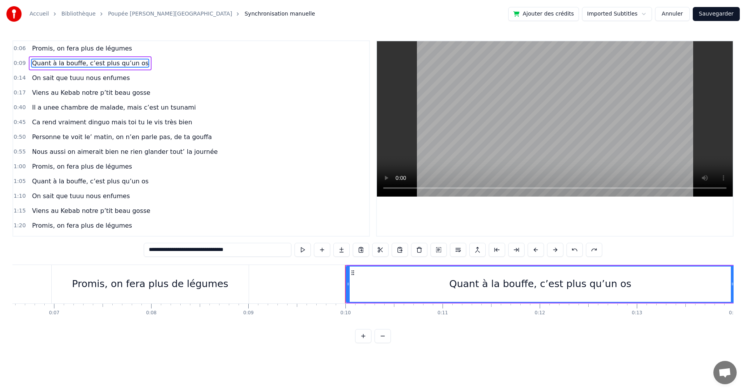
click at [96, 51] on span "Promis, on fera plus de légumes" at bounding box center [81, 48] width 101 height 9
type input "**********"
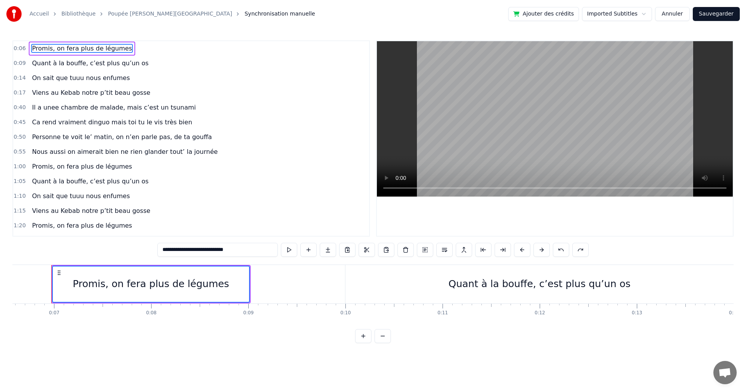
click at [96, 63] on span "Quant à la bouffe, c’est plus qu’un os" at bounding box center [90, 63] width 118 height 9
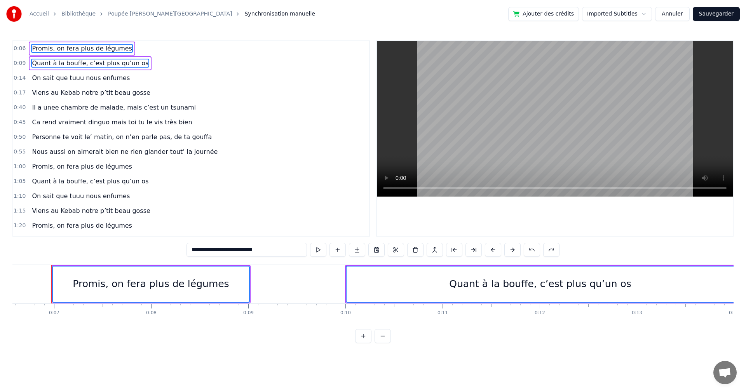
click at [95, 75] on span "On sait que tuuu nous enfumes" at bounding box center [81, 77] width 100 height 9
click at [94, 93] on span "Viens au Kebab notre p’tit beau gosse" at bounding box center [91, 92] width 120 height 9
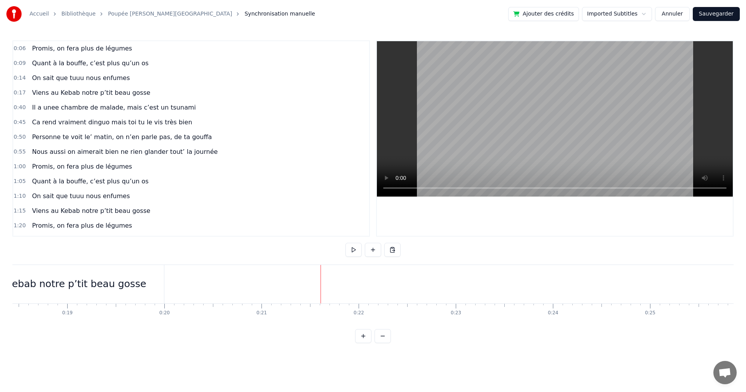
scroll to position [0, 1791]
click at [165, 287] on div "Viens au Kebab notre p’tit beau gosse" at bounding box center [55, 284] width 223 height 38
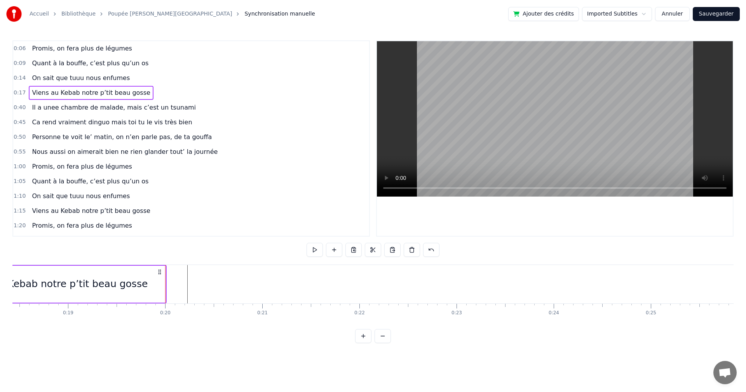
click at [146, 101] on div "Il a unee chambre de malade, mais c’est un tsunami" at bounding box center [114, 108] width 170 height 14
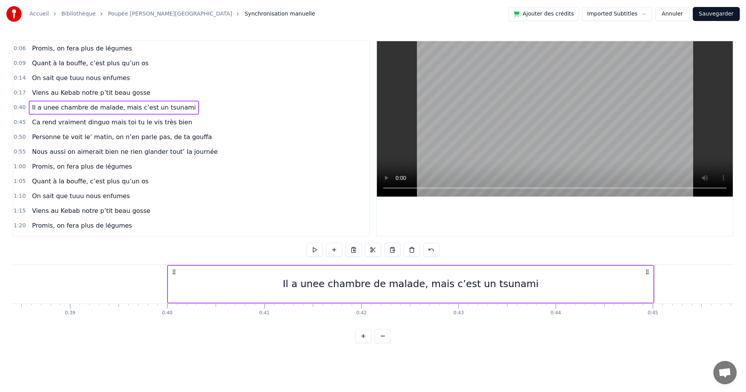
scroll to position [0, 3848]
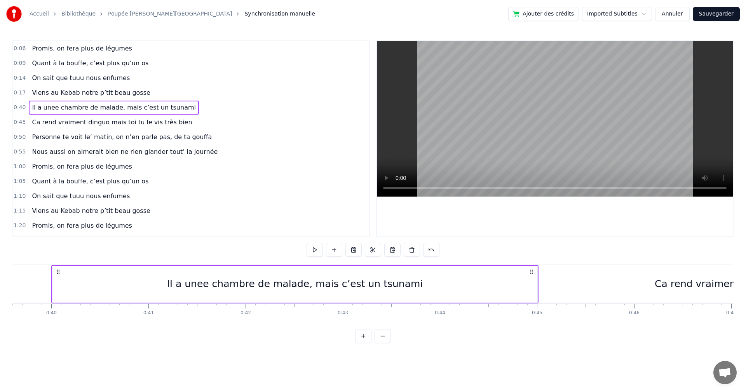
click at [135, 95] on div "Viens au Kebab notre p’tit beau gosse" at bounding box center [91, 93] width 124 height 14
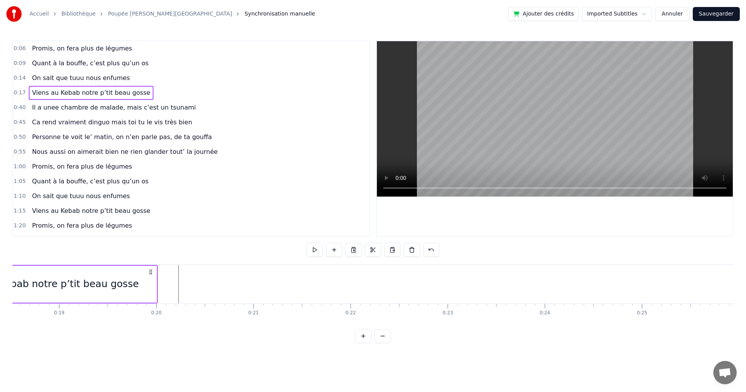
scroll to position [0, 1683]
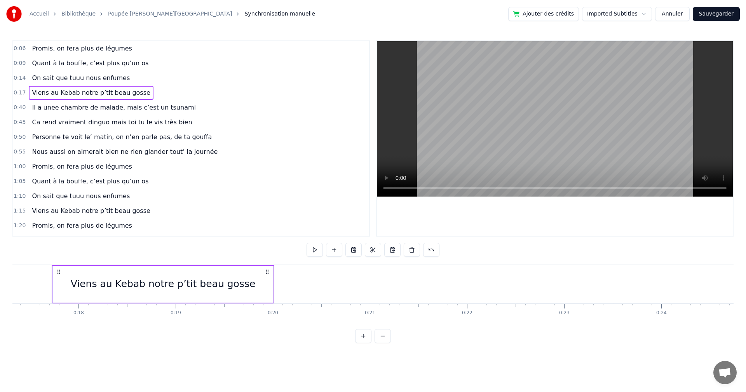
click at [113, 50] on span "Promis, on fera plus de légumes" at bounding box center [81, 48] width 101 height 9
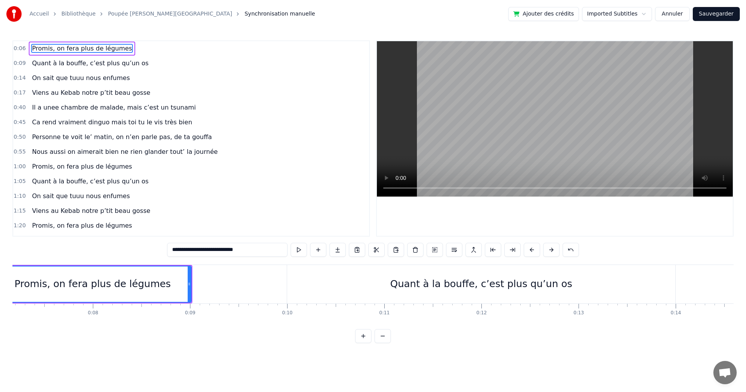
scroll to position [0, 639]
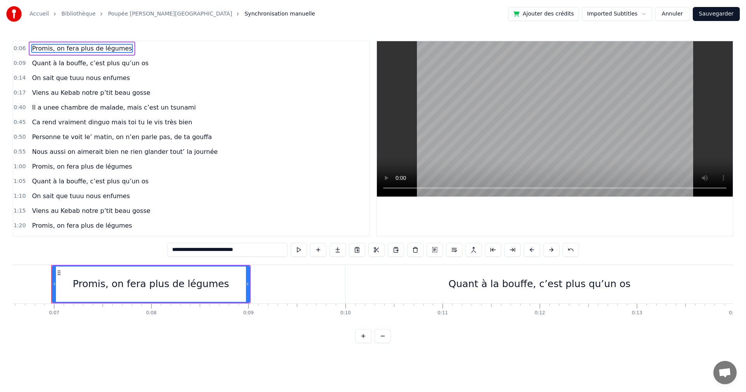
click at [356, 250] on button at bounding box center [357, 250] width 16 height 14
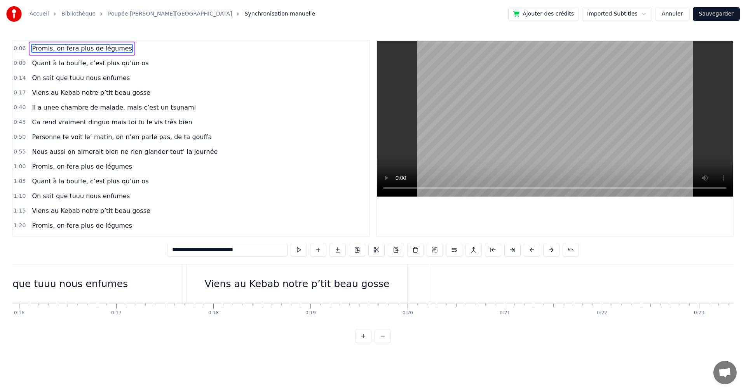
scroll to position [0, 1549]
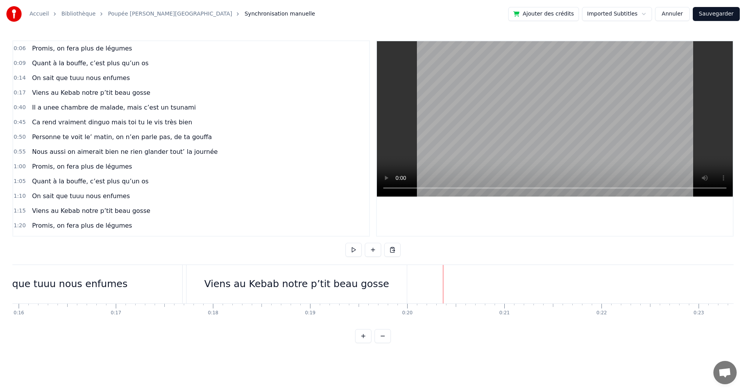
click at [117, 96] on span "Viens au Kebab notre p’tit beau gosse" at bounding box center [91, 92] width 120 height 9
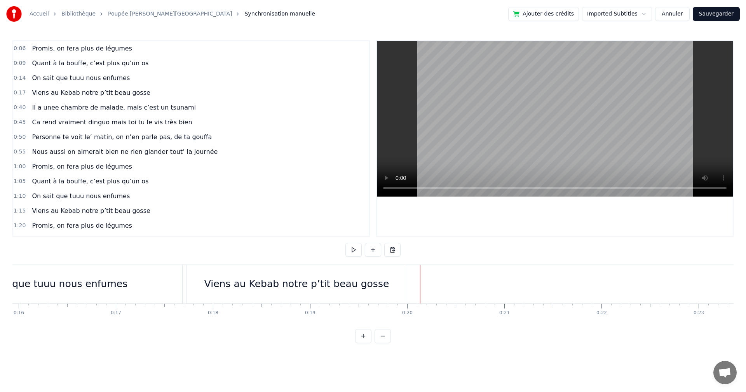
drag, startPoint x: 82, startPoint y: 47, endPoint x: 426, endPoint y: 304, distance: 429.0
click at [426, 304] on div "0:06 Promis, on fera plus de légumes 0:09 Quant à la bouffe, c’est plus qu’un o…" at bounding box center [372, 191] width 721 height 303
click at [82, 92] on html "Accueil Bibliothèque Poupée Russe • Lujipeka Synchronisation manuelle Ajouter d…" at bounding box center [373, 178] width 746 height 356
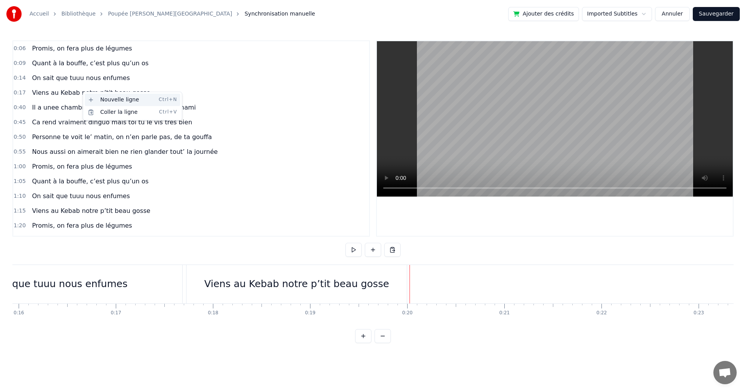
click at [96, 100] on div "Nouvelle ligne Ctrl+N" at bounding box center [133, 100] width 96 height 12
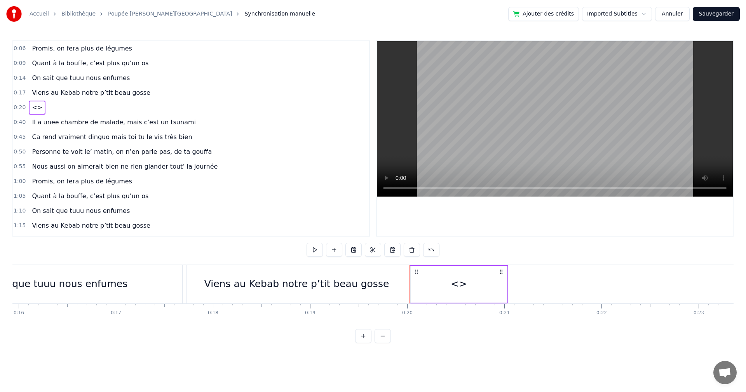
click at [87, 50] on span "Promis, on fera plus de légumes" at bounding box center [81, 48] width 101 height 9
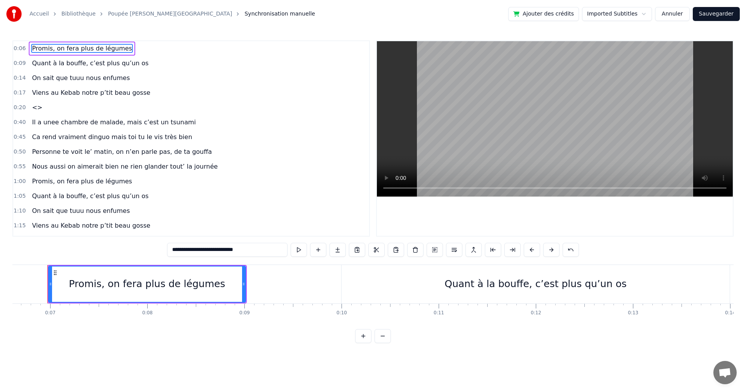
scroll to position [0, 639]
click at [65, 108] on div "0:20 <>" at bounding box center [191, 107] width 356 height 15
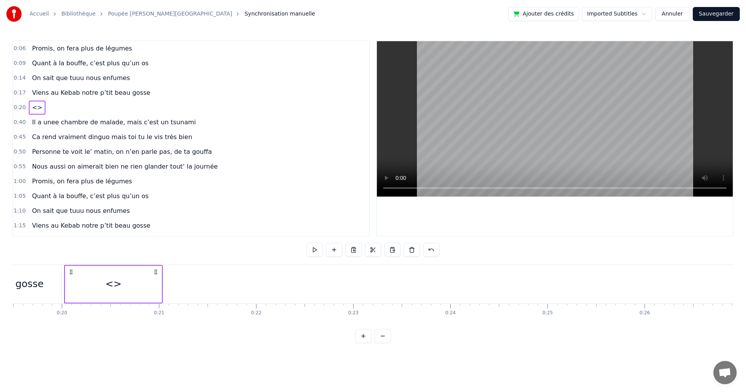
scroll to position [0, 1907]
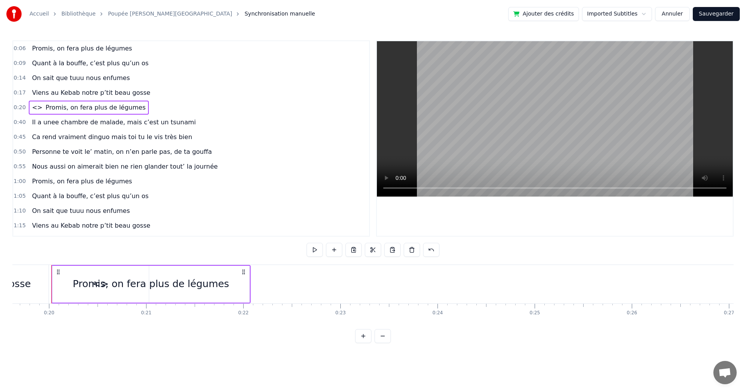
click at [34, 106] on span "<>" at bounding box center [37, 107] width 12 height 9
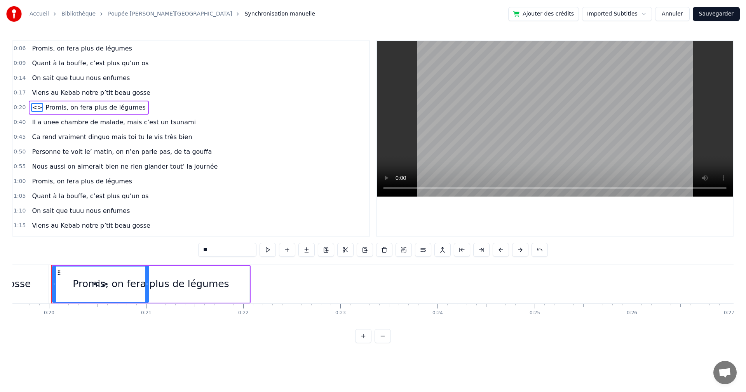
click at [34, 106] on span "<>" at bounding box center [37, 107] width 12 height 9
drag, startPoint x: 145, startPoint y: 283, endPoint x: 247, endPoint y: 281, distance: 101.8
click at [247, 281] on icon at bounding box center [248, 284] width 3 height 6
click at [167, 112] on div "0:20 <> Promis, on fera plus de légumes" at bounding box center [191, 107] width 356 height 15
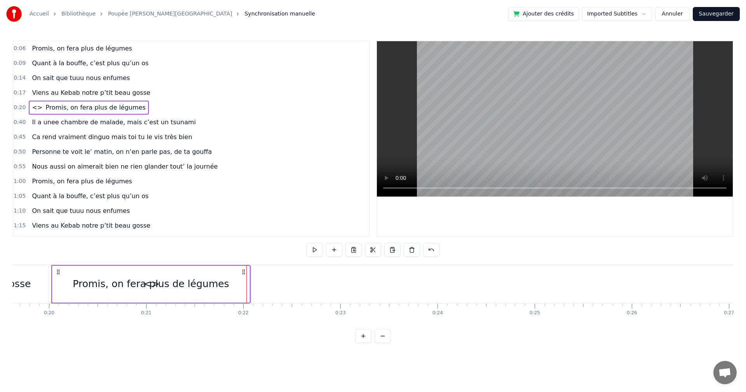
click at [115, 105] on span "Promis, on fera plus de légumes" at bounding box center [95, 107] width 101 height 9
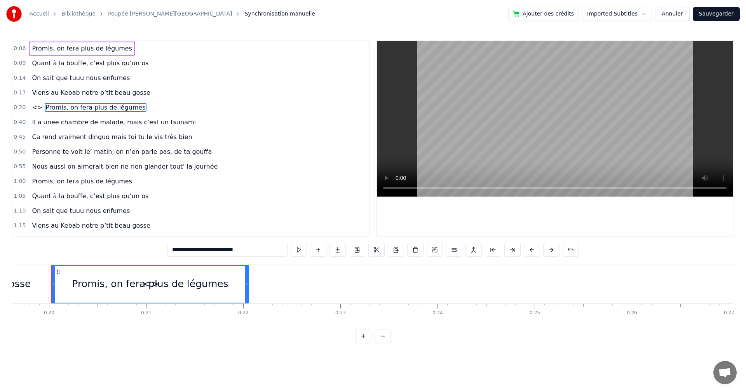
click at [103, 49] on span "Promis, on fera plus de légumes" at bounding box center [81, 48] width 101 height 9
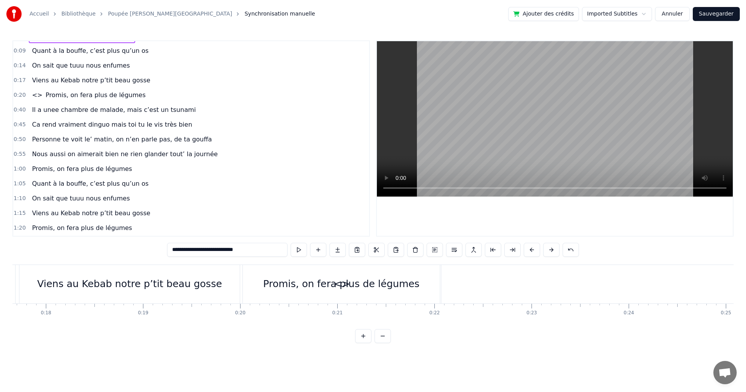
scroll to position [0, 1687]
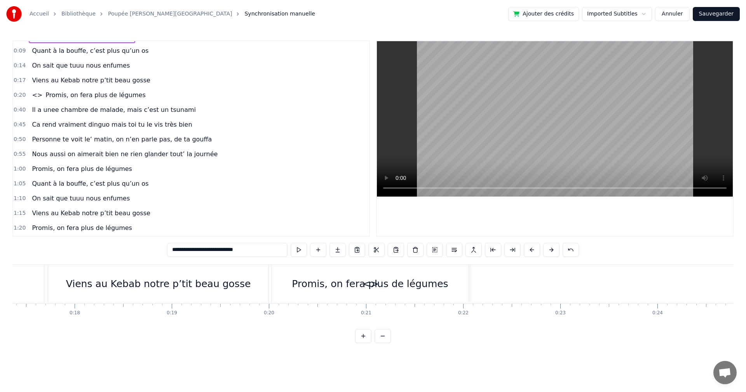
click at [305, 286] on div "Promis, on fera plus de légumes" at bounding box center [370, 284] width 156 height 15
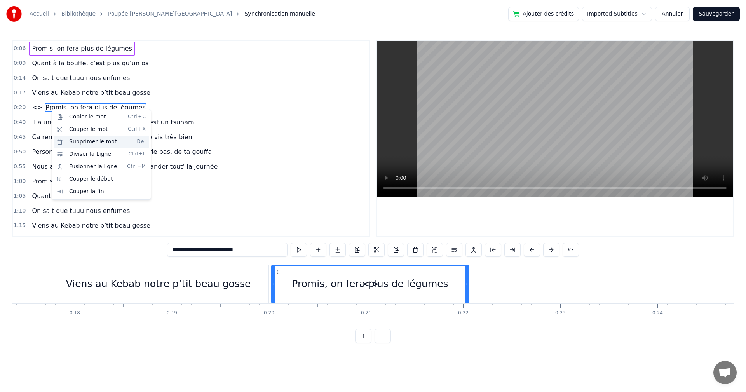
click at [81, 143] on div "Supprimer le mot Del" at bounding box center [102, 142] width 96 height 12
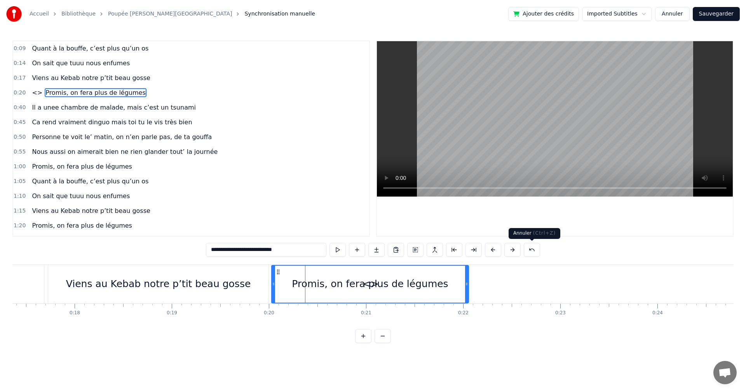
click at [531, 251] on button at bounding box center [532, 250] width 16 height 14
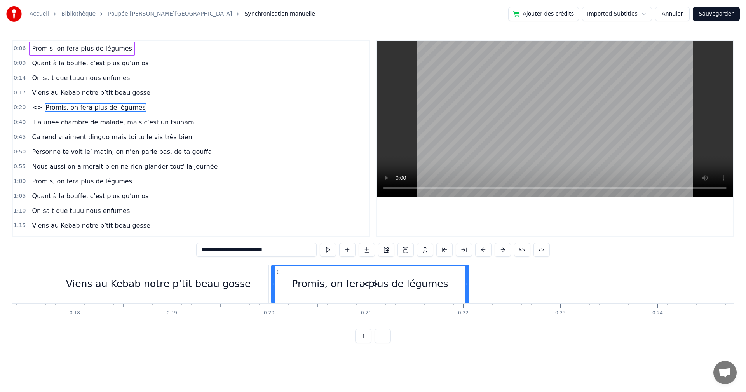
click at [116, 107] on span "Promis, on fera plus de légumes" at bounding box center [95, 107] width 101 height 9
click at [257, 285] on div "Viens au Kebab notre p’tit beau gosse" at bounding box center [158, 284] width 220 height 38
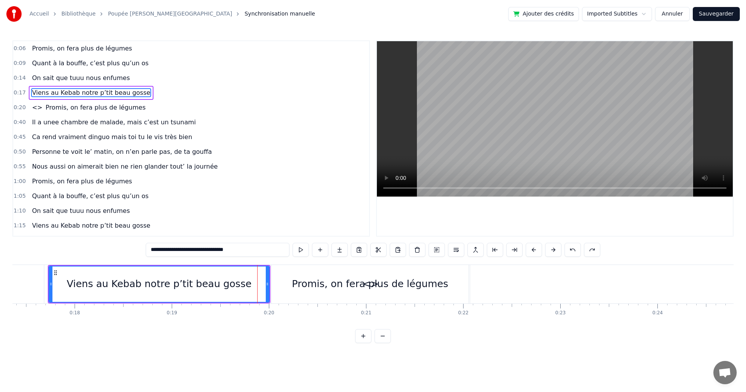
click at [285, 282] on div "Promis, on fera plus de légumes" at bounding box center [370, 284] width 197 height 38
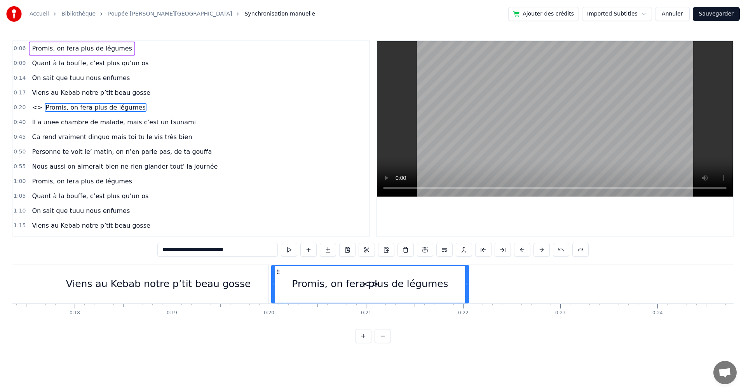
drag, startPoint x: 559, startPoint y: 156, endPoint x: 538, endPoint y: 155, distance: 21.0
click at [538, 155] on video at bounding box center [555, 118] width 356 height 155
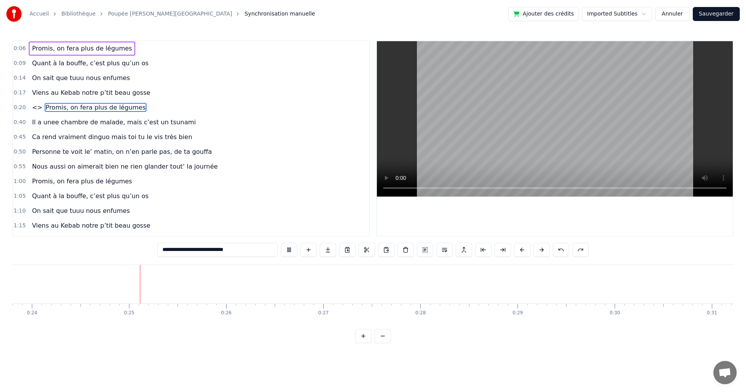
scroll to position [0, 2342]
click at [73, 63] on span "Quant à la bouffe, c’est plus qu’un os" at bounding box center [90, 63] width 118 height 9
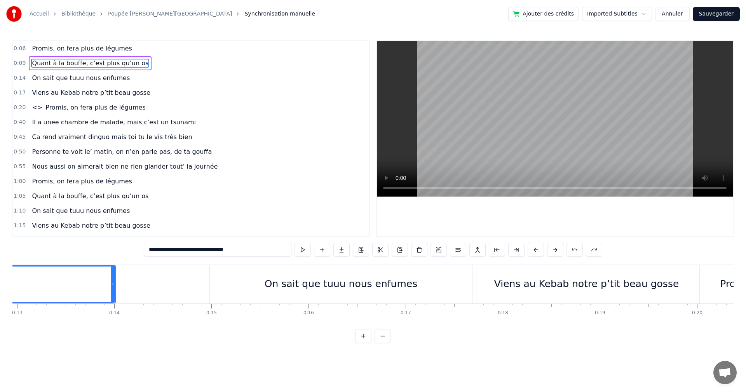
scroll to position [0, 932]
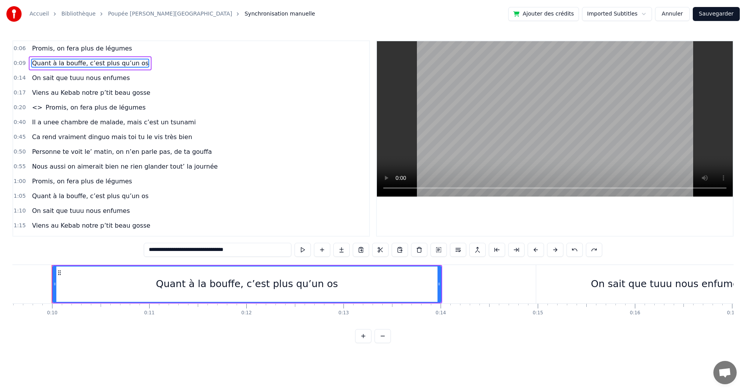
click at [101, 46] on span "Promis, on fera plus de légumes" at bounding box center [81, 48] width 101 height 9
type input "**********"
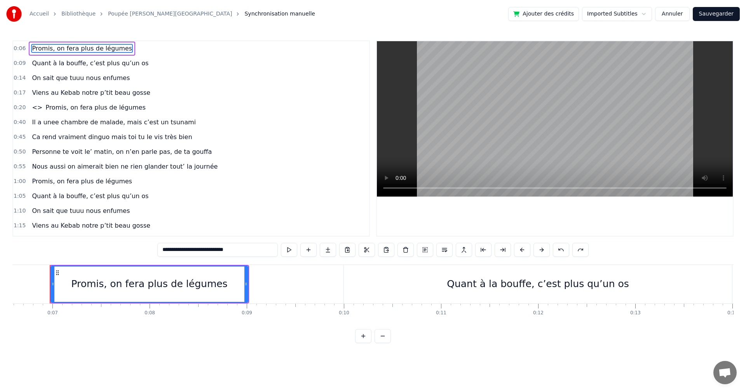
scroll to position [0, 639]
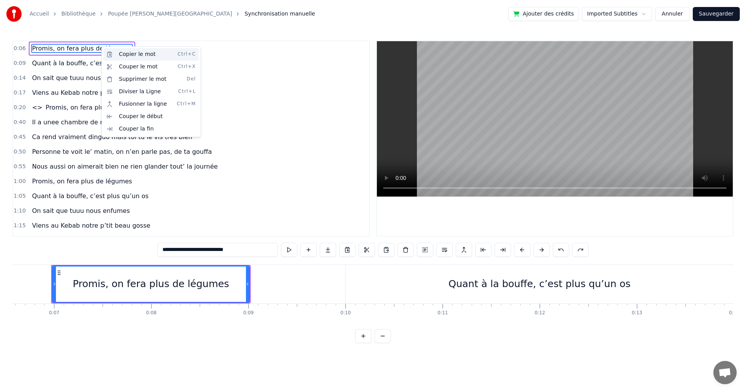
click at [145, 54] on div "Copier le mot Ctrl+C" at bounding box center [151, 54] width 96 height 12
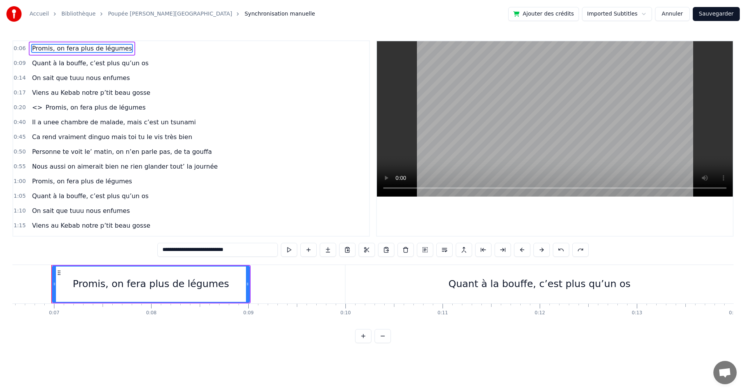
click at [42, 102] on div "<> Promis, on fera plus de légumes" at bounding box center [89, 108] width 120 height 14
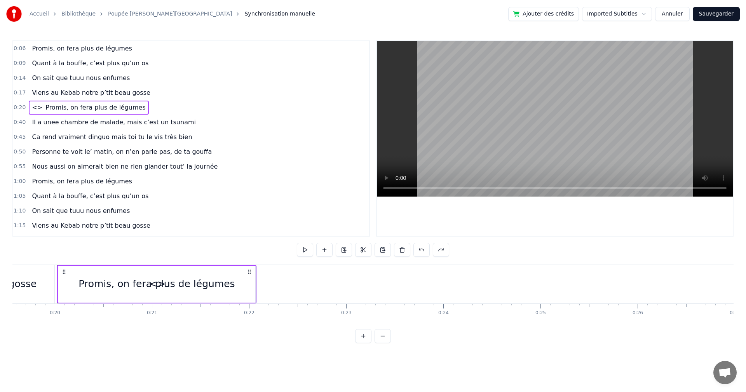
scroll to position [0, 1907]
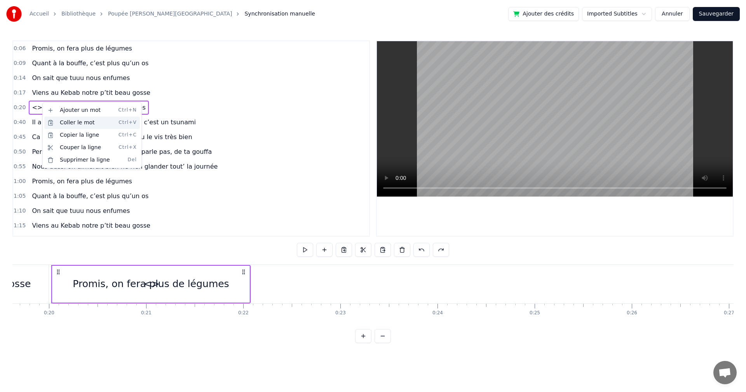
click at [62, 123] on div "Coller le mot Ctrl+V" at bounding box center [92, 123] width 96 height 12
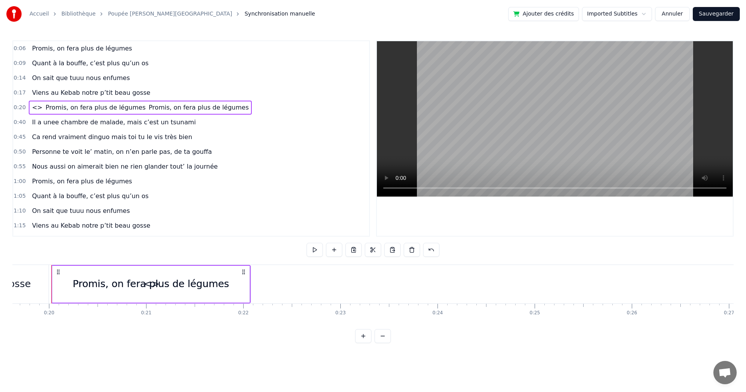
click at [121, 105] on span "Promis, on fera plus de légumes" at bounding box center [95, 107] width 101 height 9
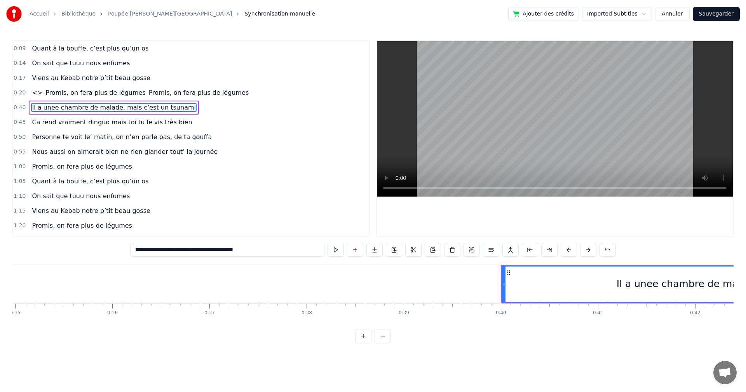
scroll to position [0, 3848]
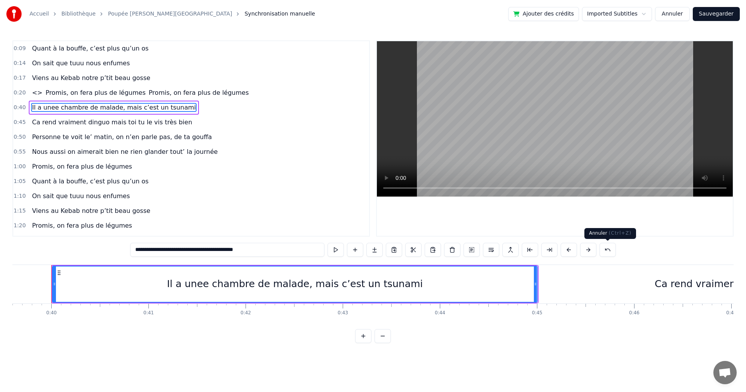
click at [611, 250] on button at bounding box center [608, 250] width 16 height 14
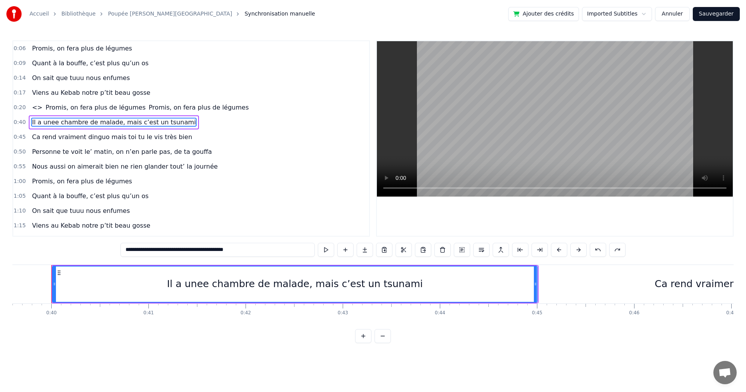
click at [64, 105] on span "Promis, on fera plus de légumes" at bounding box center [95, 107] width 101 height 9
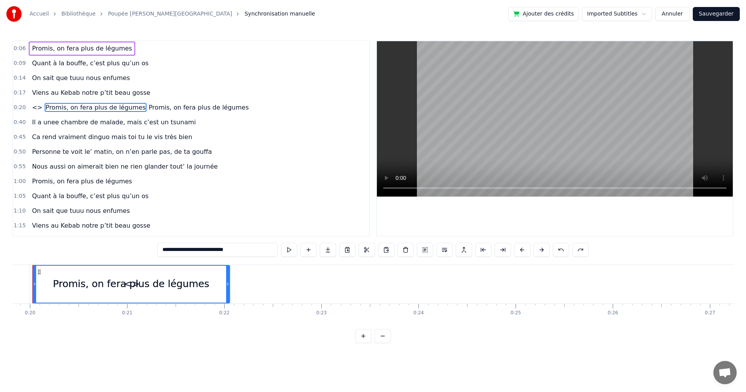
scroll to position [0, 1907]
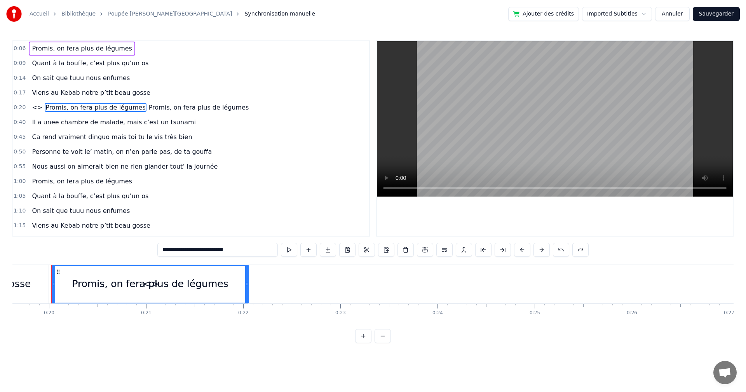
click at [35, 105] on span "<>" at bounding box center [37, 107] width 12 height 9
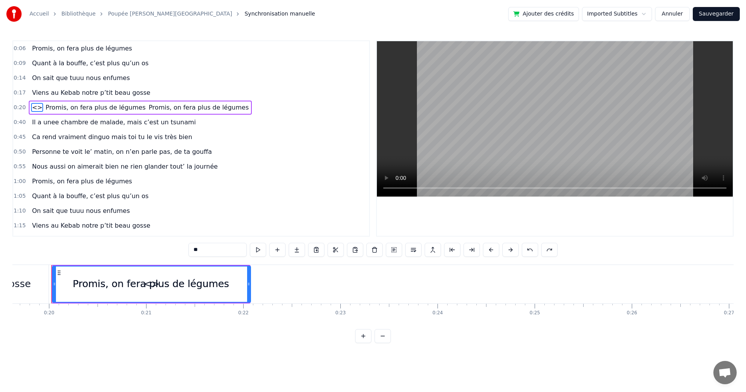
click at [148, 105] on span "Promis, on fera plus de légumes" at bounding box center [198, 107] width 101 height 9
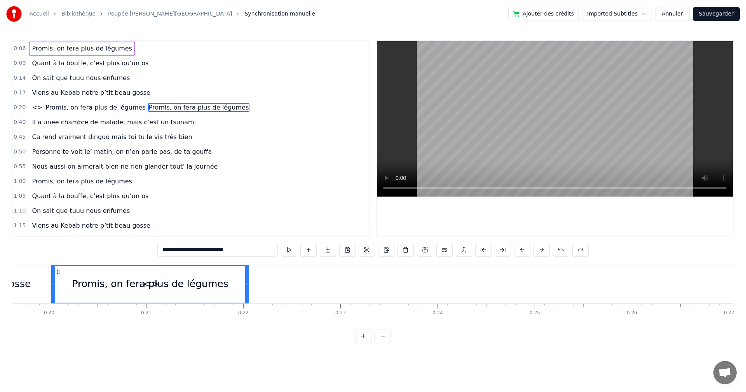
type input "**********"
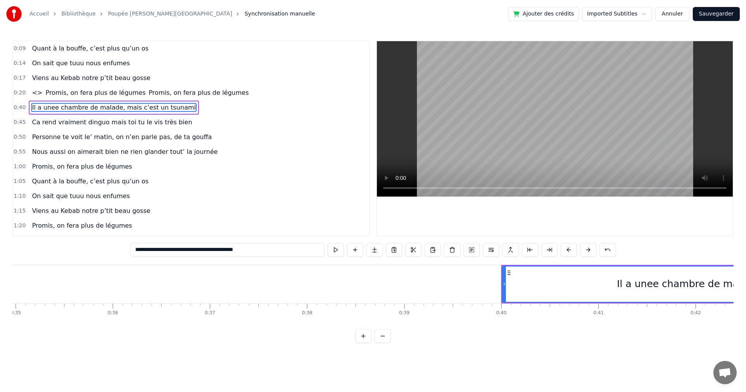
scroll to position [0, 3848]
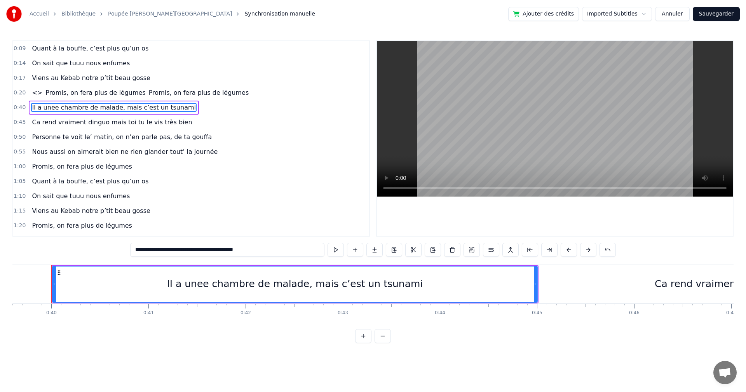
click at [604, 251] on button at bounding box center [608, 250] width 16 height 14
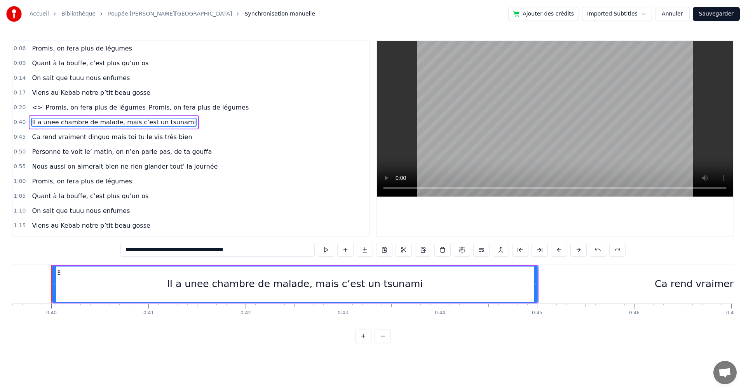
click at [17, 108] on span "0:20" at bounding box center [20, 108] width 12 height 8
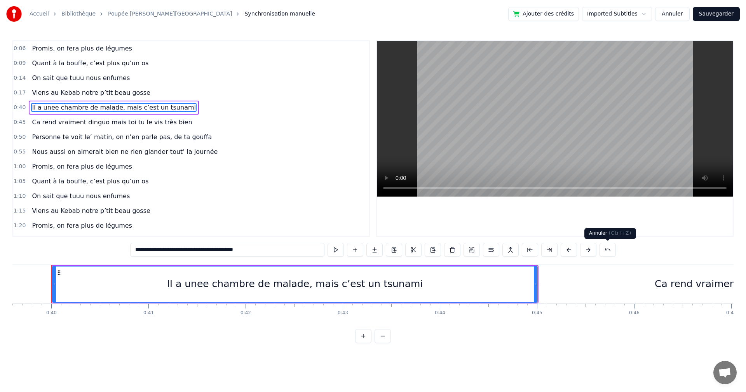
click at [611, 251] on button at bounding box center [608, 250] width 16 height 14
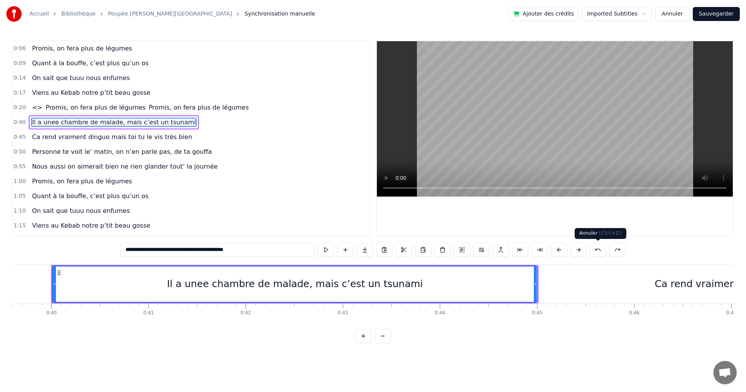
click at [601, 250] on button at bounding box center [598, 250] width 16 height 14
click at [139, 105] on div "0:20 <> Promis, on fera plus de légumes" at bounding box center [191, 107] width 356 height 15
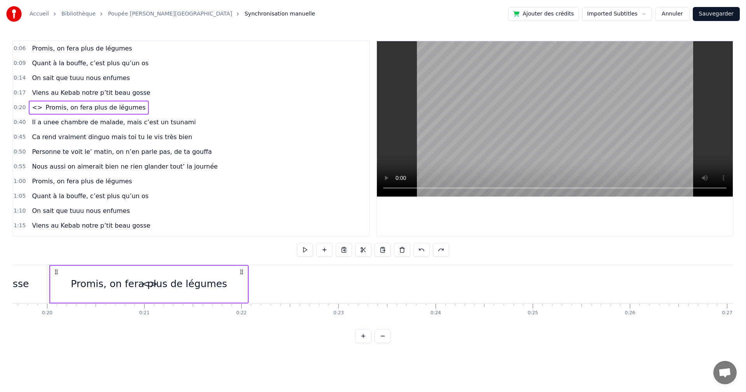
scroll to position [0, 1907]
click at [64, 49] on span "Promis, on fera plus de légumes" at bounding box center [81, 48] width 101 height 9
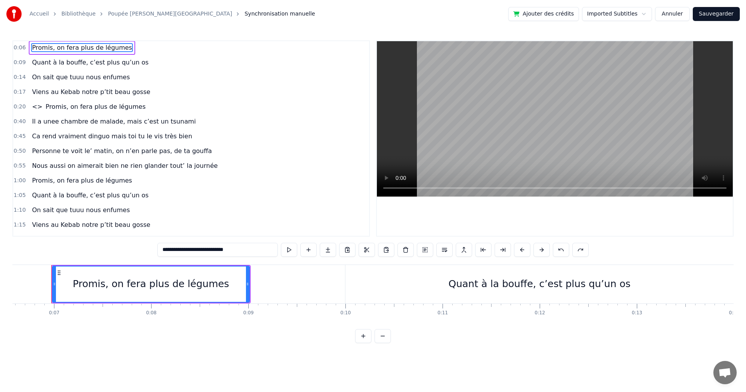
scroll to position [0, 0]
click at [65, 59] on span "Quant à la bouffe, c’est plus qu’un os" at bounding box center [90, 63] width 118 height 9
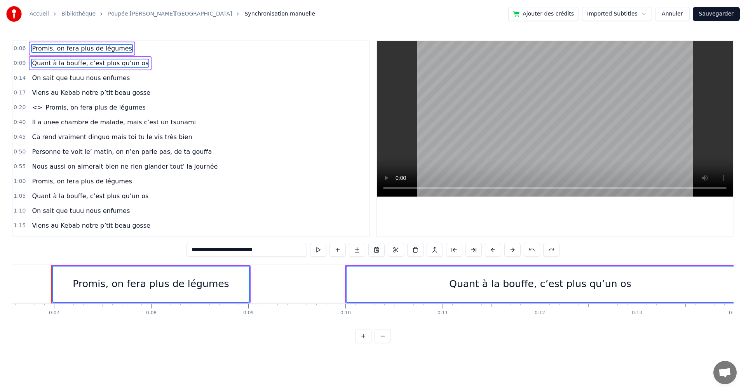
click at [64, 79] on span "On sait que tuuu nous enfumes" at bounding box center [81, 77] width 100 height 9
click at [63, 92] on span "Viens au Kebab notre p’tit beau gosse" at bounding box center [91, 92] width 120 height 9
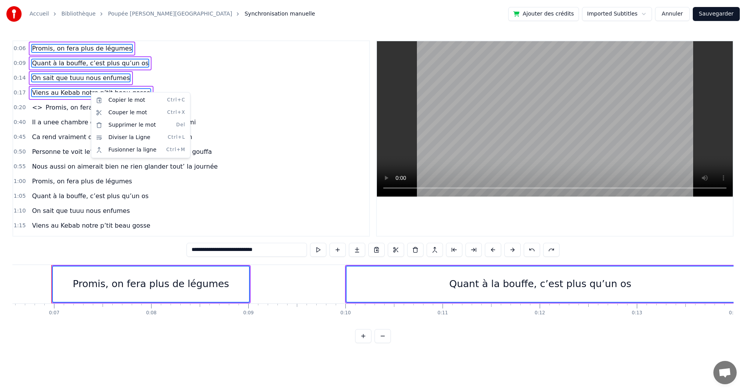
click at [219, 98] on html "Accueil Bibliothèque Poupée Russe • Lujipeka Synchronisation manuelle Ajouter d…" at bounding box center [373, 178] width 746 height 356
click at [78, 111] on span "Promis, on fera plus de légumes" at bounding box center [95, 107] width 101 height 9
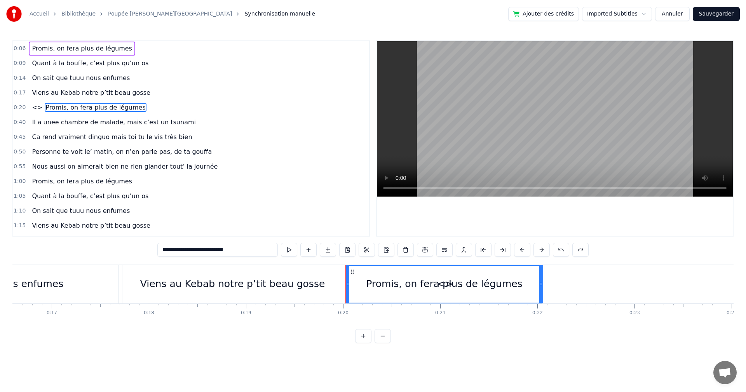
scroll to position [0, 1907]
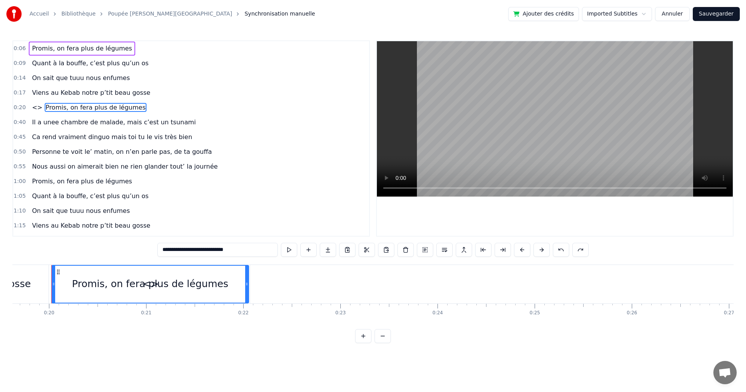
click at [140, 108] on div "0:20 <> Promis, on fera plus de légumes" at bounding box center [191, 107] width 356 height 15
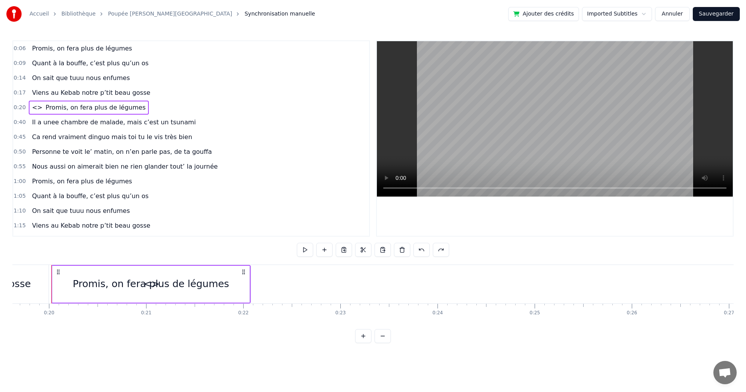
click at [34, 108] on span "<>" at bounding box center [37, 107] width 12 height 9
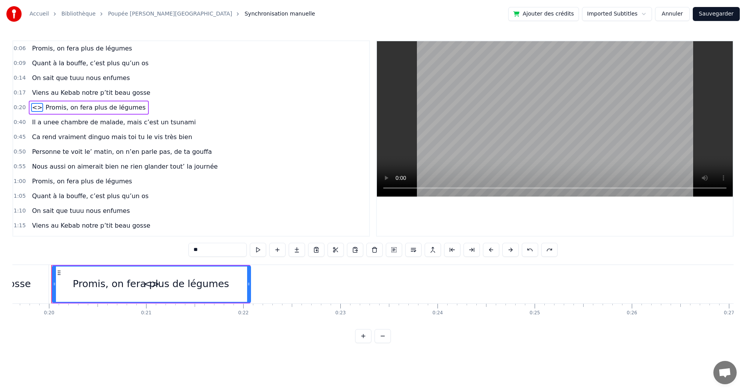
click at [37, 108] on span "<>" at bounding box center [37, 107] width 12 height 9
drag, startPoint x: 137, startPoint y: 265, endPoint x: 187, endPoint y: 272, distance: 50.2
click at [187, 272] on div "<> Promis, on fera plus de légumes" at bounding box center [150, 284] width 199 height 38
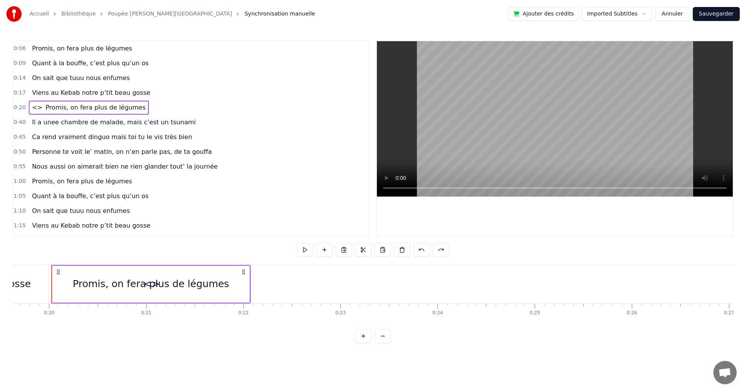
click at [187, 272] on div "Promis, on fera plus de légumes" at bounding box center [150, 284] width 197 height 37
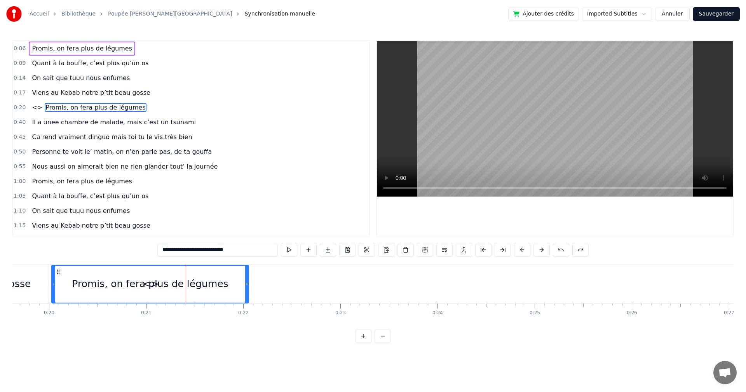
drag, startPoint x: 187, startPoint y: 272, endPoint x: 237, endPoint y: 276, distance: 51.0
click at [237, 276] on div "Promis, on fera plus de légumes" at bounding box center [150, 284] width 196 height 37
drag, startPoint x: 237, startPoint y: 278, endPoint x: 138, endPoint y: 273, distance: 99.6
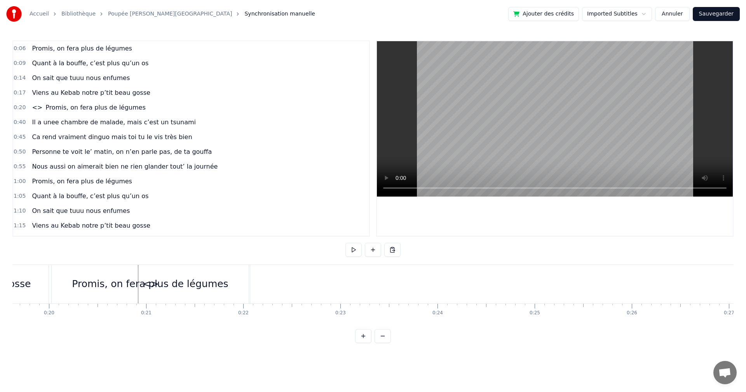
click at [138, 273] on div at bounding box center [138, 284] width 0 height 38
click at [93, 271] on div "Promis, on fera plus de légumes" at bounding box center [150, 284] width 197 height 38
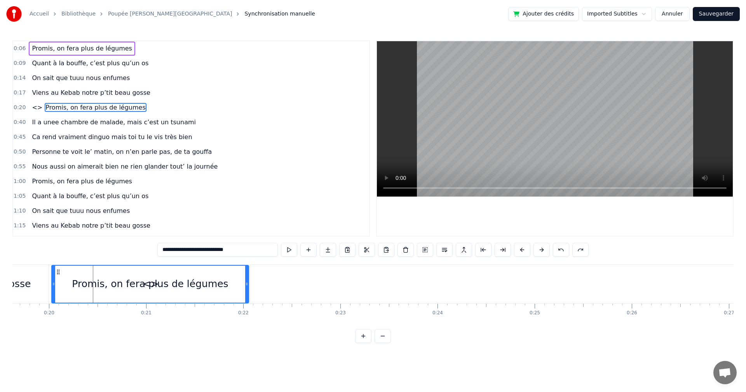
click at [201, 91] on html "Accueil Bibliothèque Poupée Russe • Lujipeka Synchronisation manuelle Ajouter d…" at bounding box center [373, 178] width 746 height 356
click at [17, 108] on span "0:20" at bounding box center [20, 108] width 12 height 8
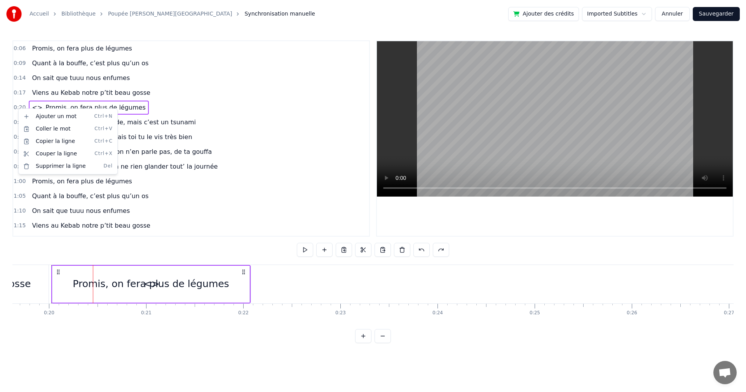
click at [177, 113] on html "Accueil Bibliothèque Poupée Russe • Lujipeka Synchronisation manuelle Ajouter d…" at bounding box center [373, 178] width 746 height 356
click at [123, 65] on span "Quant à la bouffe, c’est plus qu’un os" at bounding box center [90, 63] width 118 height 9
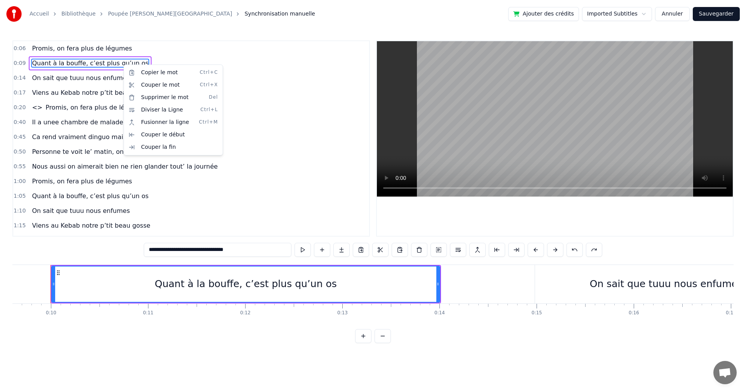
scroll to position [0, 932]
click at [267, 70] on html "Accueil Bibliothèque Poupée Russe • Lujipeka Synchronisation manuelle Ajouter d…" at bounding box center [373, 178] width 746 height 356
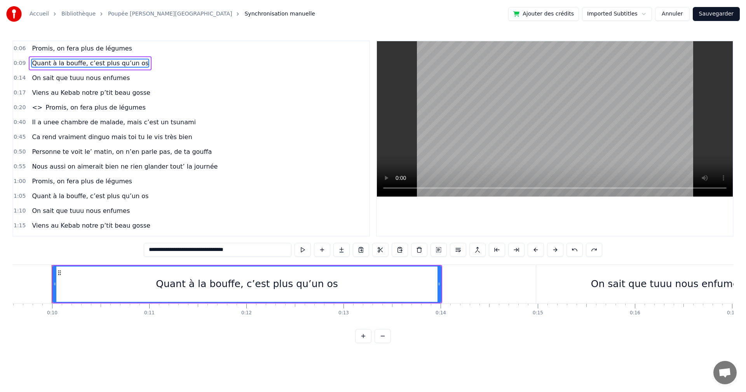
click at [125, 106] on span "Promis, on fera plus de légumes" at bounding box center [95, 107] width 101 height 9
type input "**********"
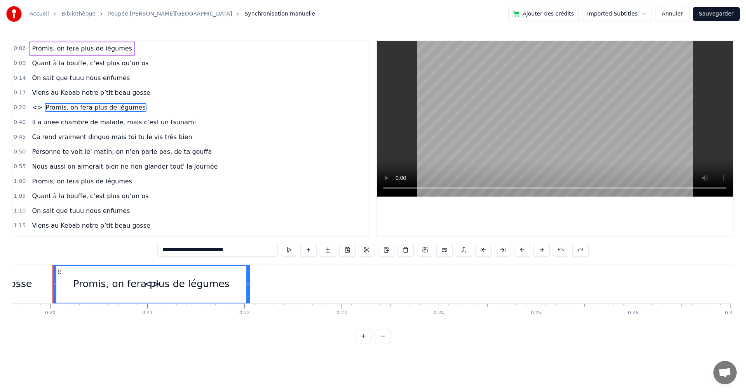
scroll to position [0, 1907]
click at [621, 14] on html "Accueil Bibliothèque Poupée Russe • Lujipeka Synchronisation manuelle Ajouter d…" at bounding box center [373, 178] width 746 height 356
click at [114, 14] on html "Accueil Bibliothèque Poupée Russe • Lujipeka Synchronisation manuelle Ajouter d…" at bounding box center [373, 178] width 746 height 356
click at [114, 14] on link "Poupée [PERSON_NAME][GEOGRAPHIC_DATA]" at bounding box center [170, 14] width 124 height 8
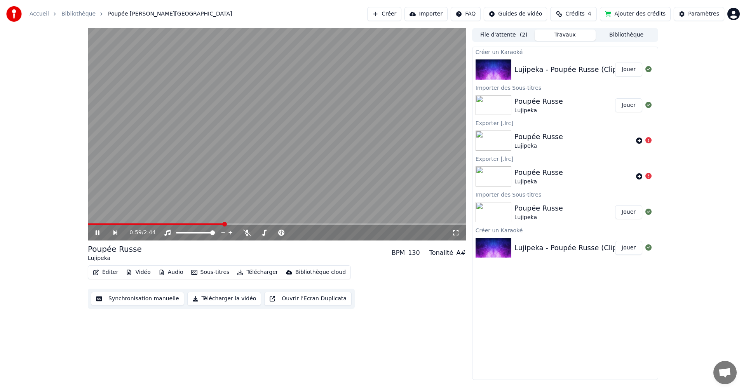
click at [94, 233] on icon at bounding box center [103, 233] width 18 height 6
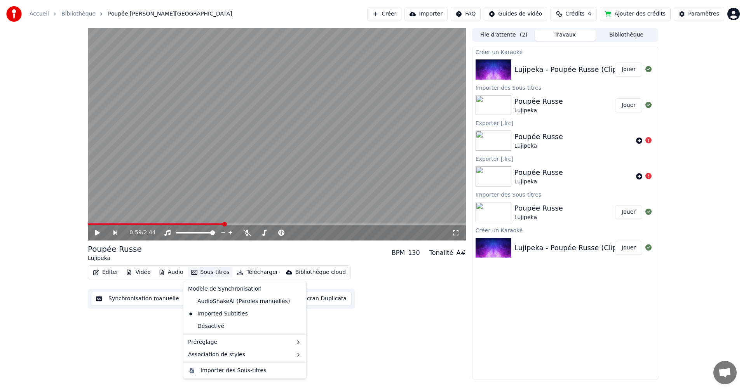
click at [208, 270] on button "Sous-titres" at bounding box center [210, 272] width 45 height 11
click at [225, 372] on div "Importer des Sous-titres" at bounding box center [234, 371] width 66 height 8
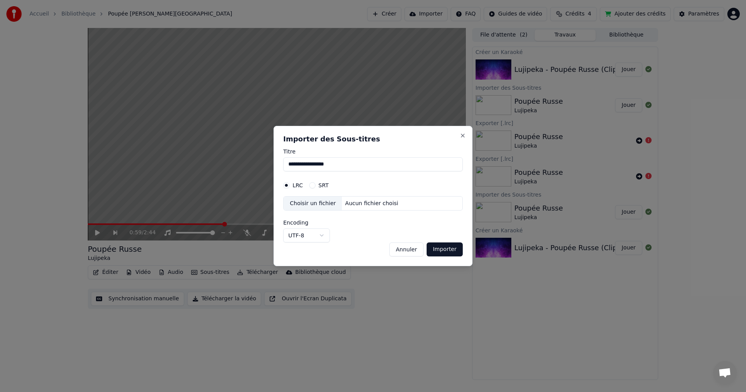
click at [314, 208] on div "Choisir un fichier" at bounding box center [313, 204] width 58 height 14
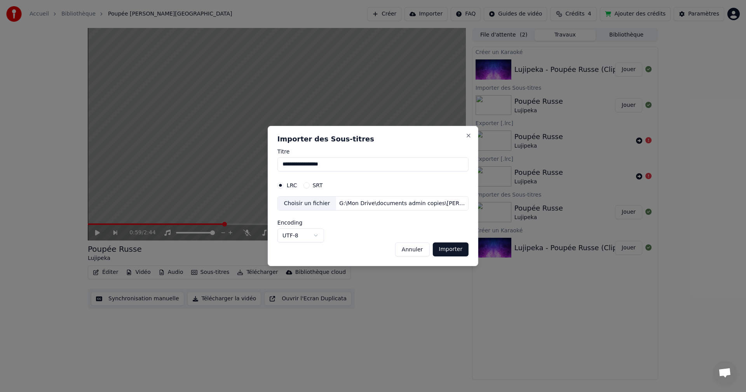
click at [447, 251] on button "Importer" at bounding box center [451, 250] width 36 height 14
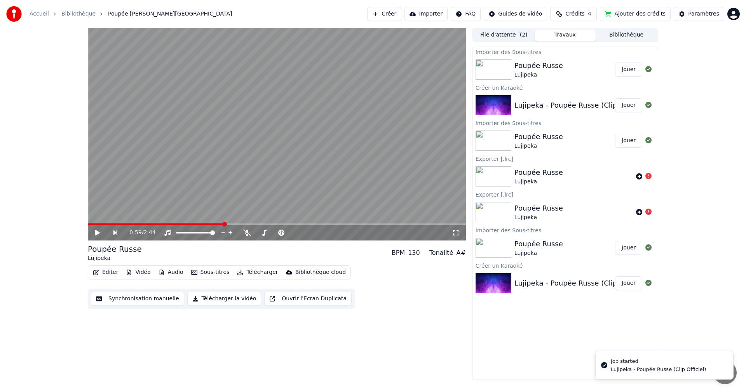
click at [626, 72] on button "Jouer" at bounding box center [628, 70] width 27 height 14
click at [628, 104] on button "Jouer" at bounding box center [628, 105] width 27 height 14
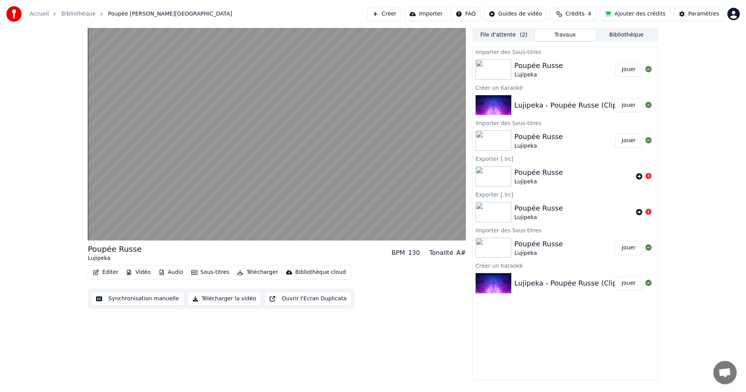
click at [627, 71] on button "Jouer" at bounding box center [628, 70] width 27 height 14
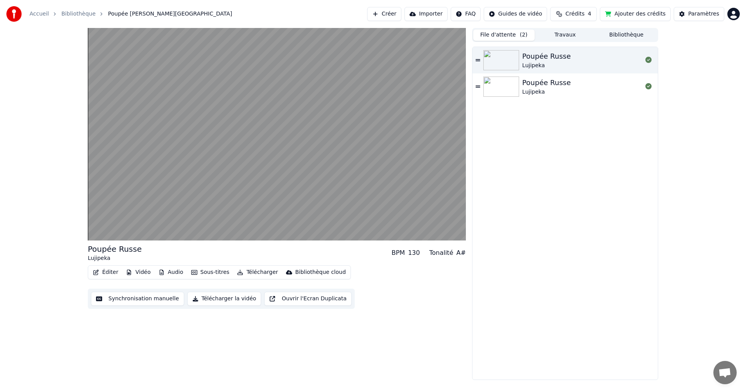
click at [513, 36] on button "File d'attente ( 2 )" at bounding box center [503, 35] width 61 height 11
